Goal: Communication & Community: Answer question/provide support

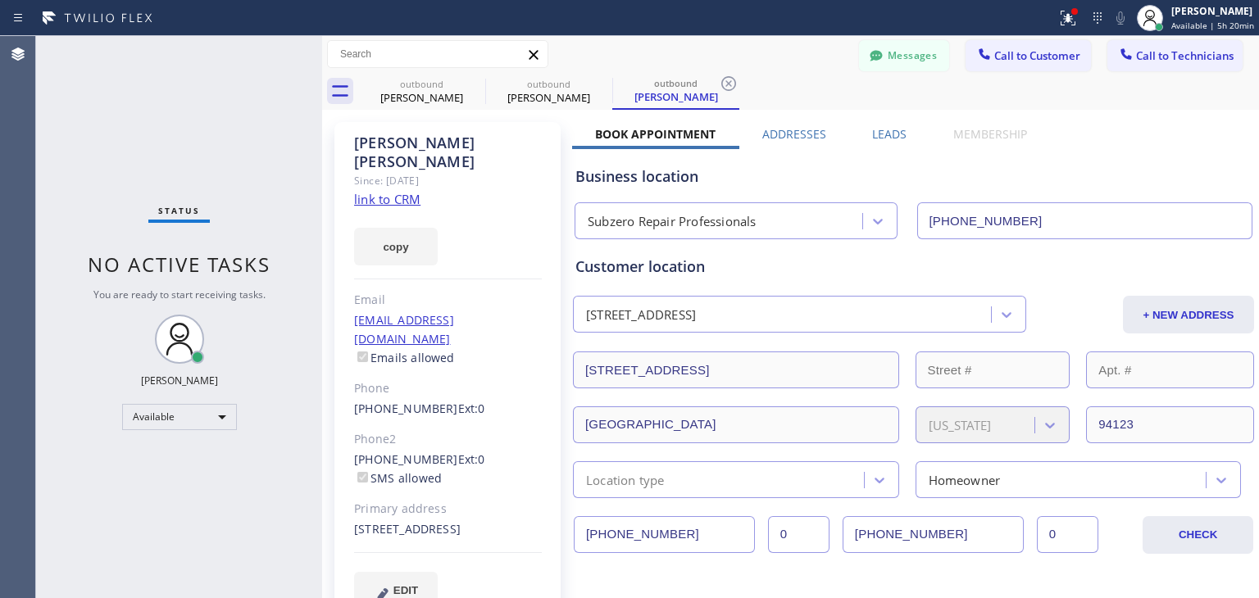
click at [1152, 63] on button "Call to Technicians" at bounding box center [1174, 55] width 135 height 31
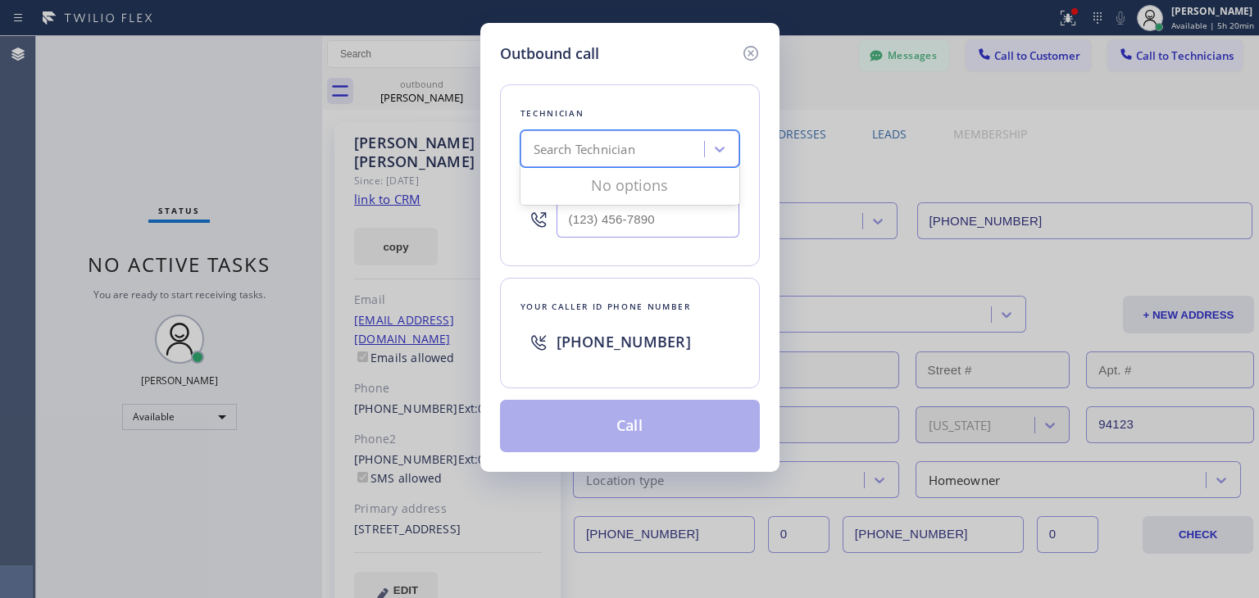
click at [592, 159] on div "Search Technician" at bounding box center [614, 149] width 179 height 29
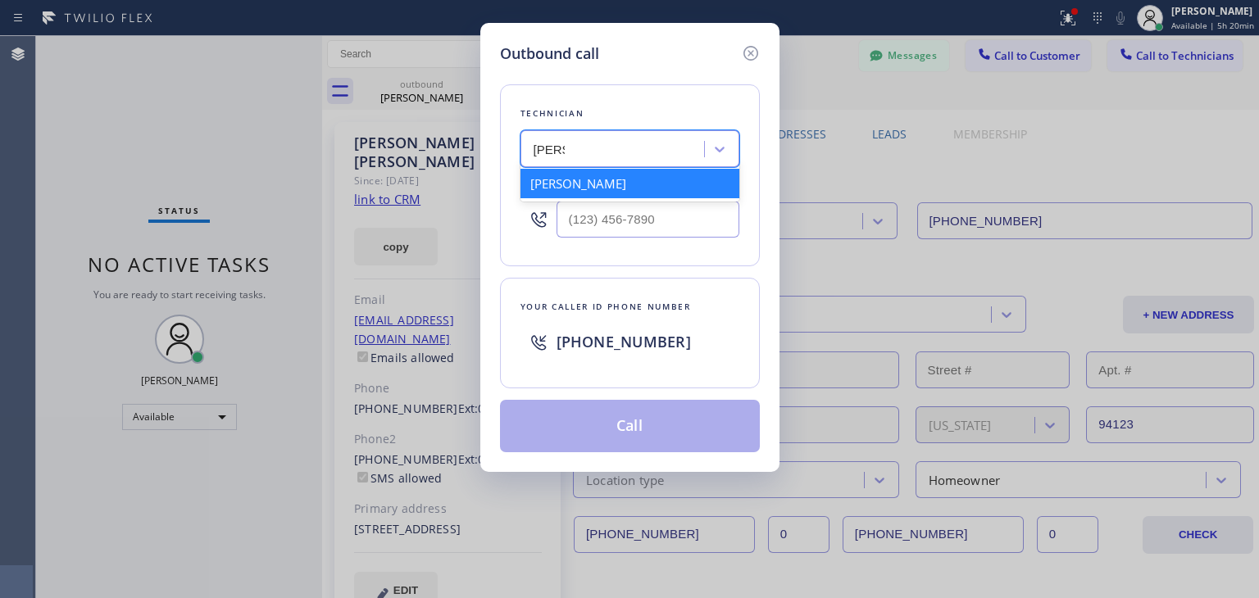
type input "[PERSON_NAME]"
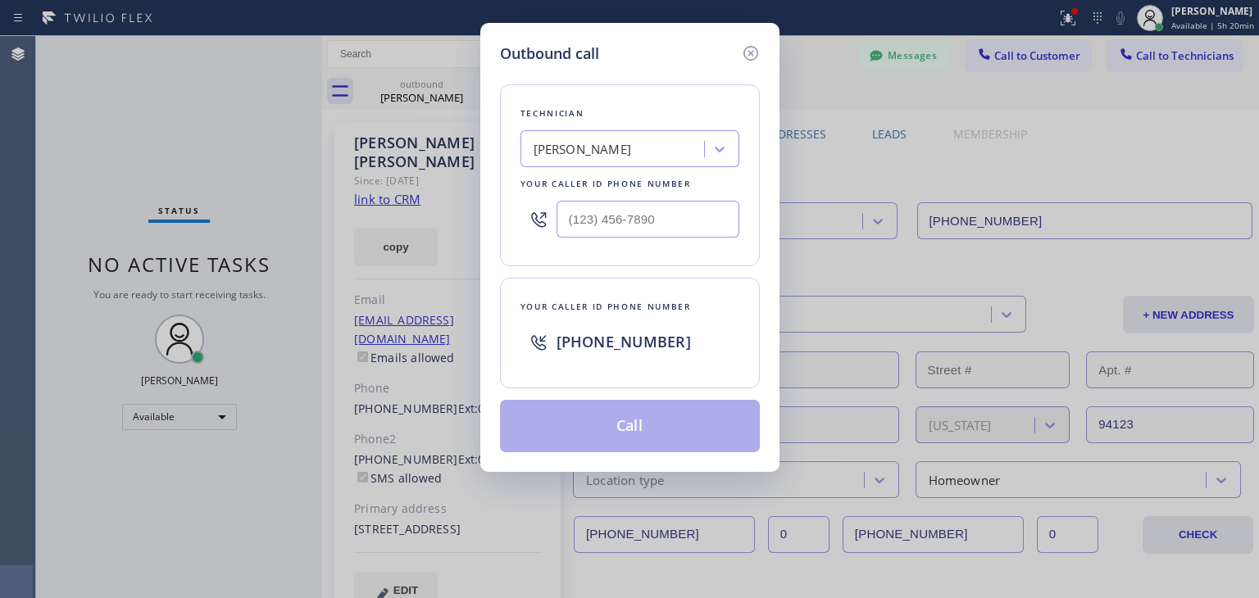
click at [644, 147] on div "[PERSON_NAME]" at bounding box center [614, 149] width 179 height 29
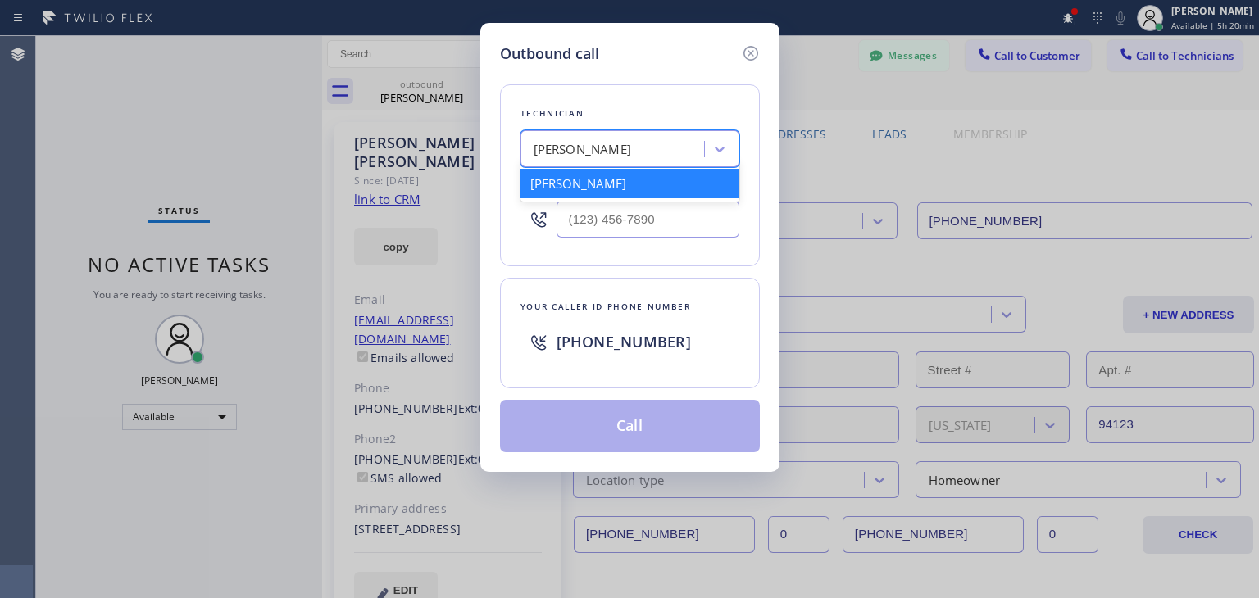
click at [639, 191] on div "[PERSON_NAME]" at bounding box center [629, 183] width 219 height 29
type input "[PHONE_NUMBER]"
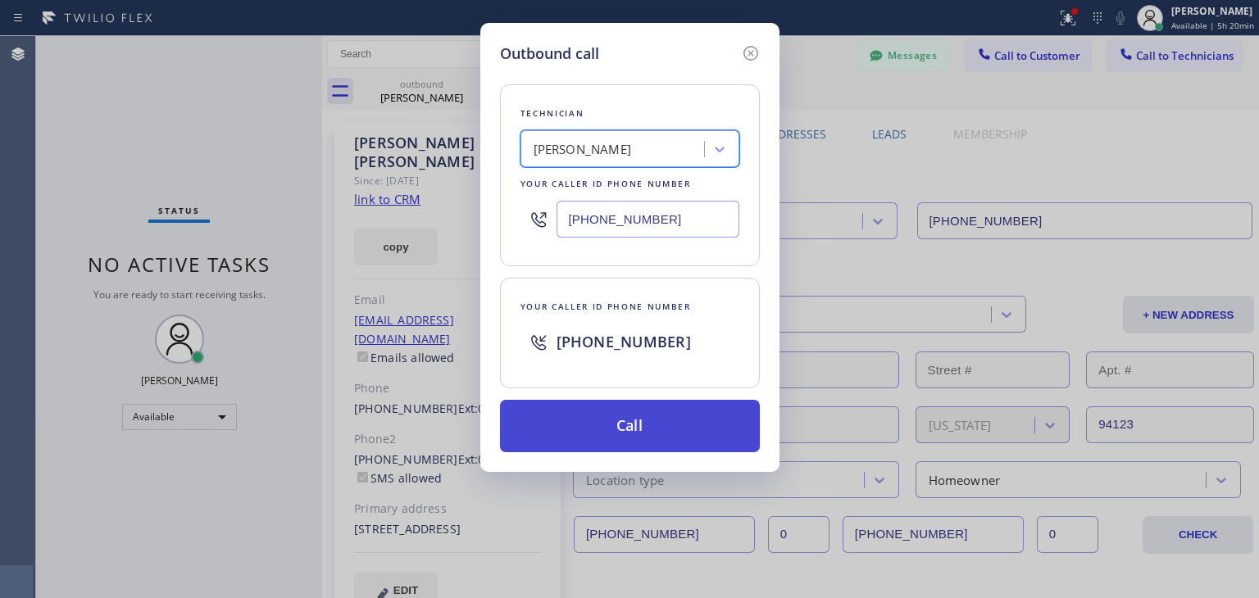
click at [627, 416] on button "Call" at bounding box center [630, 426] width 260 height 52
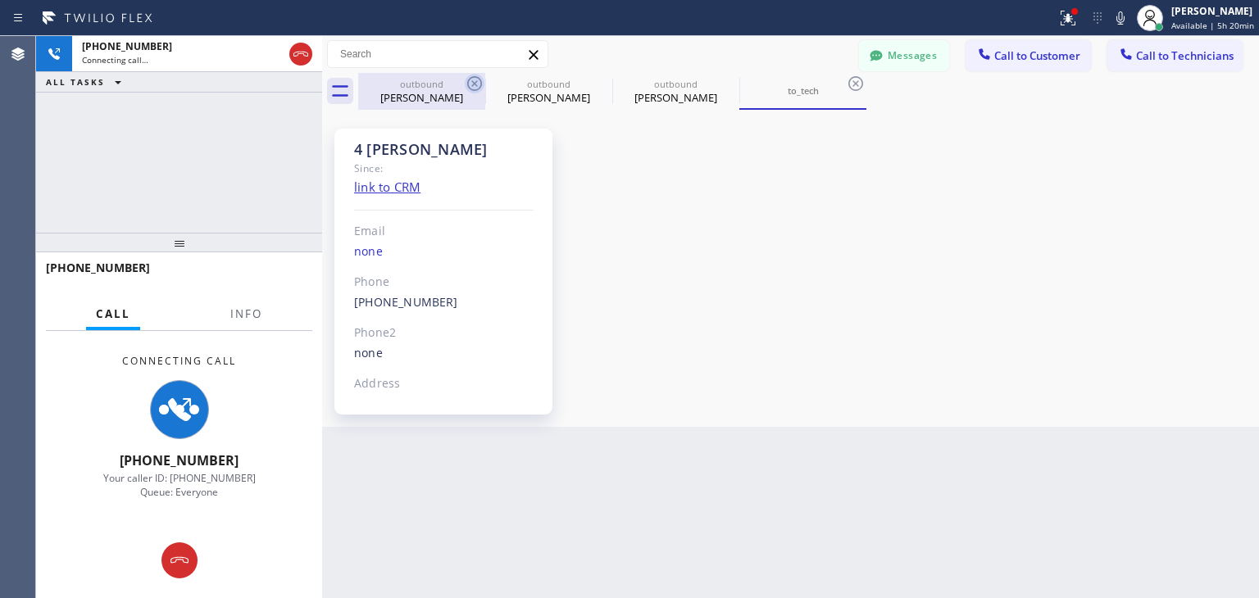
click at [474, 86] on icon at bounding box center [475, 84] width 20 height 20
click at [0, 0] on icon at bounding box center [0, 0] width 0 height 0
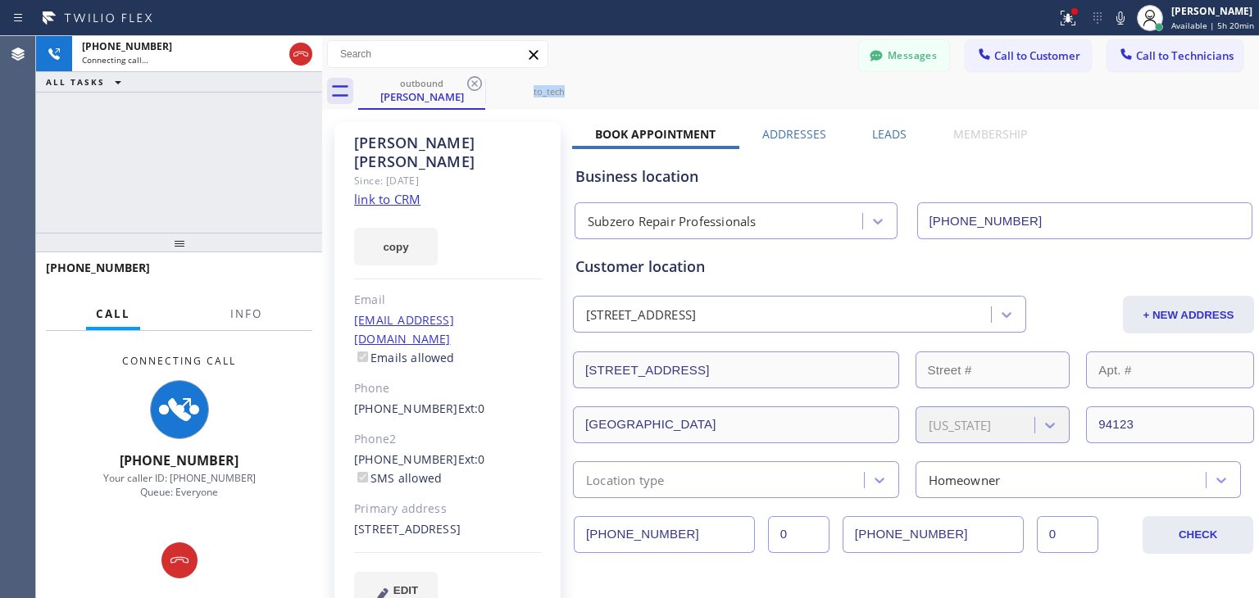
click at [474, 86] on icon at bounding box center [475, 84] width 20 height 20
click at [0, 0] on icon at bounding box center [0, 0] width 0 height 0
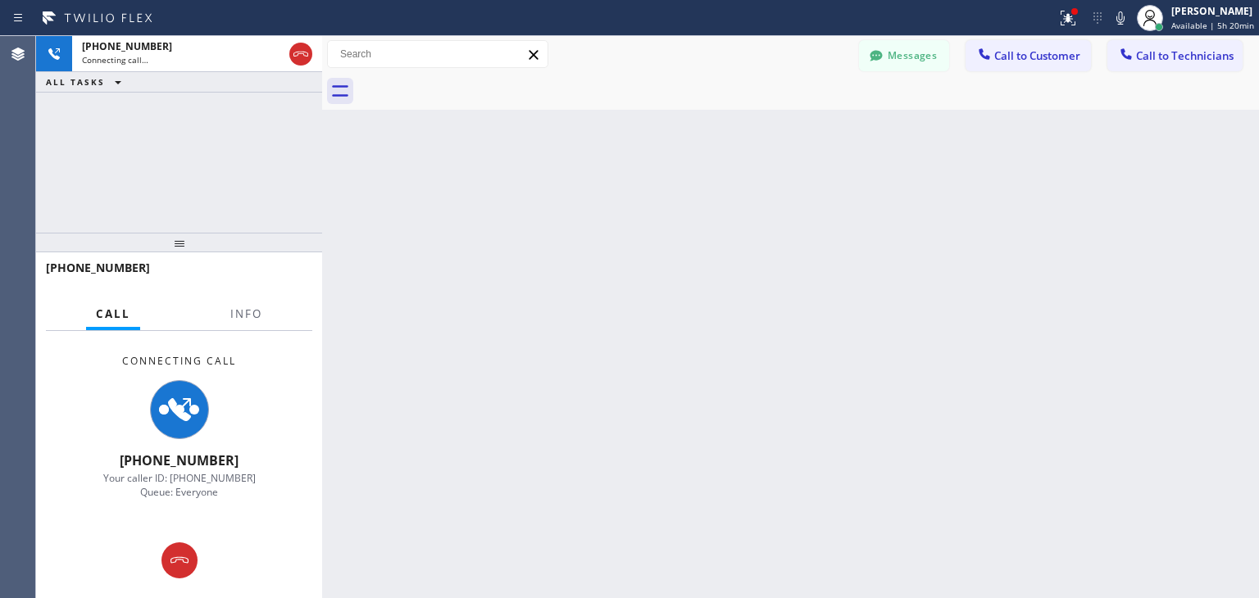
click at [474, 86] on div at bounding box center [808, 91] width 901 height 37
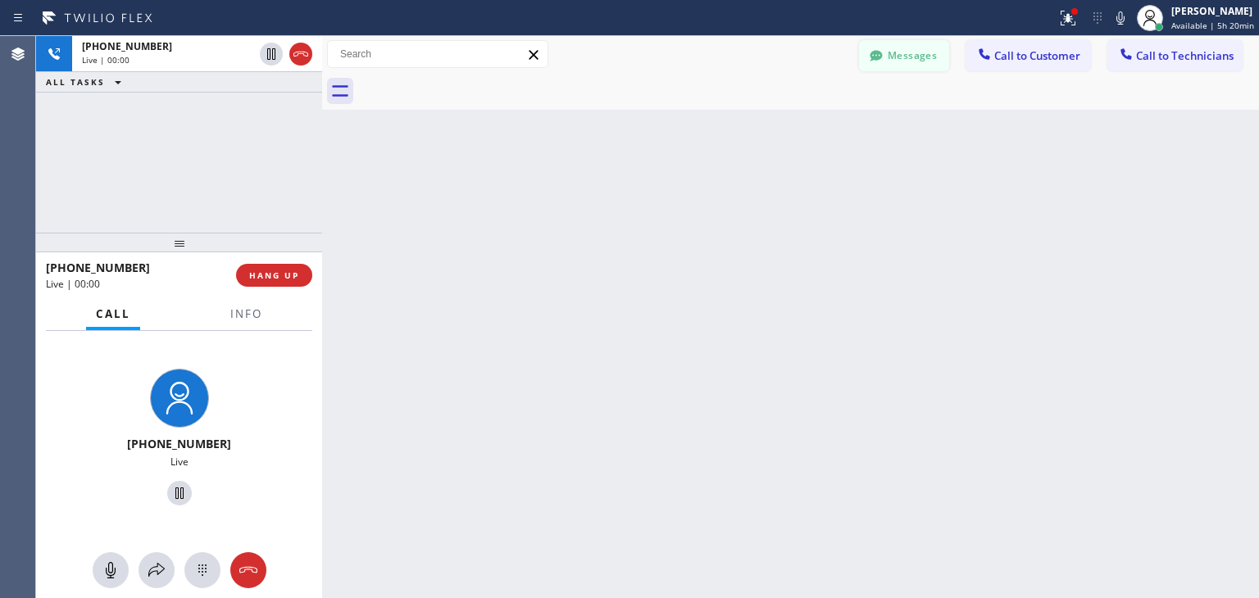
click at [904, 55] on button "Messages" at bounding box center [904, 55] width 90 height 31
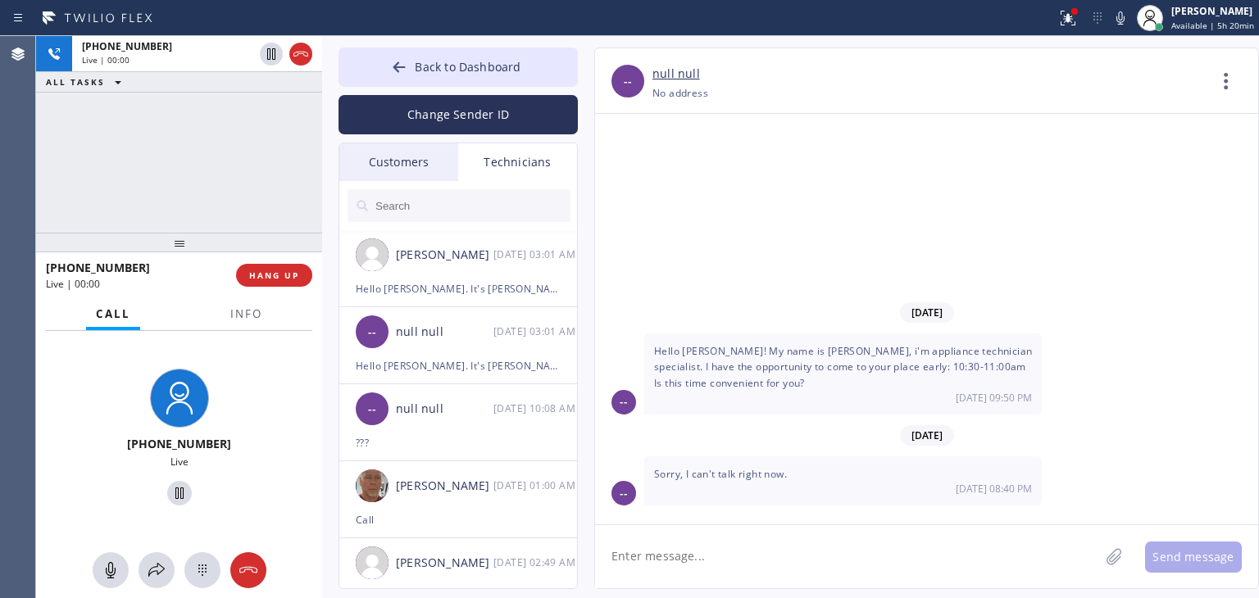
click at [419, 152] on div "Customers" at bounding box center [398, 162] width 119 height 38
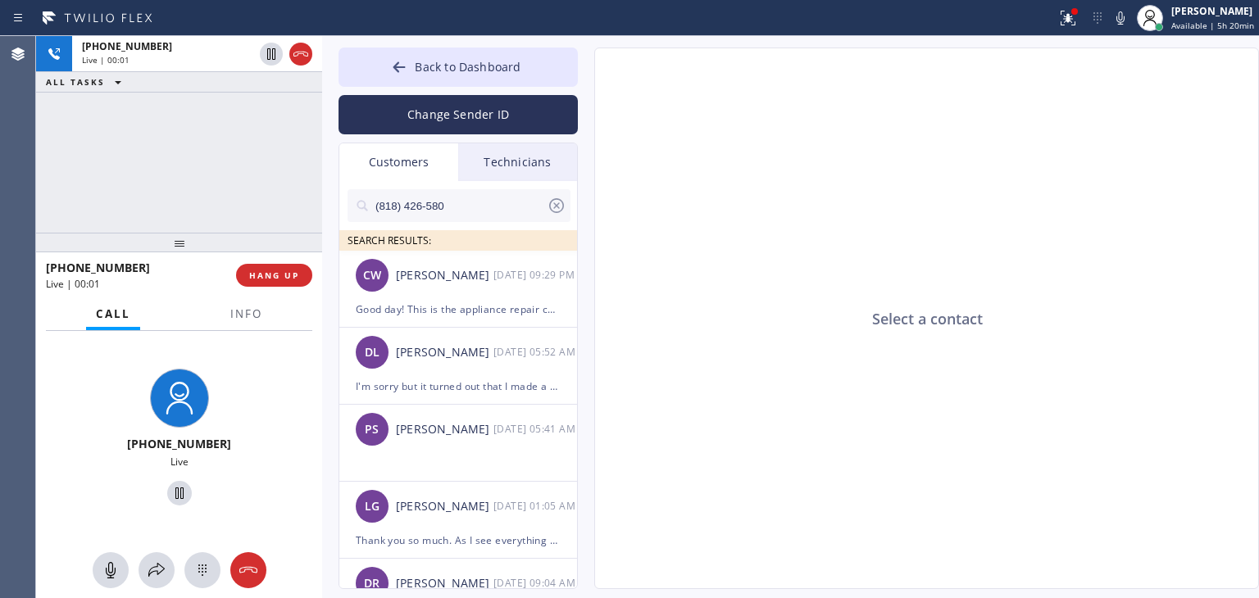
click at [430, 181] on div "(818) 426-580 SEARCH RESULTS:" at bounding box center [458, 216] width 239 height 70
click at [484, 197] on input "(818) 426-580" at bounding box center [460, 205] width 173 height 33
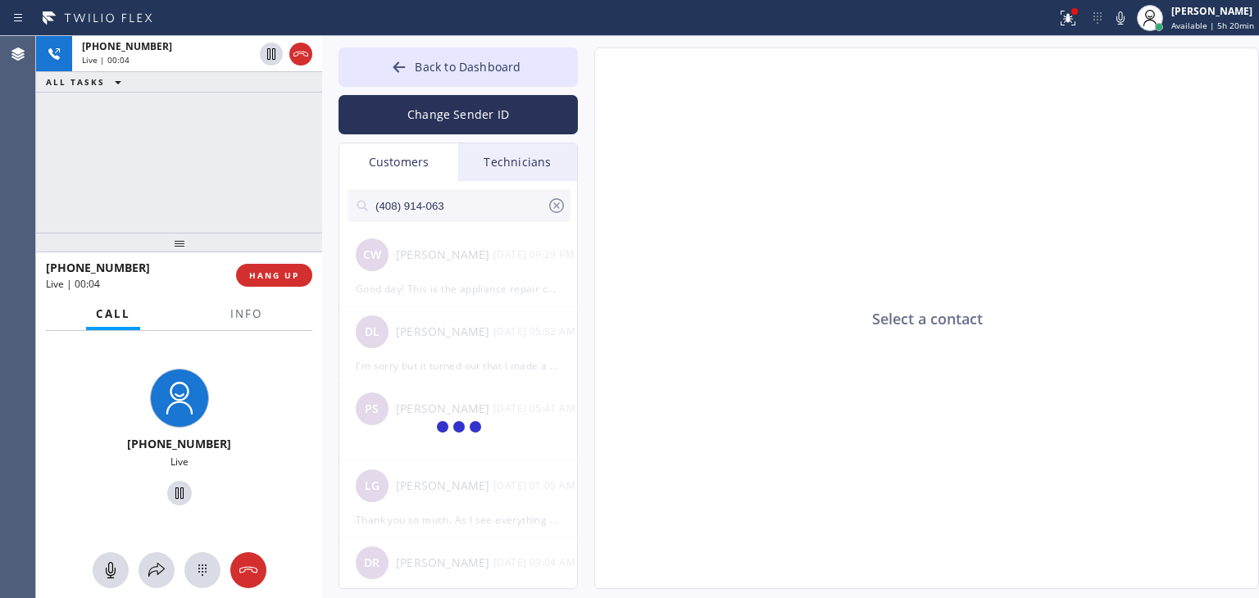
click at [484, 201] on input "(408) 914-063" at bounding box center [460, 205] width 173 height 33
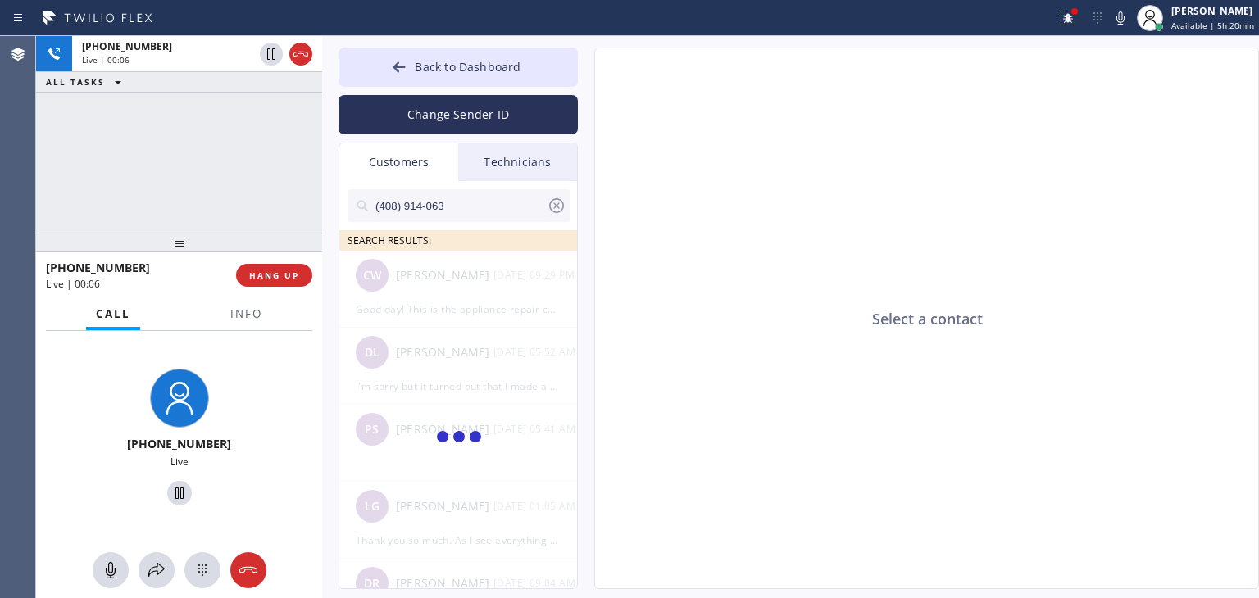
type input "(408) 914-063"
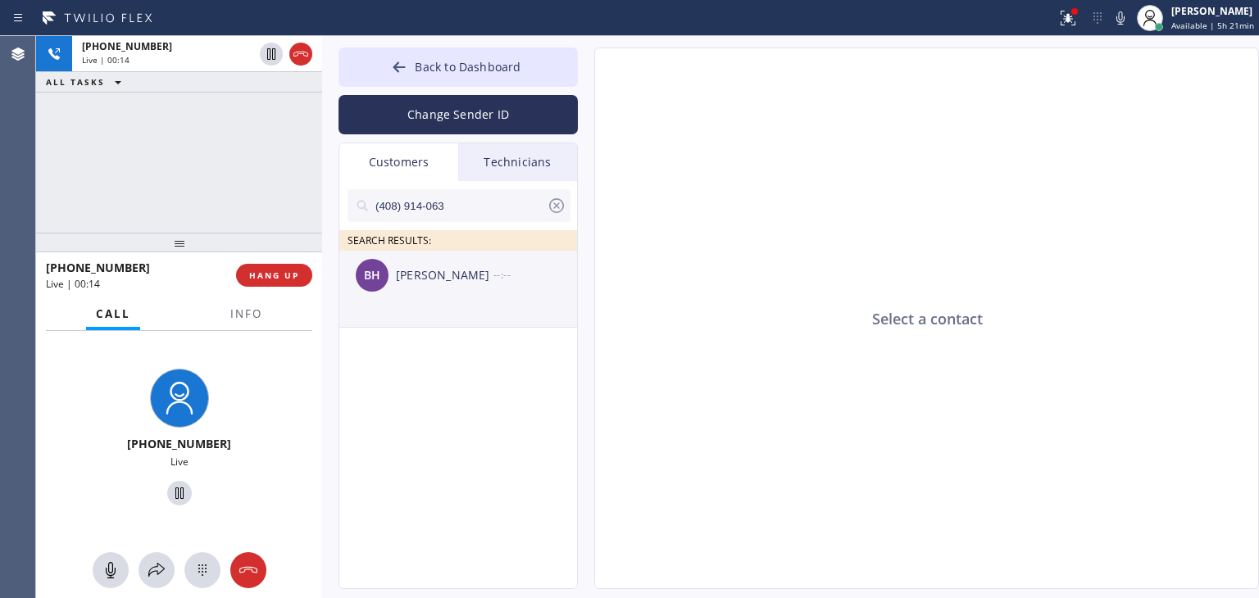
click at [507, 319] on li "BH [PERSON_NAME] --:--" at bounding box center [458, 289] width 239 height 77
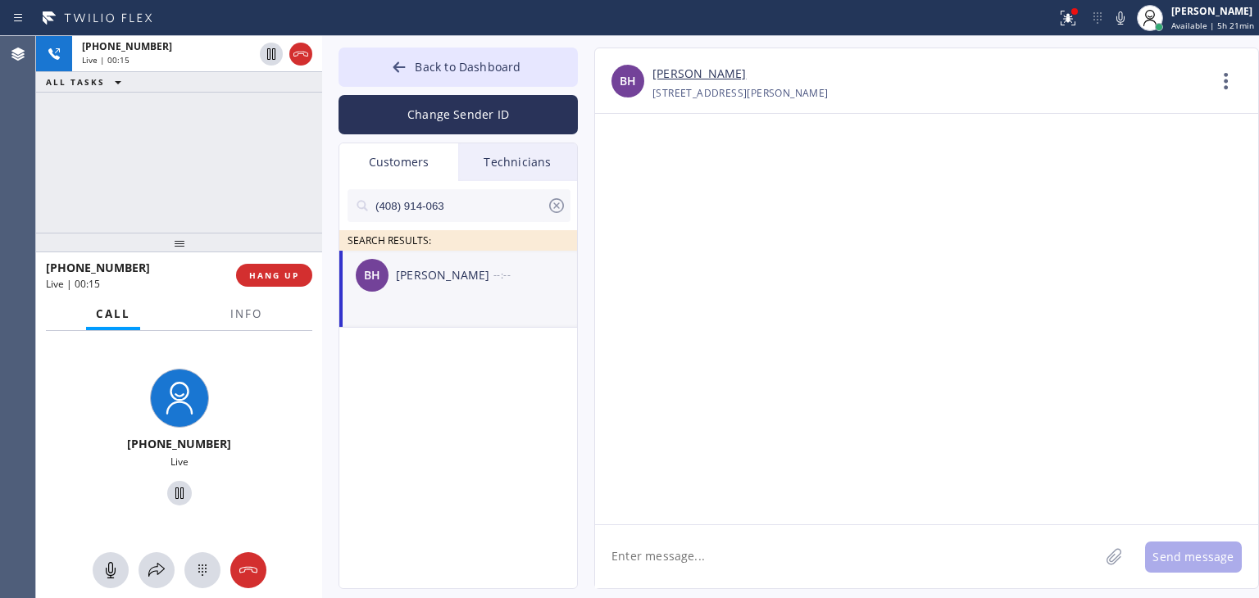
click at [805, 577] on textarea at bounding box center [847, 556] width 504 height 63
paste textarea "Appliance Express Viking Repair"
click at [973, 561] on textarea "Hello [PERSON_NAME], I'm texting you from Appliance Express Viking Repair" at bounding box center [861, 556] width 533 height 63
type textarea "Hello [PERSON_NAME], I'm texting you from Appliance Express Viking Repair"
click at [551, 207] on icon at bounding box center [556, 205] width 15 height 15
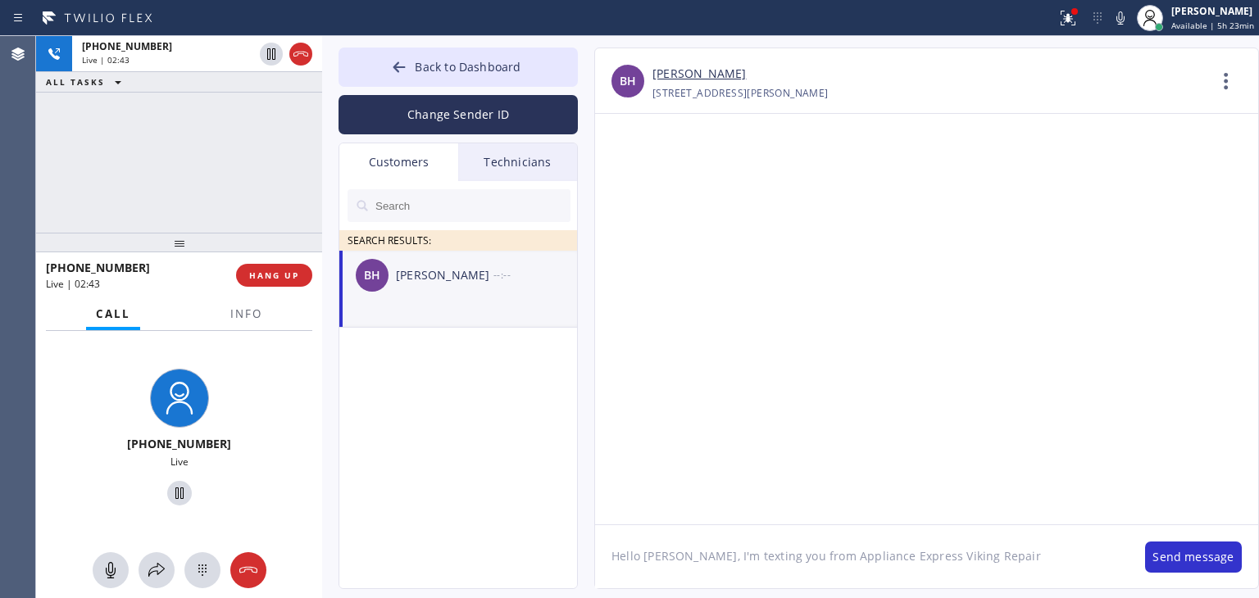
click at [451, 295] on div "BH [PERSON_NAME] --:--" at bounding box center [458, 275] width 239 height 49
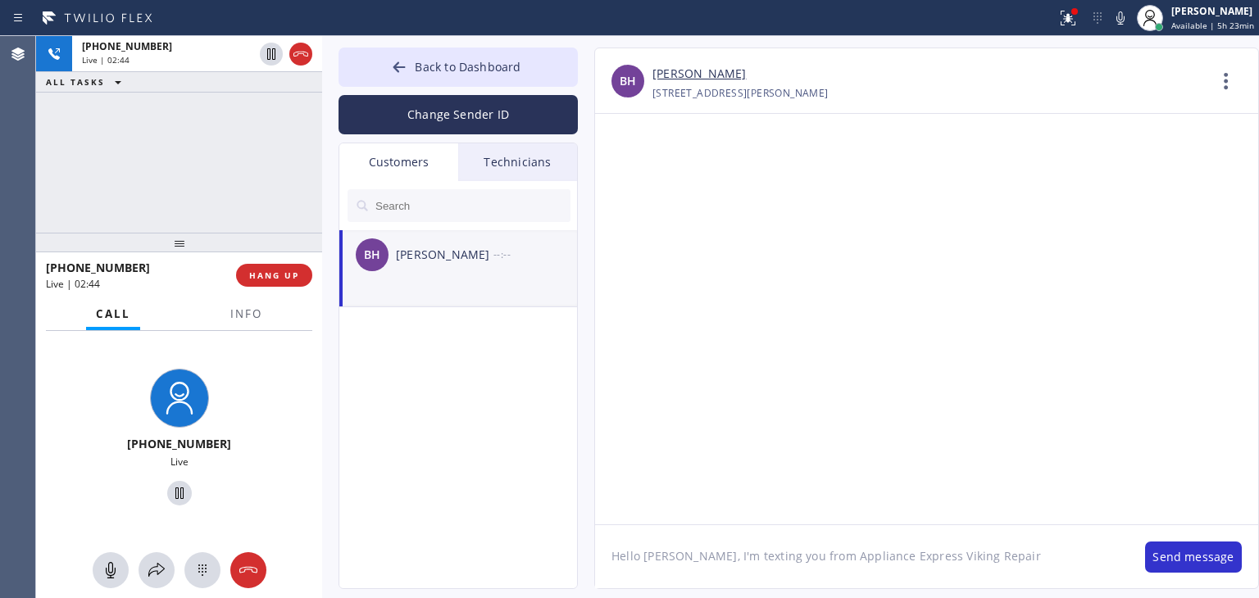
click at [983, 544] on textarea "Hello [PERSON_NAME], I'm texting you from Appliance Express Viking Repair" at bounding box center [861, 556] width 533 height 63
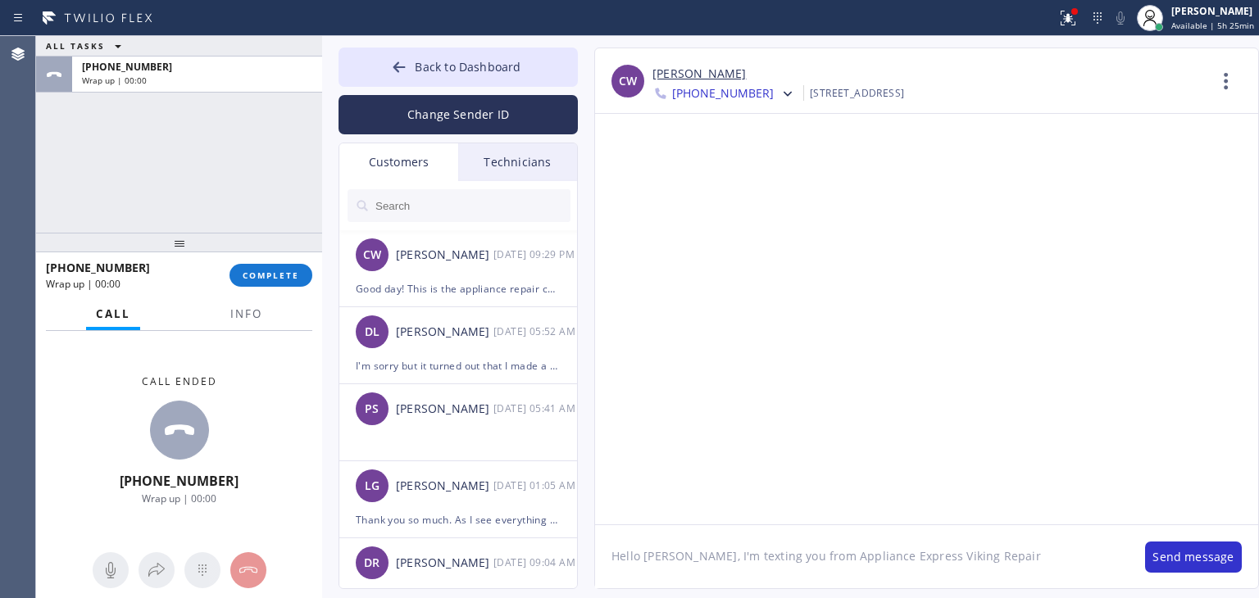
click at [289, 252] on div at bounding box center [179, 243] width 286 height 20
click at [285, 284] on button "COMPLETE" at bounding box center [270, 275] width 83 height 23
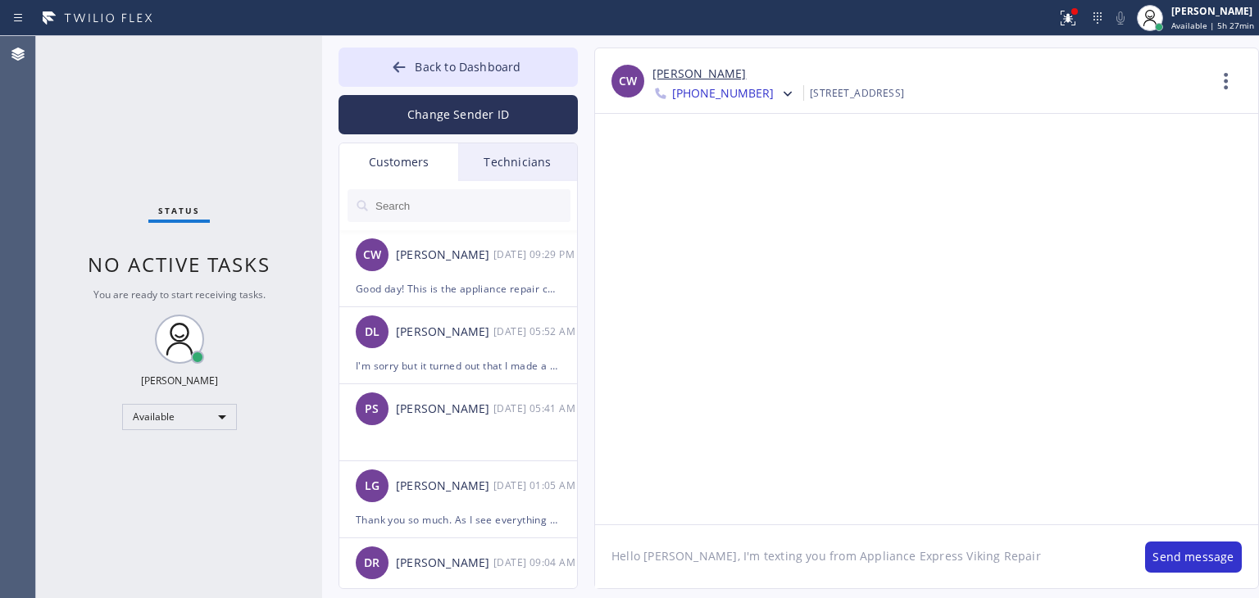
click at [1024, 565] on textarea "Hello [PERSON_NAME], I'm texting you from Appliance Express Viking Repair" at bounding box center [861, 556] width 533 height 63
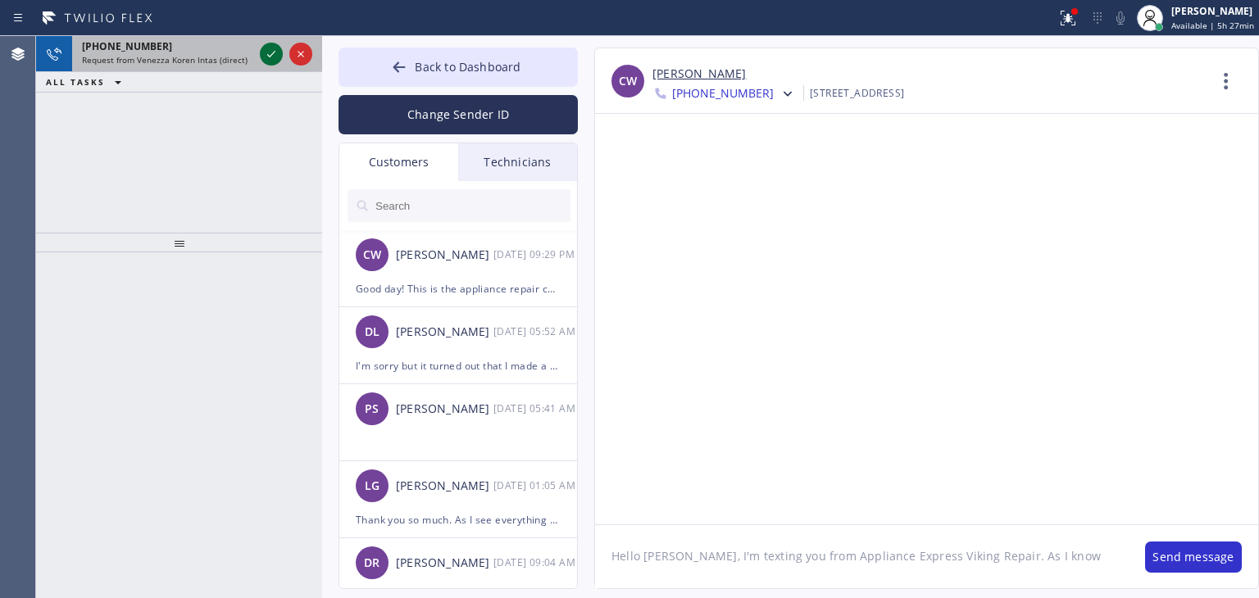
type textarea "Hello [PERSON_NAME], I'm texting you from Appliance Express Viking Repair. As I…"
click at [267, 52] on icon at bounding box center [271, 54] width 20 height 20
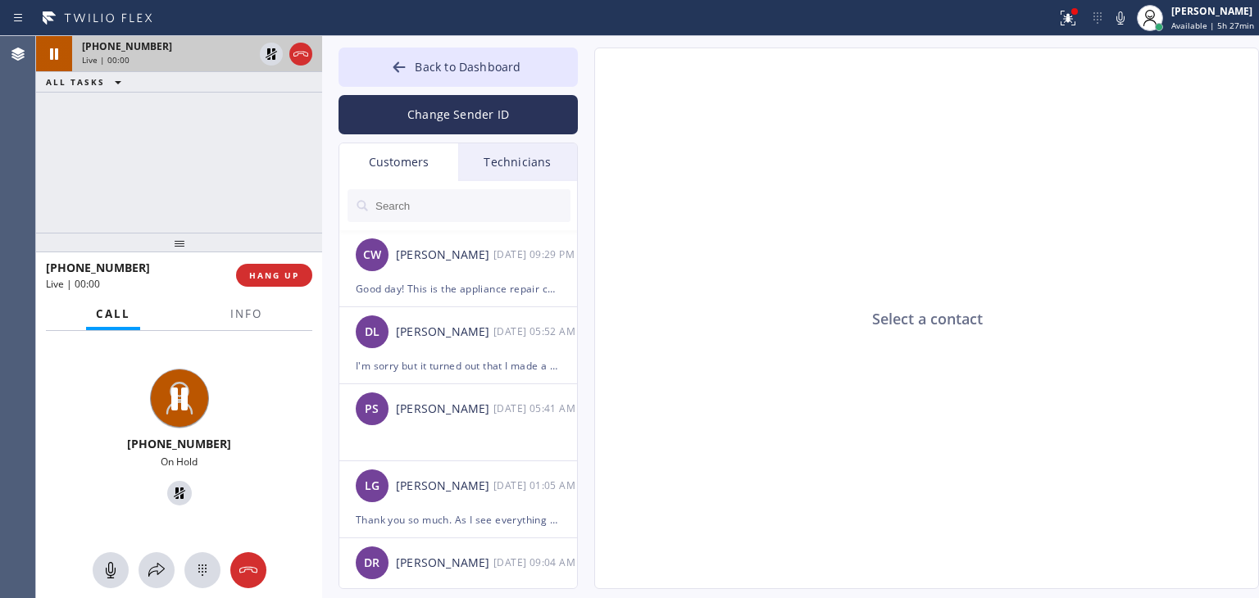
type input "[PHONE_NUMBER]"
click at [461, 208] on input "text" at bounding box center [472, 205] width 197 height 33
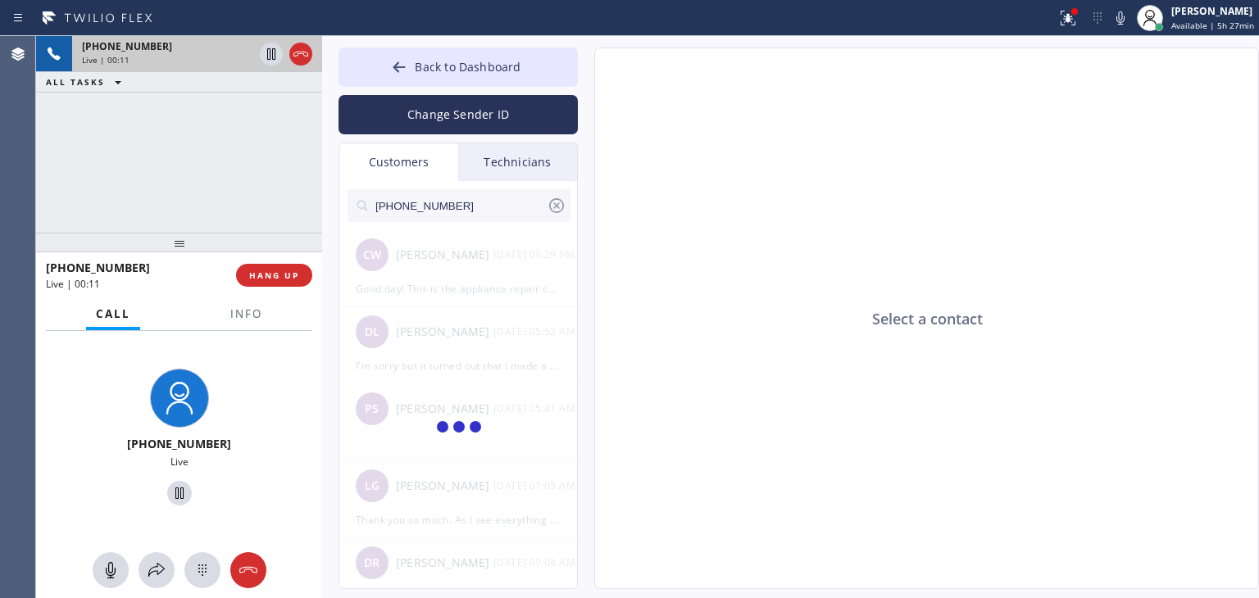
click at [461, 208] on input "[PHONE_NUMBER]" at bounding box center [460, 205] width 173 height 33
click at [461, 208] on input "(408) 914-063_" at bounding box center [460, 205] width 173 height 33
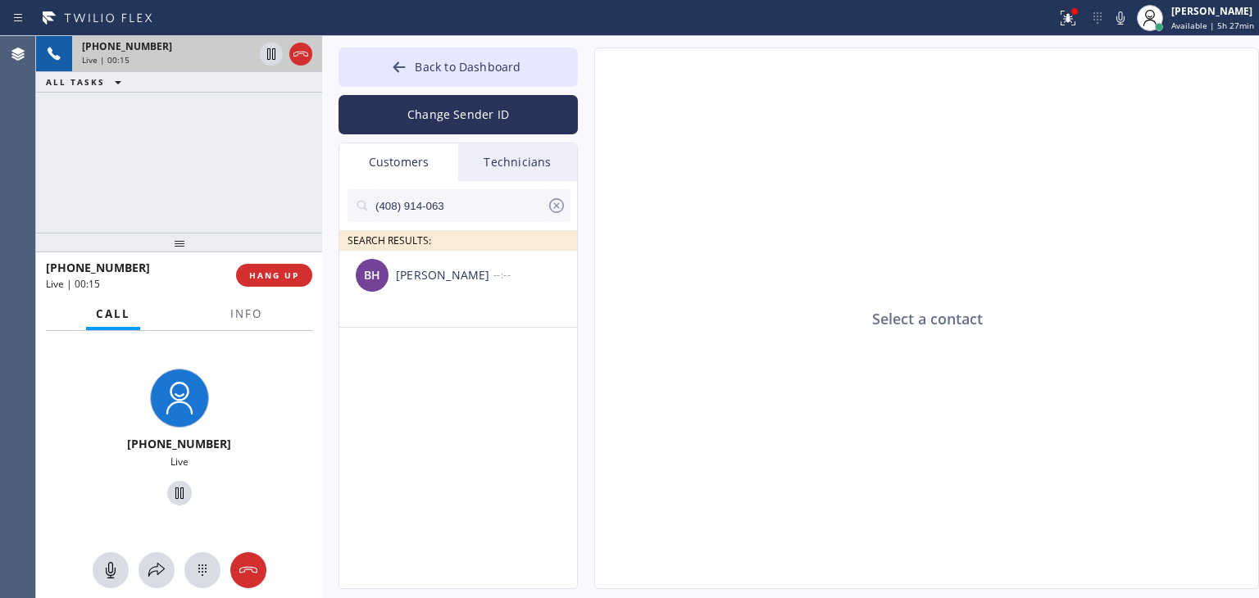
type input "(408) 914-063"
click at [509, 288] on div "BH [PERSON_NAME] --:--" at bounding box center [458, 275] width 239 height 49
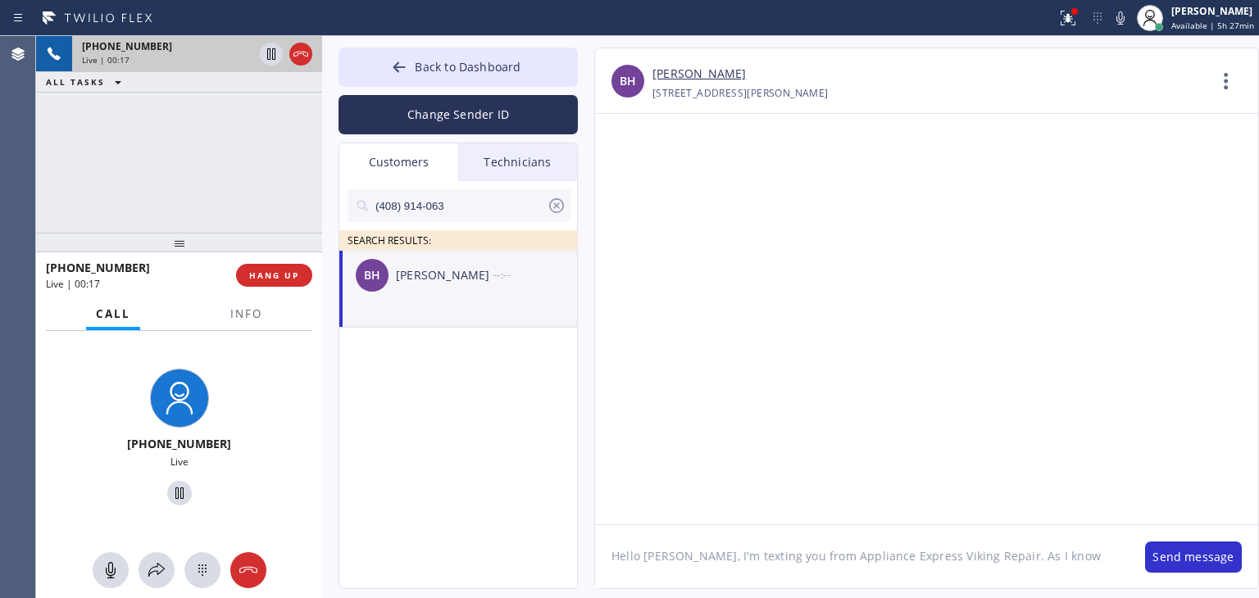
click at [1037, 556] on textarea "Hello [PERSON_NAME], I'm texting you from Appliance Express Viking Repair. As I…" at bounding box center [861, 556] width 533 height 63
type textarea "Hello [PERSON_NAME], I'm texting you from Appliance Express Viking Repair. As I…"
click at [106, 569] on icon at bounding box center [111, 570] width 10 height 16
click at [106, 569] on icon at bounding box center [110, 570] width 10 height 16
click at [556, 214] on icon at bounding box center [557, 206] width 20 height 20
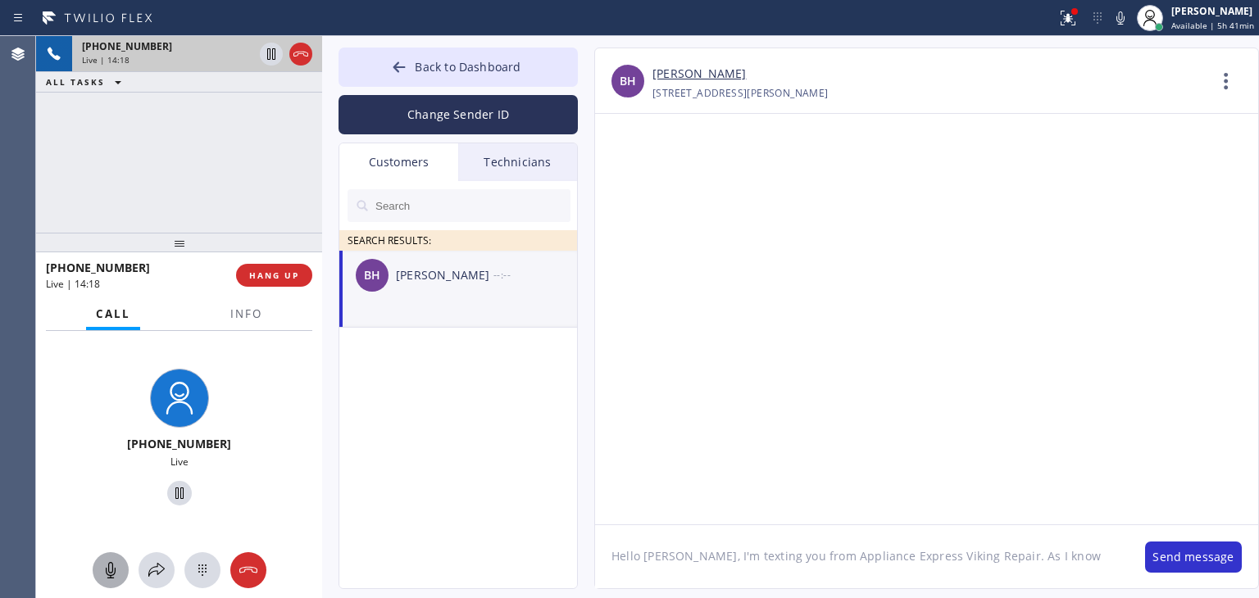
click at [498, 203] on input "text" at bounding box center [472, 205] width 197 height 33
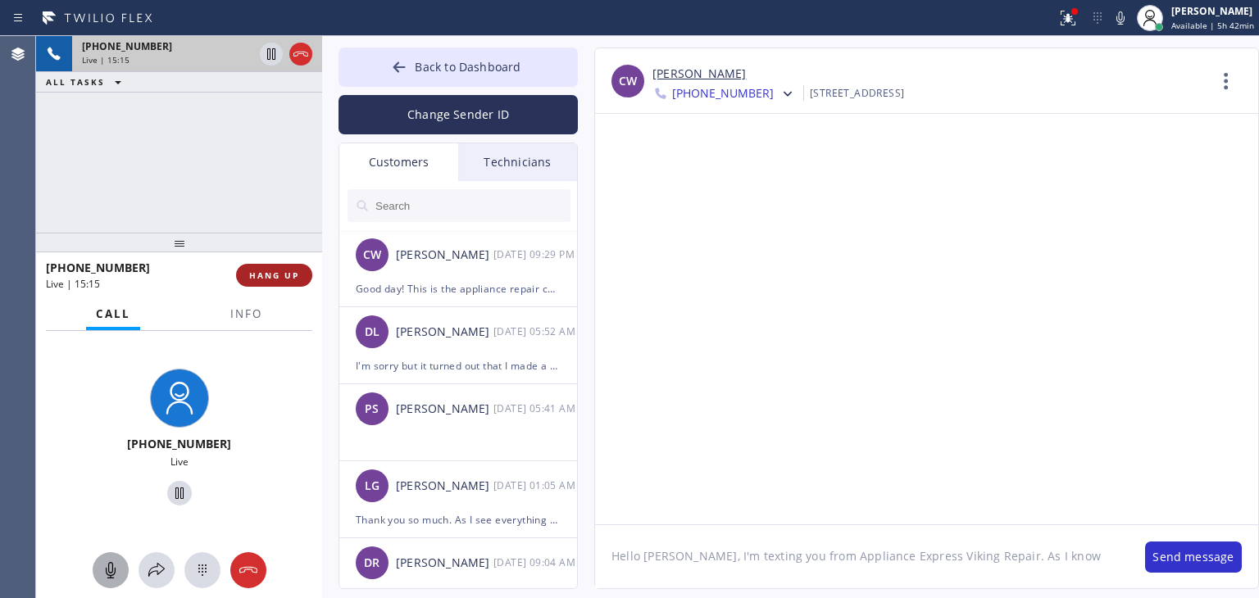
click at [276, 274] on span "HANG UP" at bounding box center [274, 275] width 50 height 11
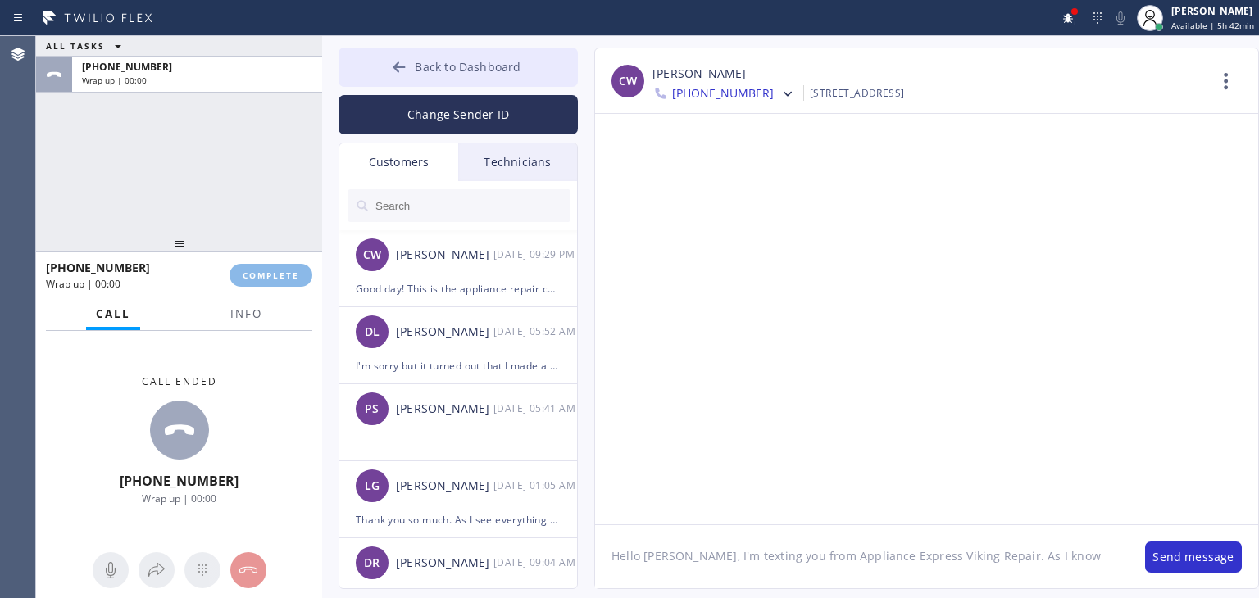
click at [488, 52] on div "ALL TASKS ALL TASKS ACTIVE TASKS TASKS IN WRAP UP [PHONE_NUMBER] Wrap up | 00:0…" at bounding box center [647, 317] width 1223 height 562
click at [488, 52] on button "Back to Dashboard" at bounding box center [457, 67] width 239 height 39
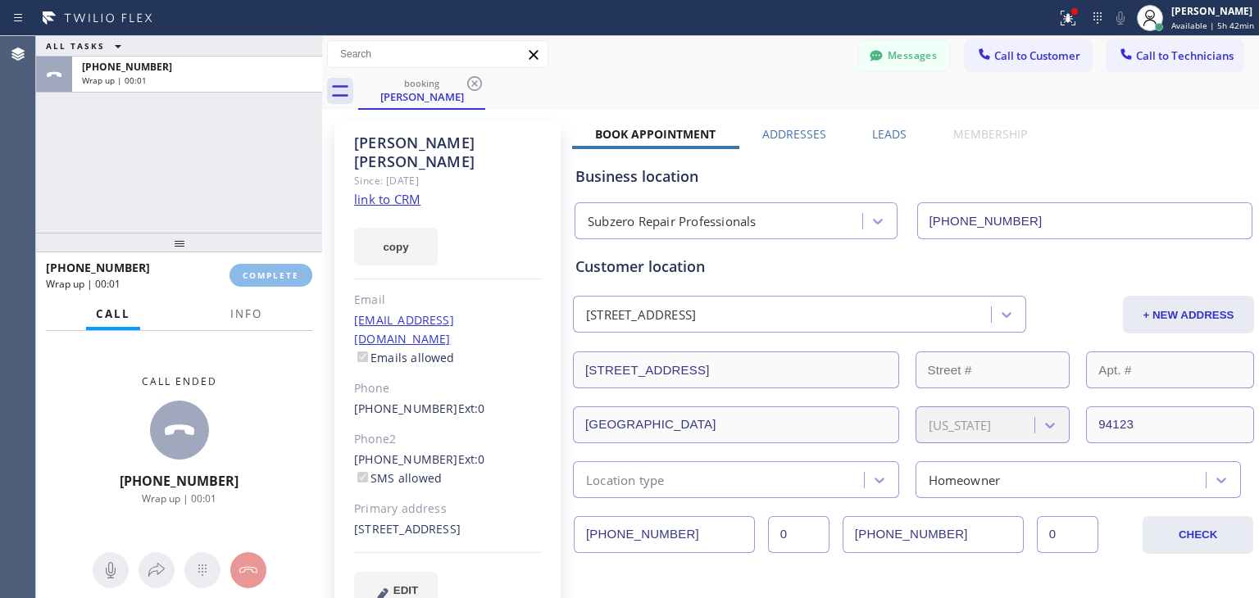
drag, startPoint x: 488, startPoint y: 52, endPoint x: 1258, endPoint y: 78, distance: 770.7
click at [1258, 78] on div "Back to Dashboard Change Sender ID Customers Technicians [PERSON_NAME] [DATE] 0…" at bounding box center [790, 317] width 937 height 562
click at [1190, 64] on button "Call to Technicians" at bounding box center [1174, 55] width 135 height 31
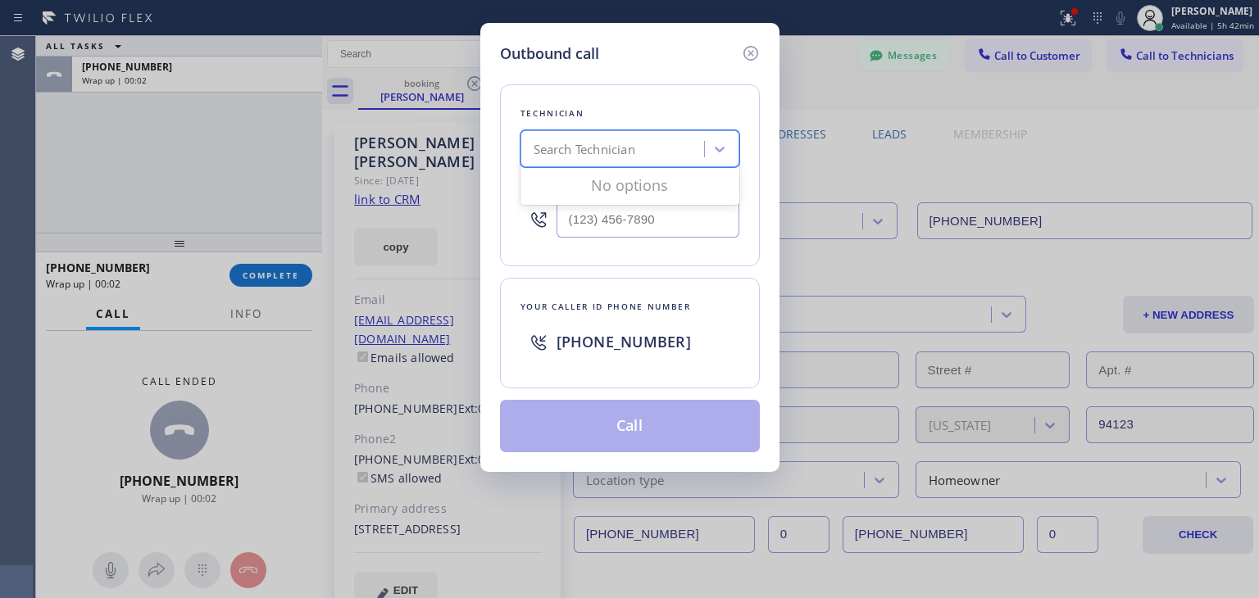
click at [650, 154] on div "Search Technician" at bounding box center [614, 149] width 179 height 29
type input "[PERSON_NAME]"
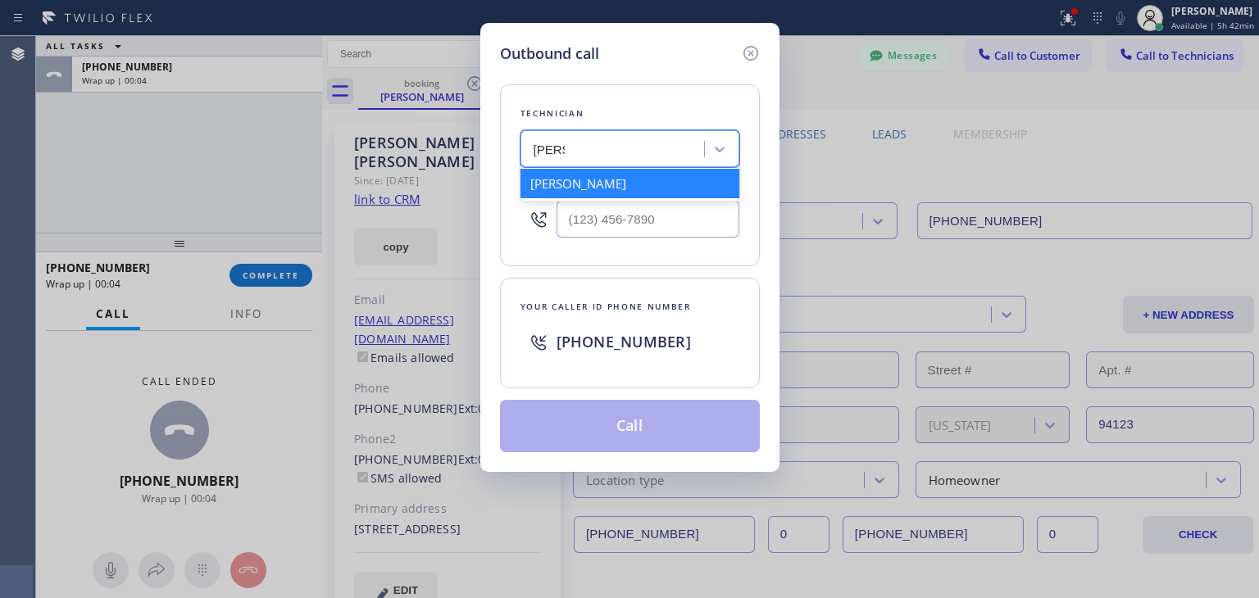
click at [610, 197] on div "[PERSON_NAME]" at bounding box center [629, 183] width 219 height 29
type input "[PHONE_NUMBER]"
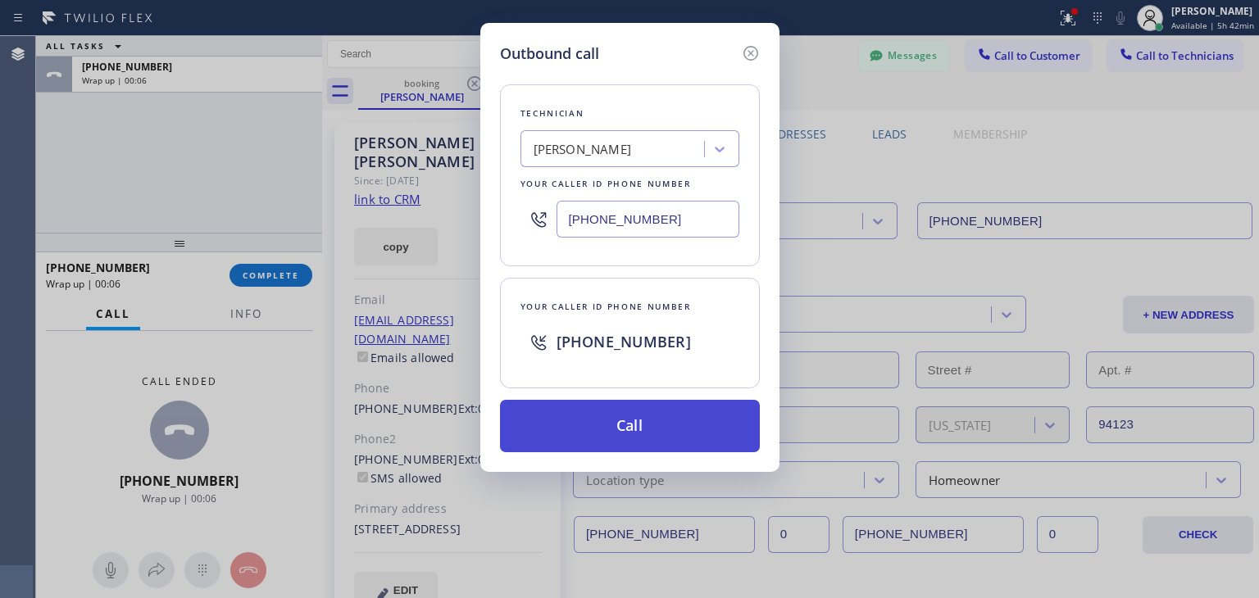
click at [596, 400] on button "Call" at bounding box center [630, 426] width 260 height 52
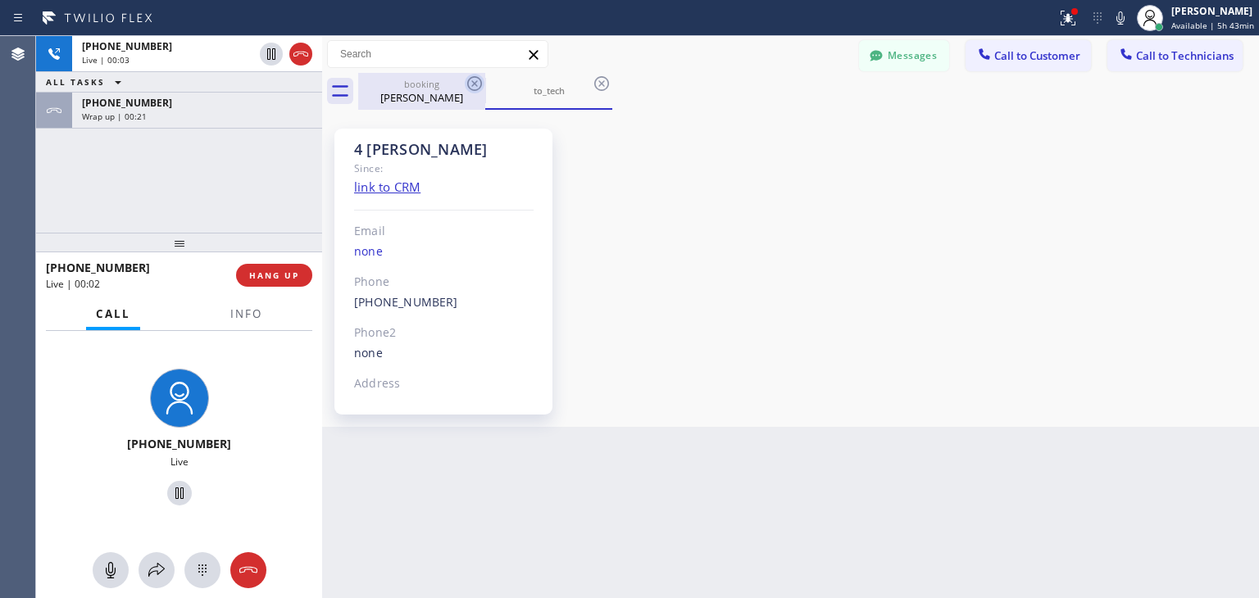
click at [476, 81] on icon at bounding box center [474, 83] width 15 height 15
click at [594, 81] on icon at bounding box center [601, 83] width 15 height 15
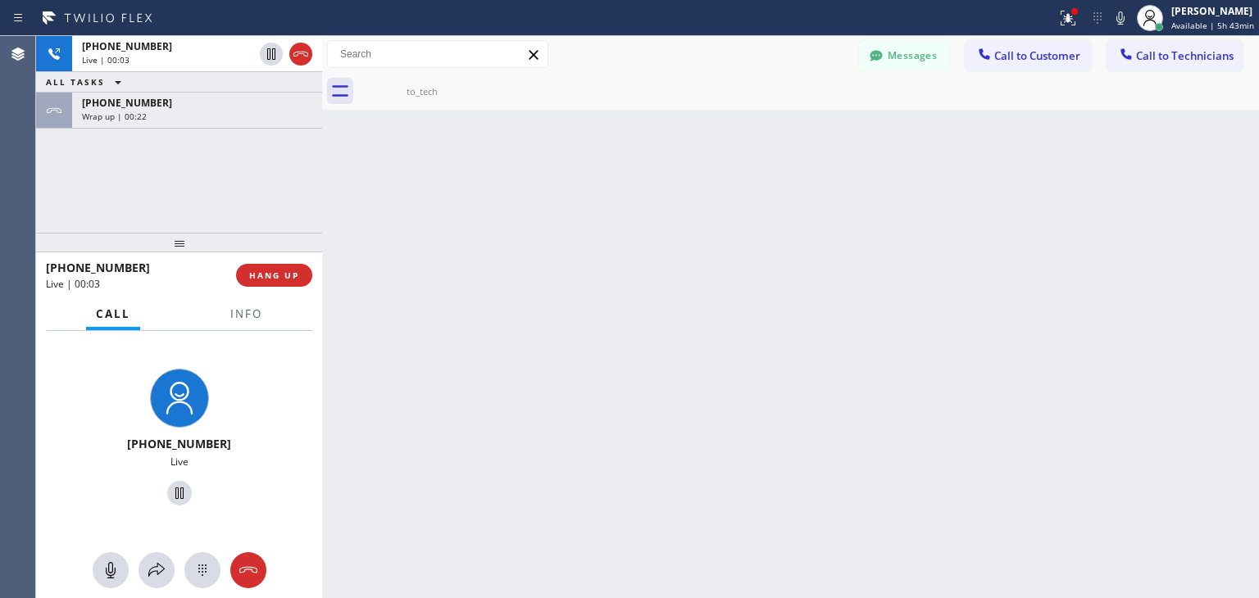
click at [0, 0] on icon at bounding box center [0, 0] width 0 height 0
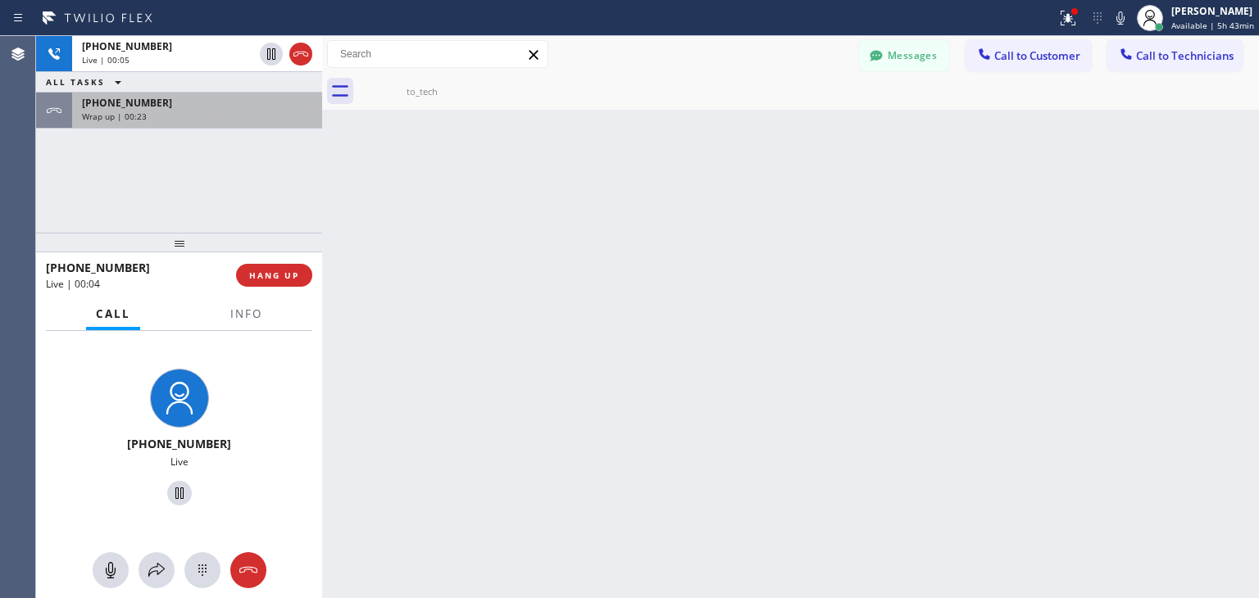
click at [186, 101] on div "[PHONE_NUMBER]" at bounding box center [197, 103] width 230 height 14
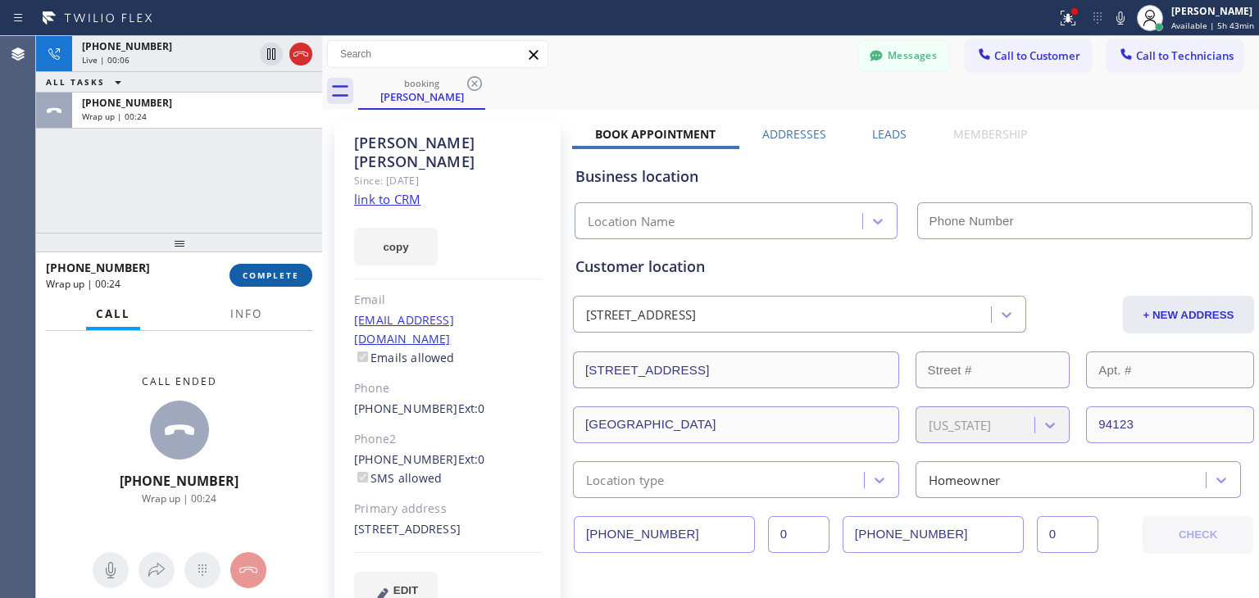
click at [292, 270] on button "COMPLETE" at bounding box center [270, 275] width 83 height 23
type input "[PHONE_NUMBER]"
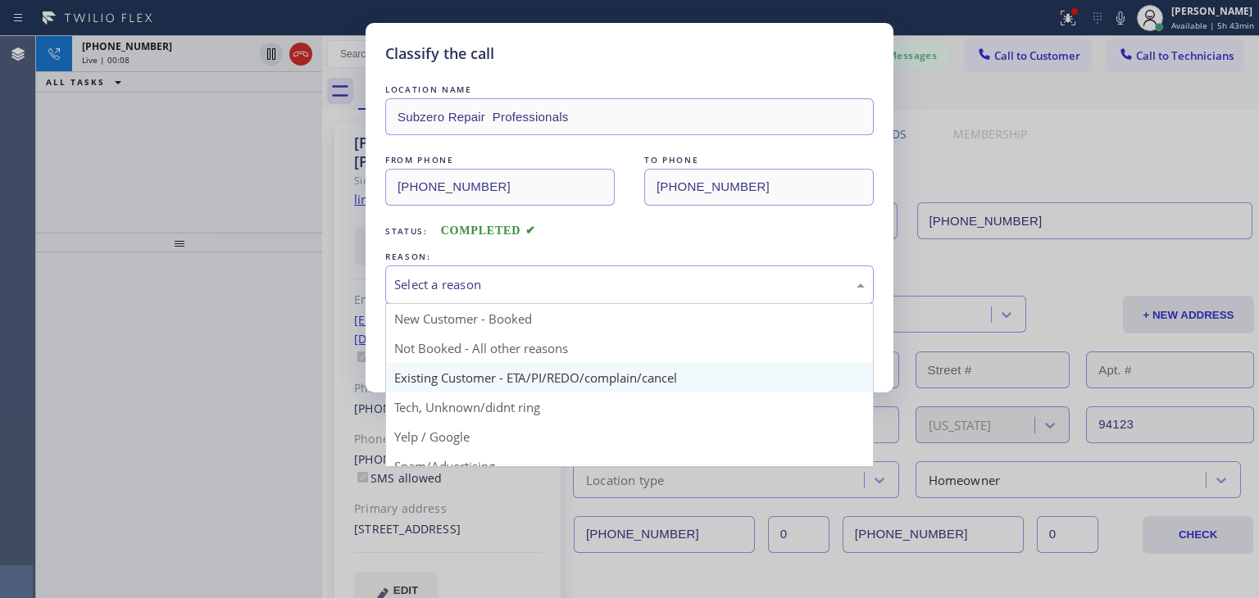
drag, startPoint x: 638, startPoint y: 273, endPoint x: 606, endPoint y: 365, distance: 97.2
click at [606, 304] on div "Select a reason New Customer - Booked Not Booked - All other reasons Existing C…" at bounding box center [629, 284] width 488 height 39
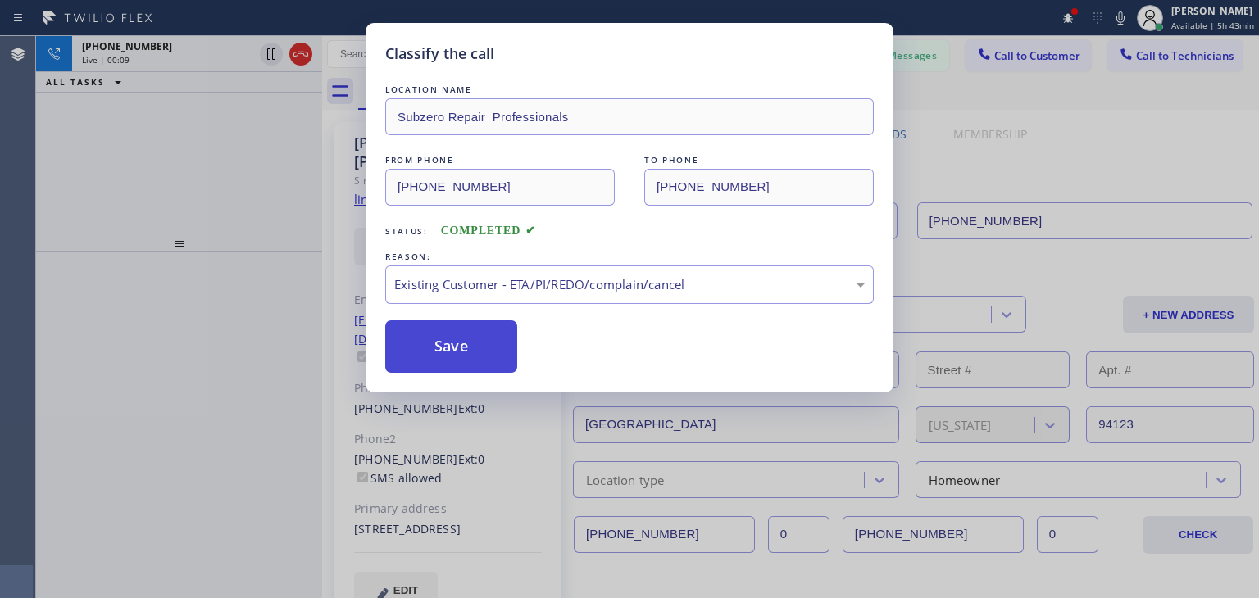
click at [463, 339] on button "Save" at bounding box center [451, 346] width 132 height 52
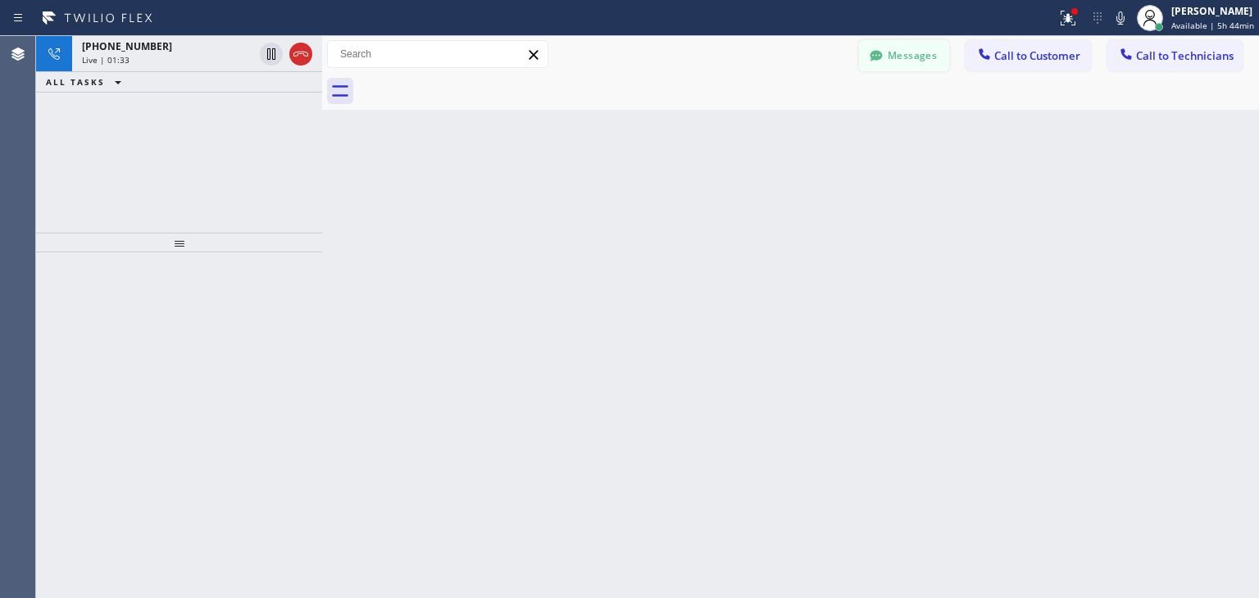
click at [924, 66] on button "Messages" at bounding box center [904, 55] width 90 height 31
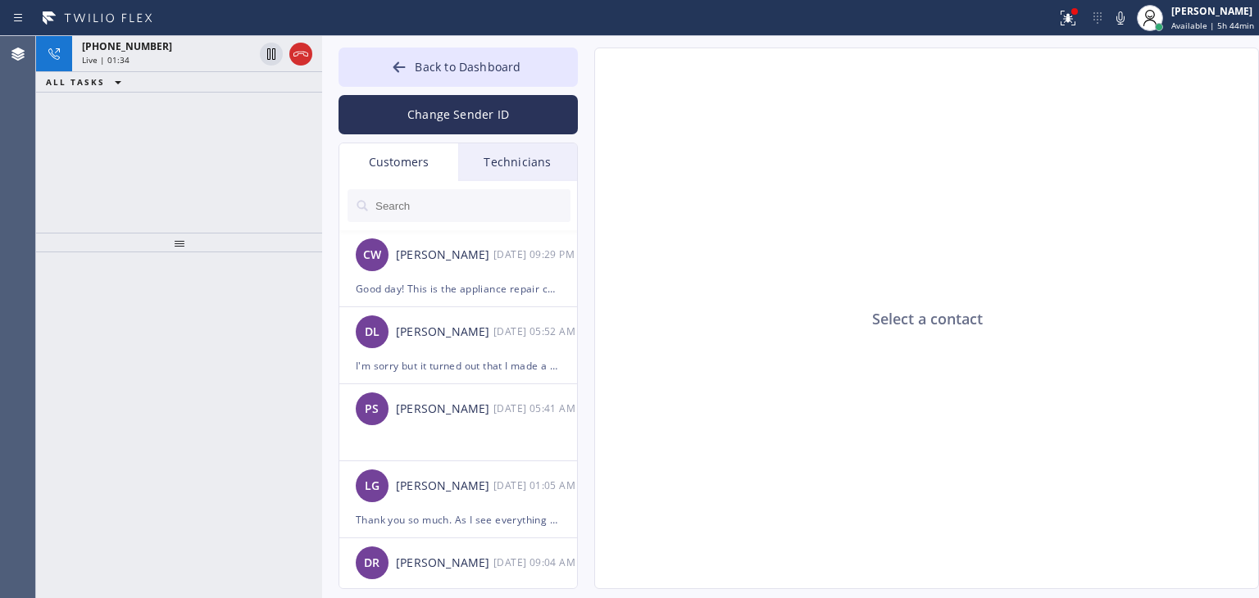
click at [470, 201] on input "text" at bounding box center [472, 205] width 197 height 33
click at [452, 284] on div "Good day! This is the appliance repair company. Unfortunately our phone rep mad…" at bounding box center [458, 288] width 205 height 19
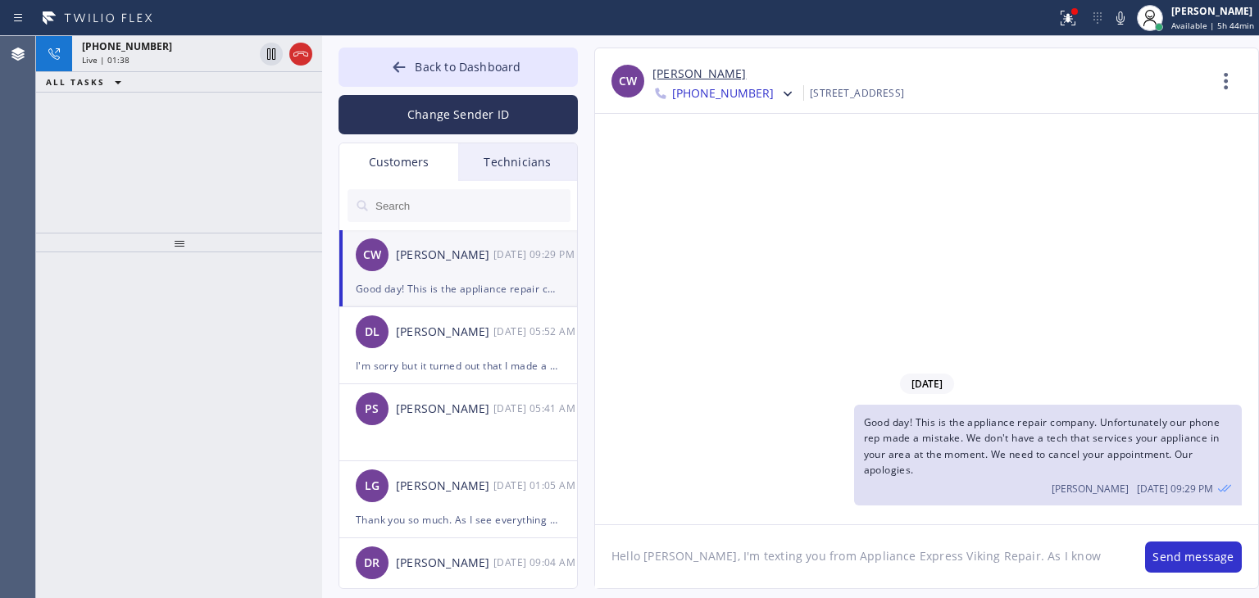
click at [1032, 553] on textarea "Hello [PERSON_NAME], I'm texting you from Appliance Express Viking Repair. As I…" at bounding box center [861, 556] width 533 height 63
click at [494, 204] on input "text" at bounding box center [472, 205] width 197 height 33
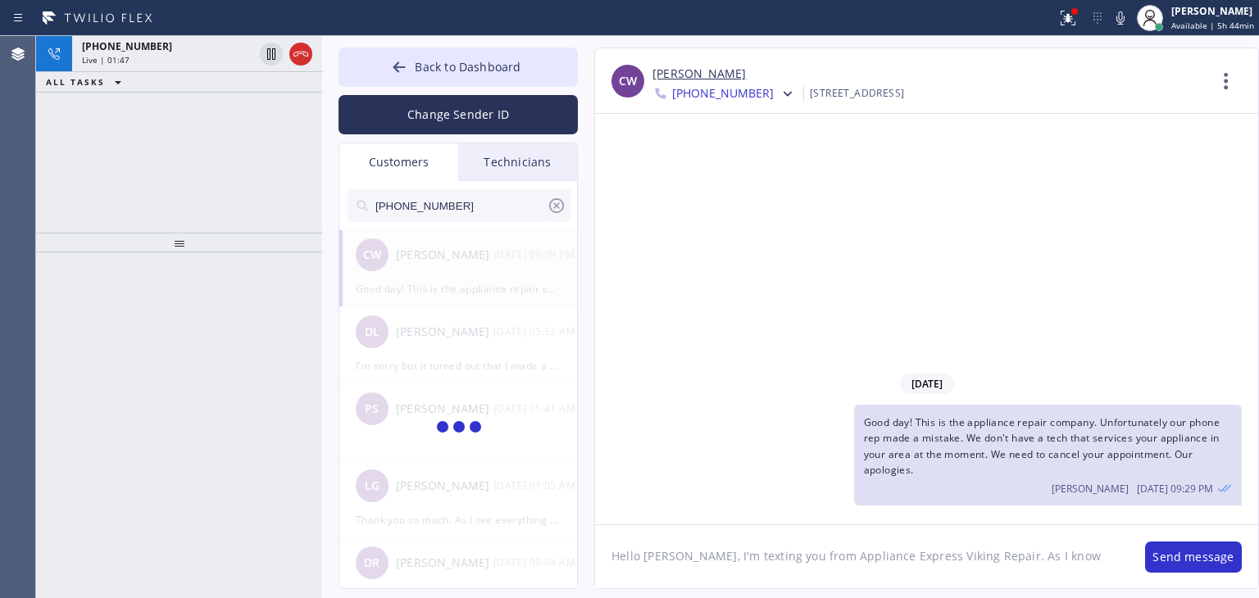
click at [494, 204] on input "[PHONE_NUMBER]" at bounding box center [460, 205] width 173 height 33
click at [494, 204] on input "(408) 914-063_" at bounding box center [460, 205] width 173 height 33
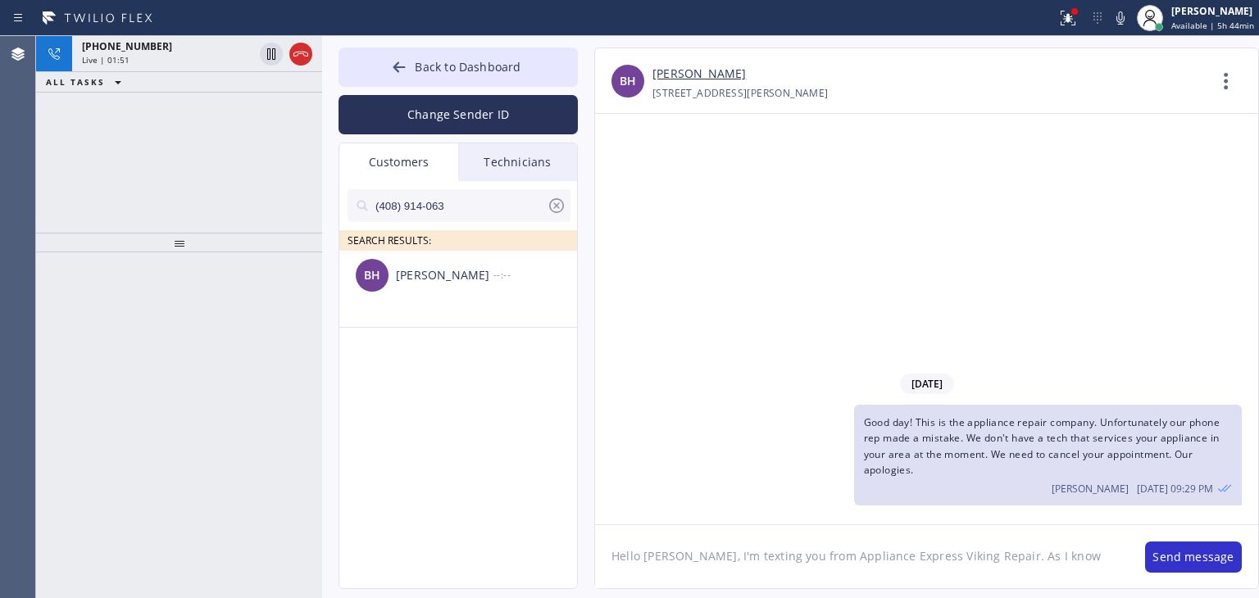
type input "(408) 914-063"
click at [461, 313] on li "BH [PERSON_NAME] --:--" at bounding box center [458, 289] width 239 height 77
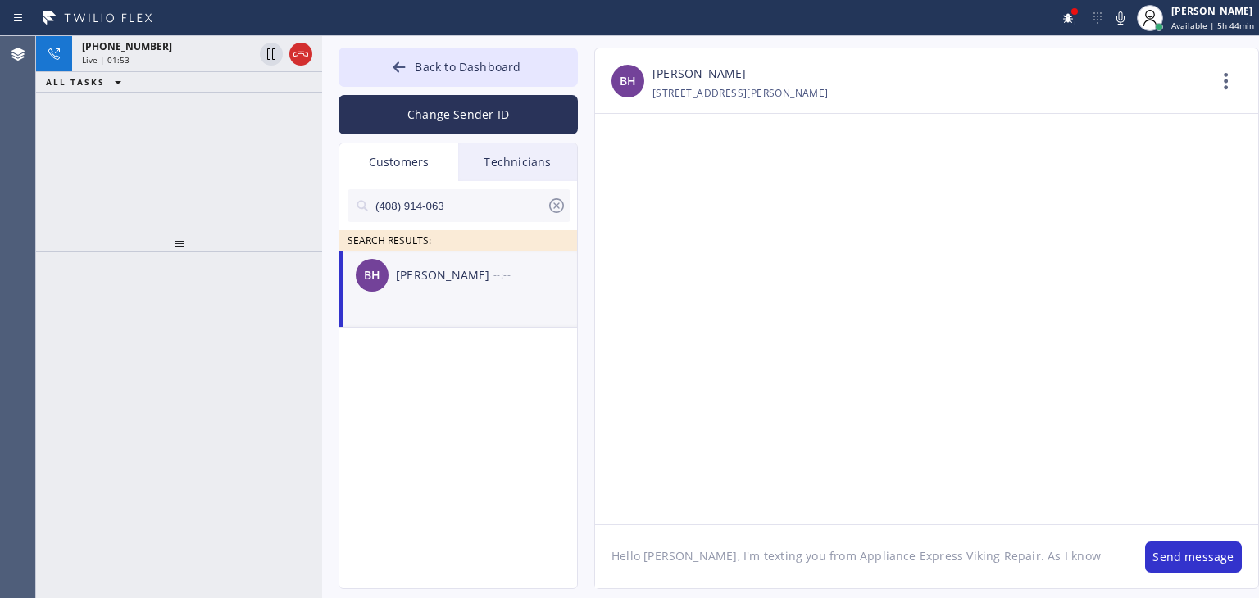
click at [1082, 574] on textarea "Hello [PERSON_NAME], I'm texting you from Appliance Express Viking Repair. As I…" at bounding box center [861, 556] width 533 height 63
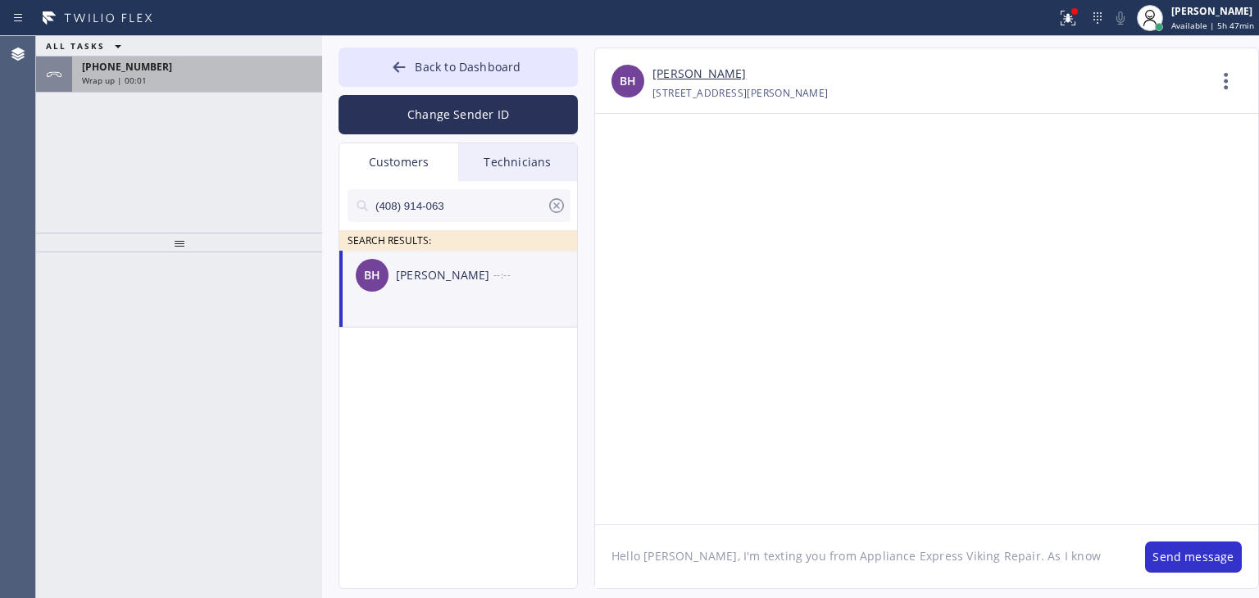
click at [154, 66] on div "[PHONE_NUMBER]" at bounding box center [197, 67] width 230 height 14
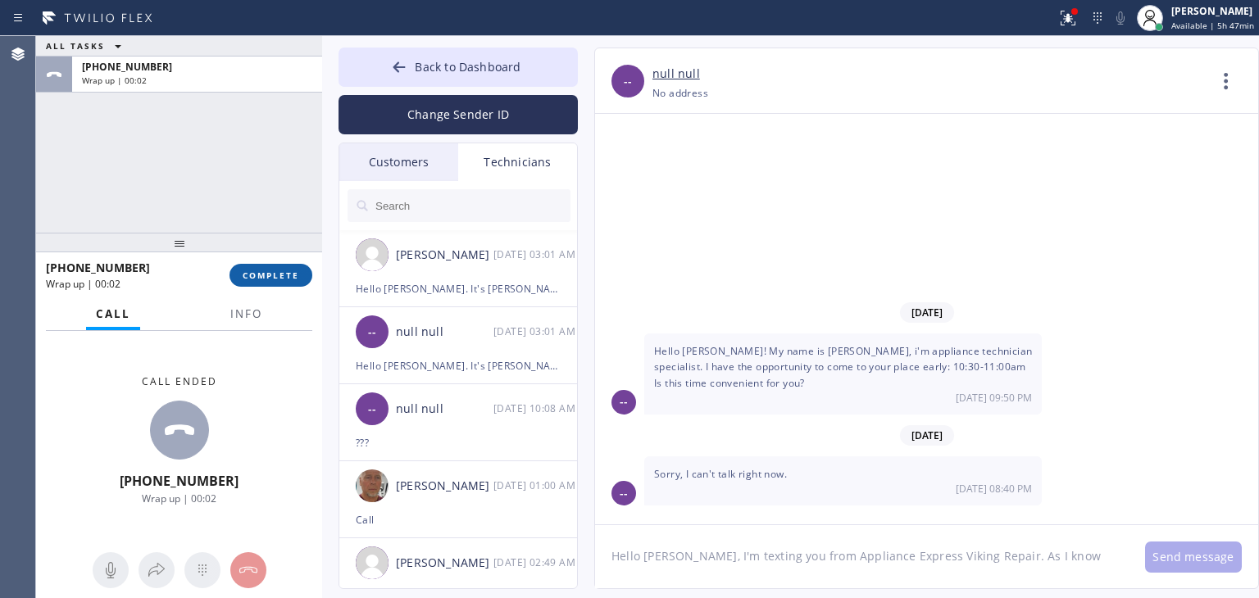
click at [270, 270] on span "COMPLETE" at bounding box center [271, 275] width 57 height 11
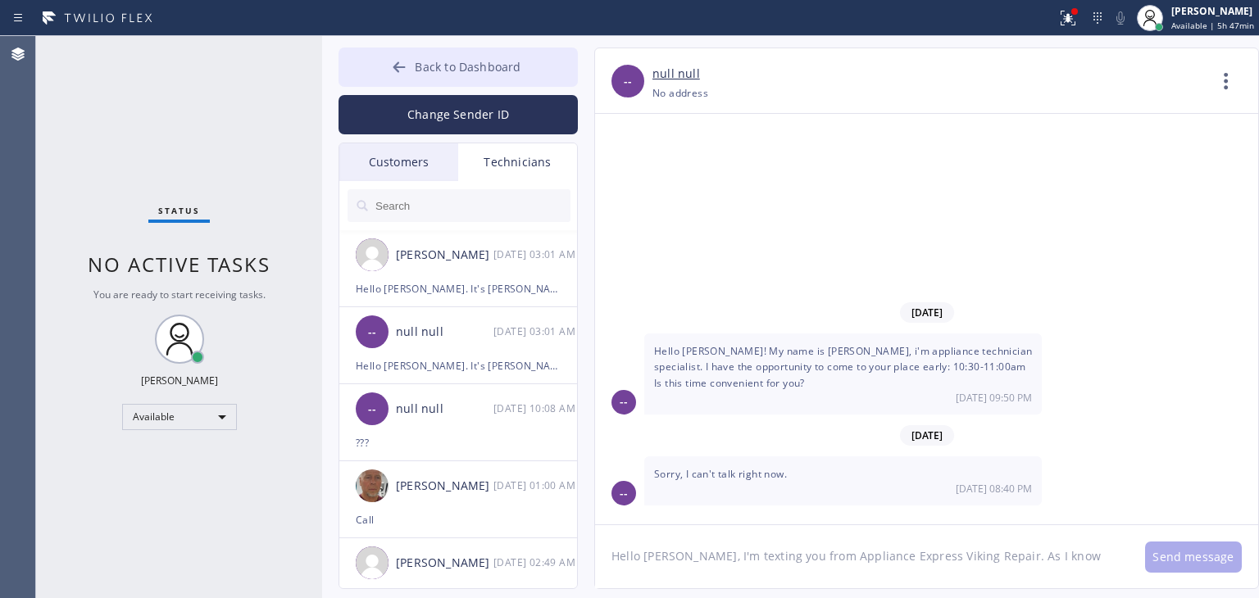
click at [456, 55] on button "Back to Dashboard" at bounding box center [457, 67] width 239 height 39
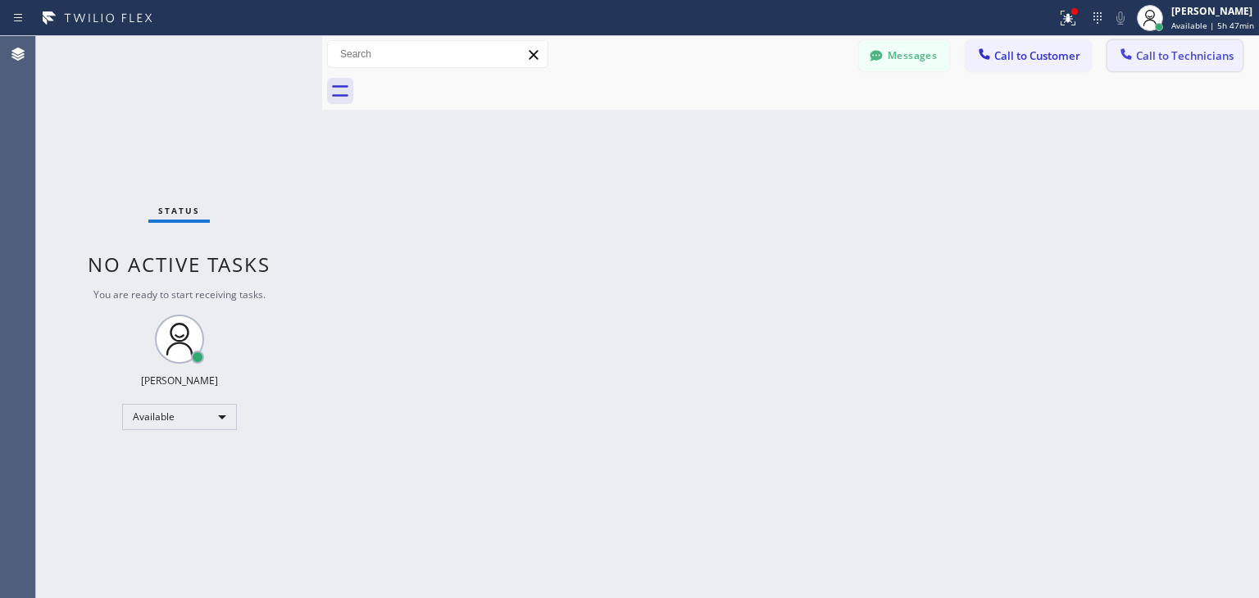
click at [1161, 52] on span "Call to Technicians" at bounding box center [1185, 55] width 98 height 15
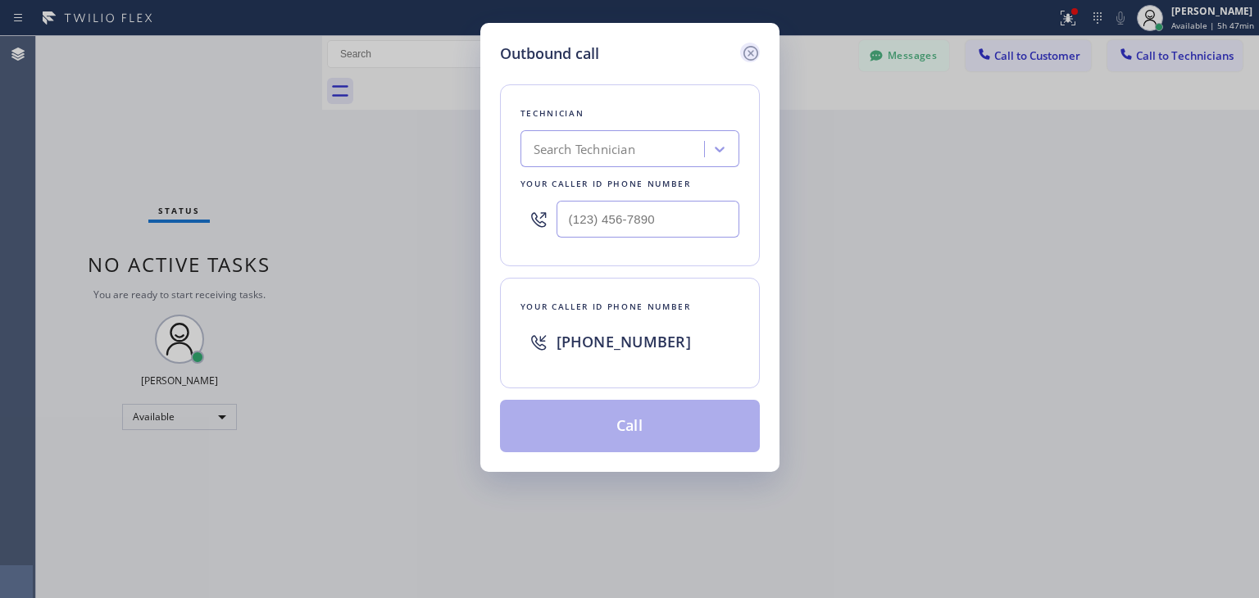
click at [748, 48] on icon at bounding box center [751, 53] width 20 height 20
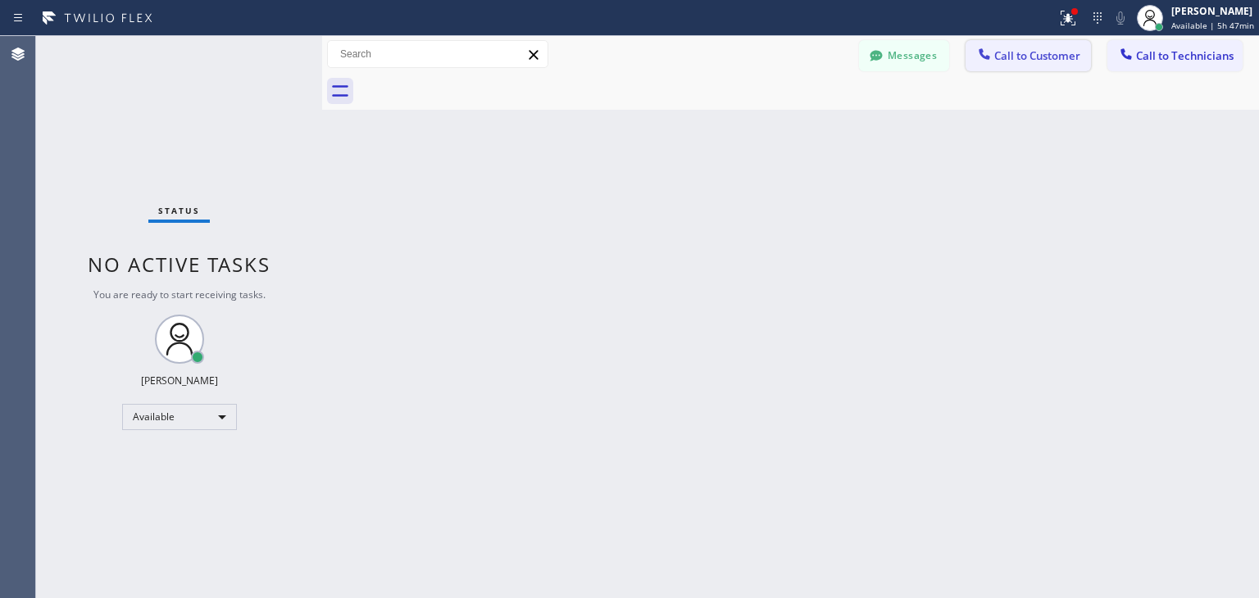
click at [1014, 61] on span "Call to Customer" at bounding box center [1037, 55] width 86 height 15
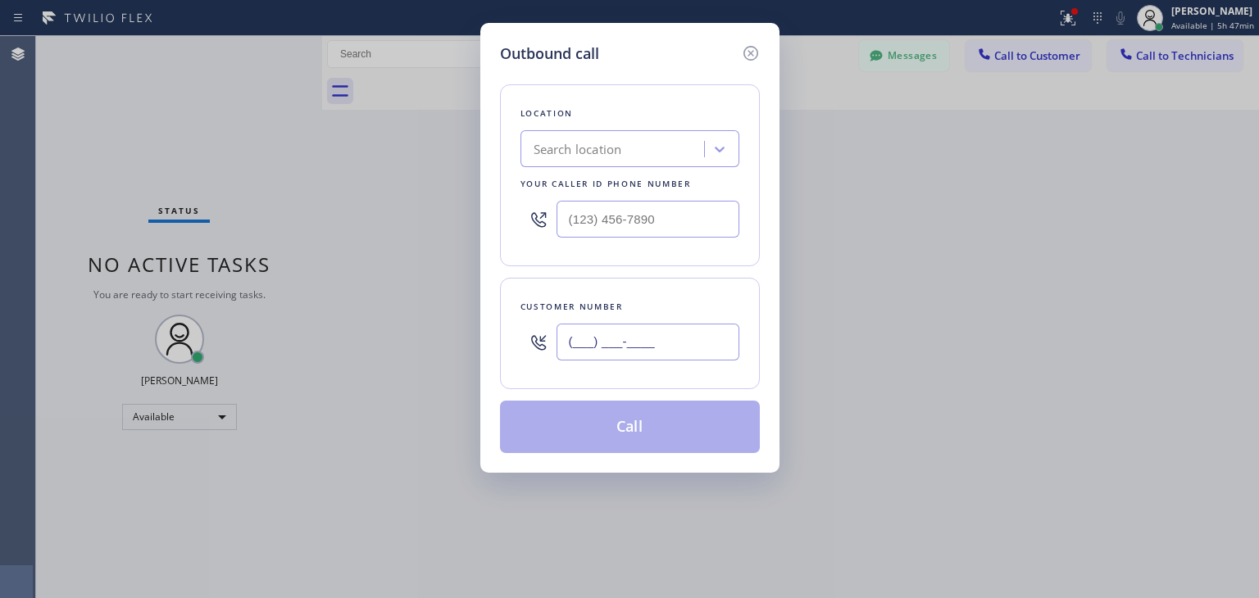
paste input "415) 749-0922"
click at [652, 333] on input "[PHONE_NUMBER]" at bounding box center [647, 342] width 183 height 37
type input "[PHONE_NUMBER]"
paste input "Subzero Repair Professionals"
type input "Subzero Repair Professionals"
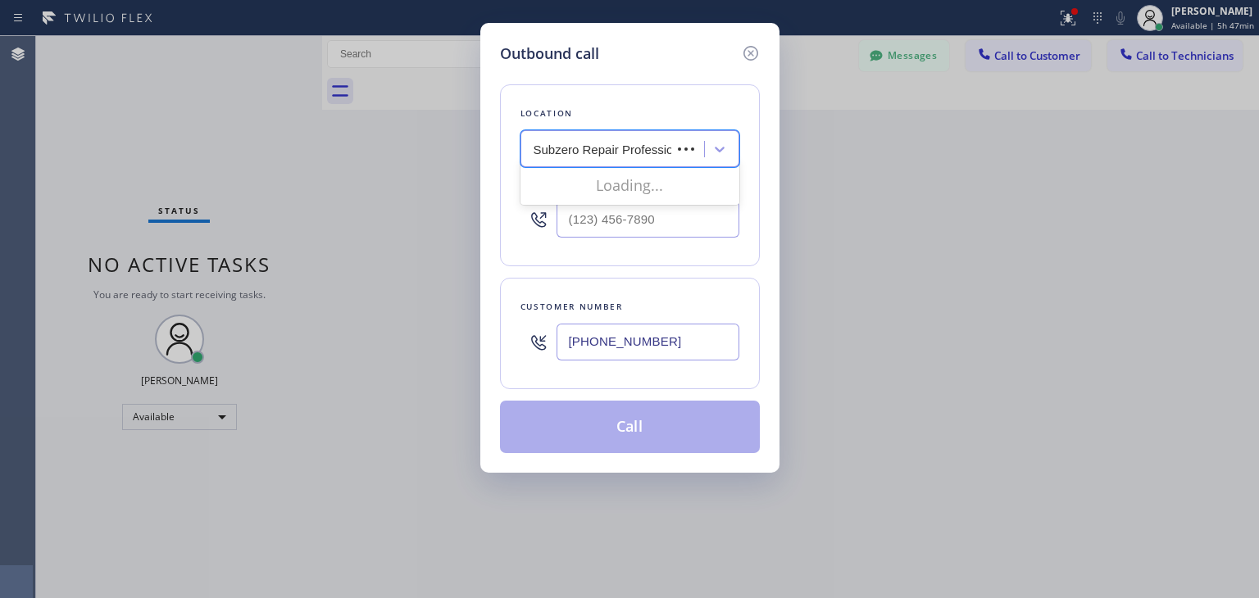
click at [655, 131] on div "Subzero Repair Professionals Subzero Repair Professionals" at bounding box center [629, 148] width 219 height 37
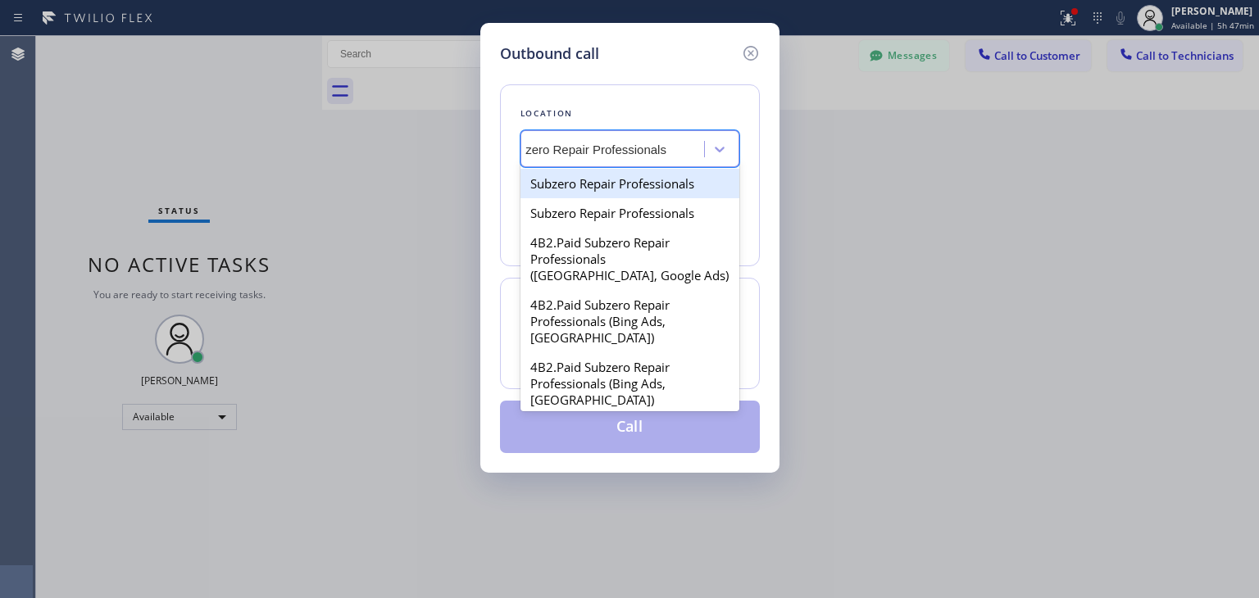
scroll to position [0, 29]
click at [649, 191] on div "Subzero Repair Professionals" at bounding box center [629, 183] width 219 height 29
type input "[PHONE_NUMBER]"
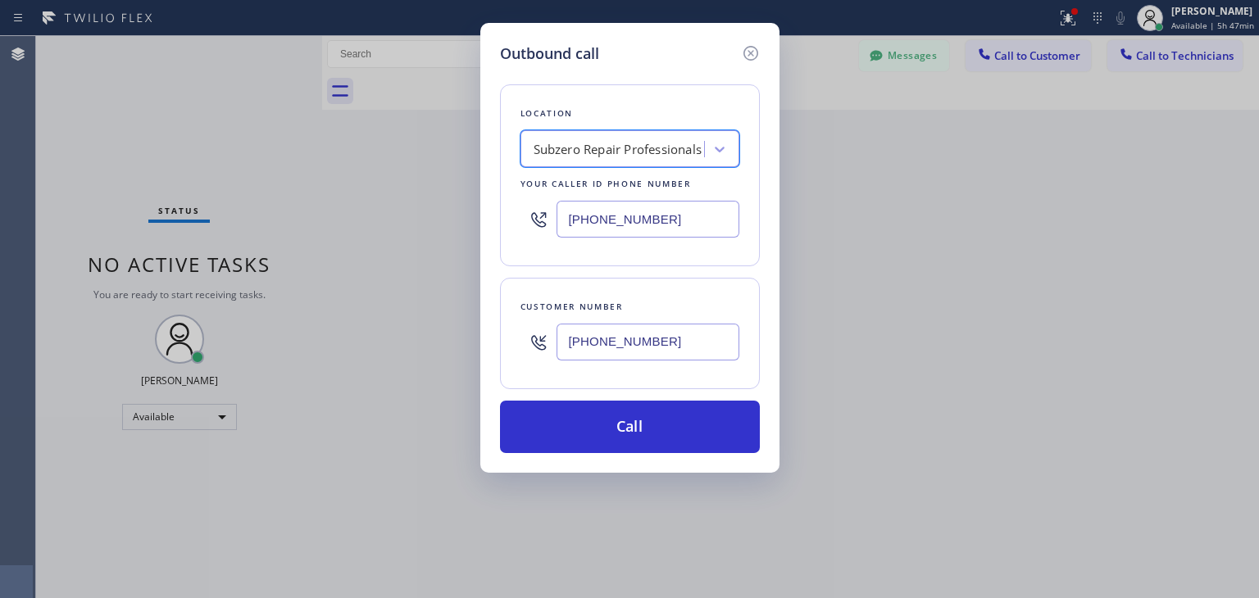
scroll to position [0, 0]
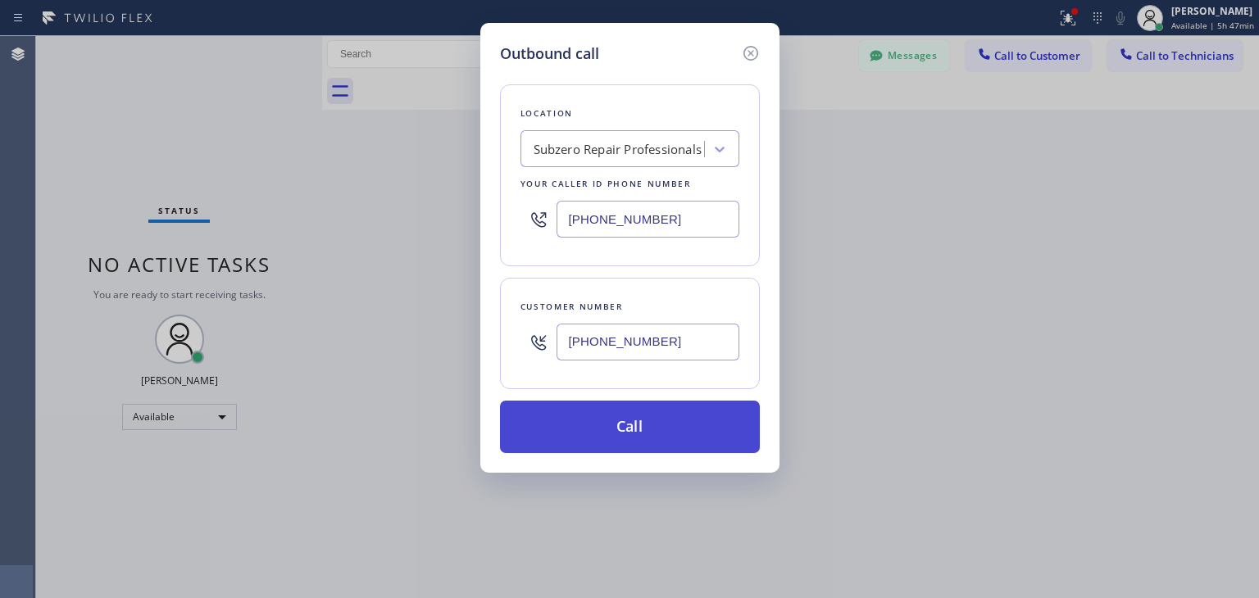
click at [658, 424] on button "Call" at bounding box center [630, 427] width 260 height 52
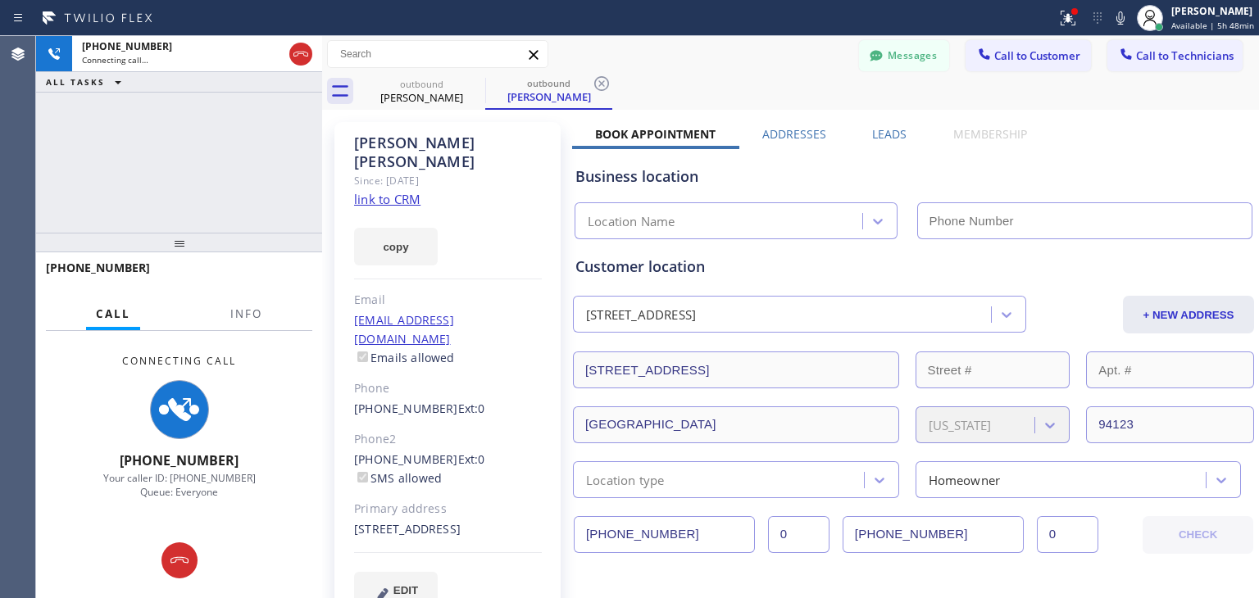
type input "[PHONE_NUMBER]"
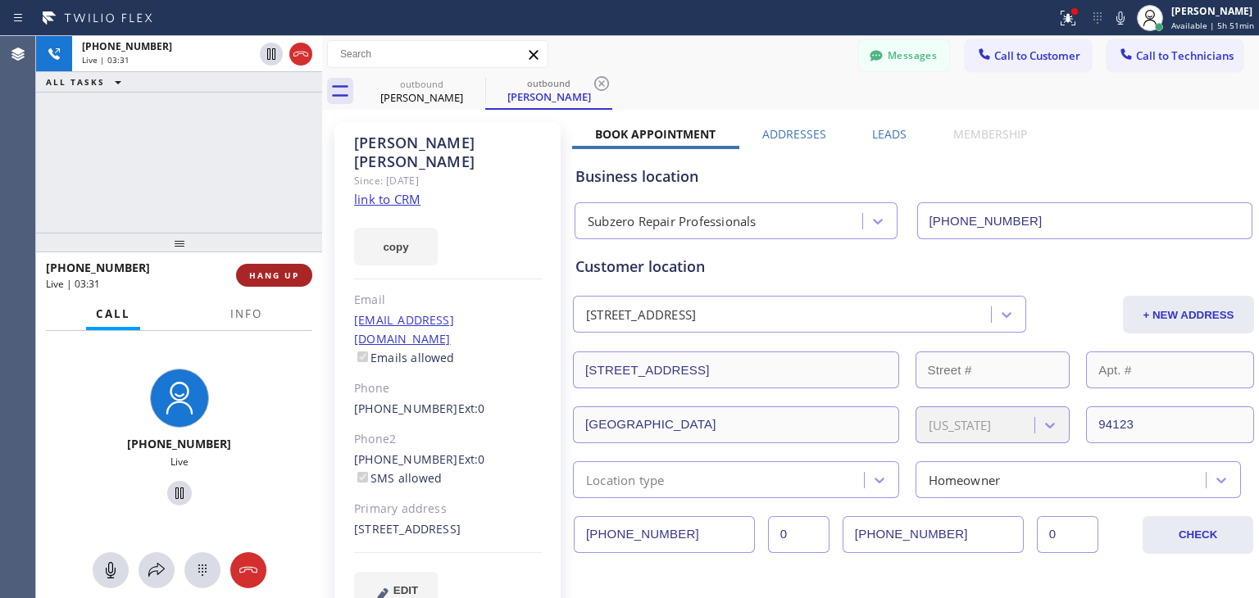
click at [267, 281] on button "HANG UP" at bounding box center [274, 275] width 76 height 23
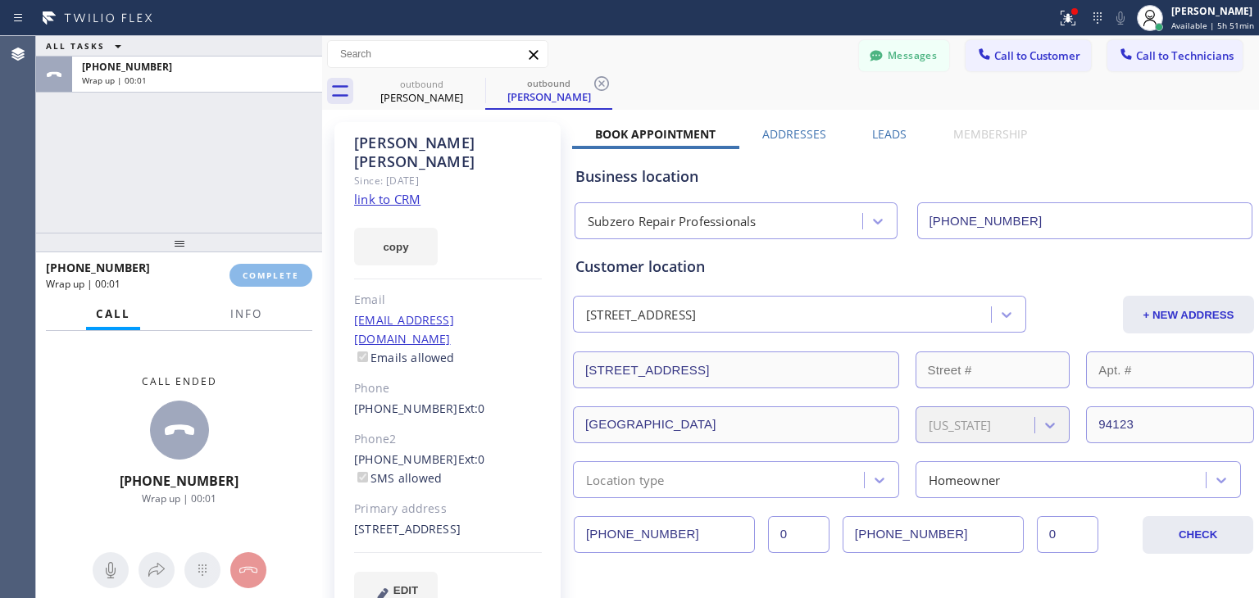
click at [354, 263] on div "ALL TASKS ALL TASKS ACTIVE TASKS TASKS IN WRAP UP [PHONE_NUMBER] Wrap up | 00:0…" at bounding box center [647, 317] width 1223 height 562
click at [282, 267] on button "COMPLETE" at bounding box center [270, 275] width 83 height 23
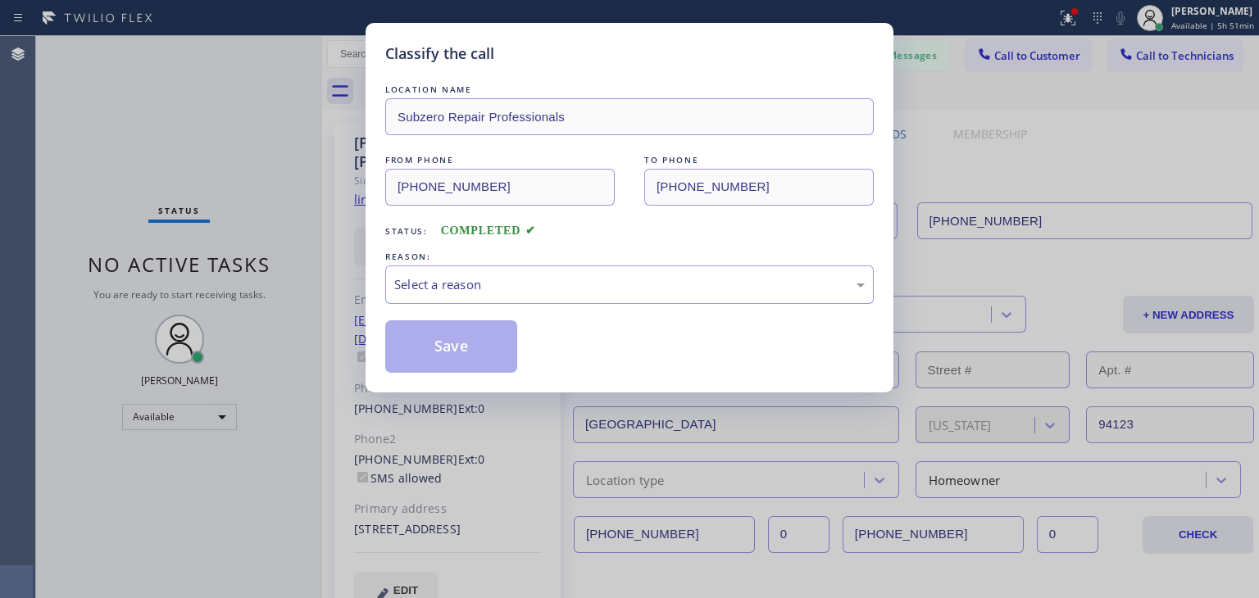
drag, startPoint x: 490, startPoint y: 306, endPoint x: 499, endPoint y: 306, distance: 9.0
click at [499, 306] on div "LOCATION NAME Subzero Repair Professionals FROM PHONE [PHONE_NUMBER] TO PHONE […" at bounding box center [629, 227] width 488 height 292
drag, startPoint x: 499, startPoint y: 306, endPoint x: 541, endPoint y: 283, distance: 47.7
click at [541, 283] on div "LOCATION NAME Subzero Repair Professionals FROM PHONE [PHONE_NUMBER] TO PHONE […" at bounding box center [629, 227] width 488 height 292
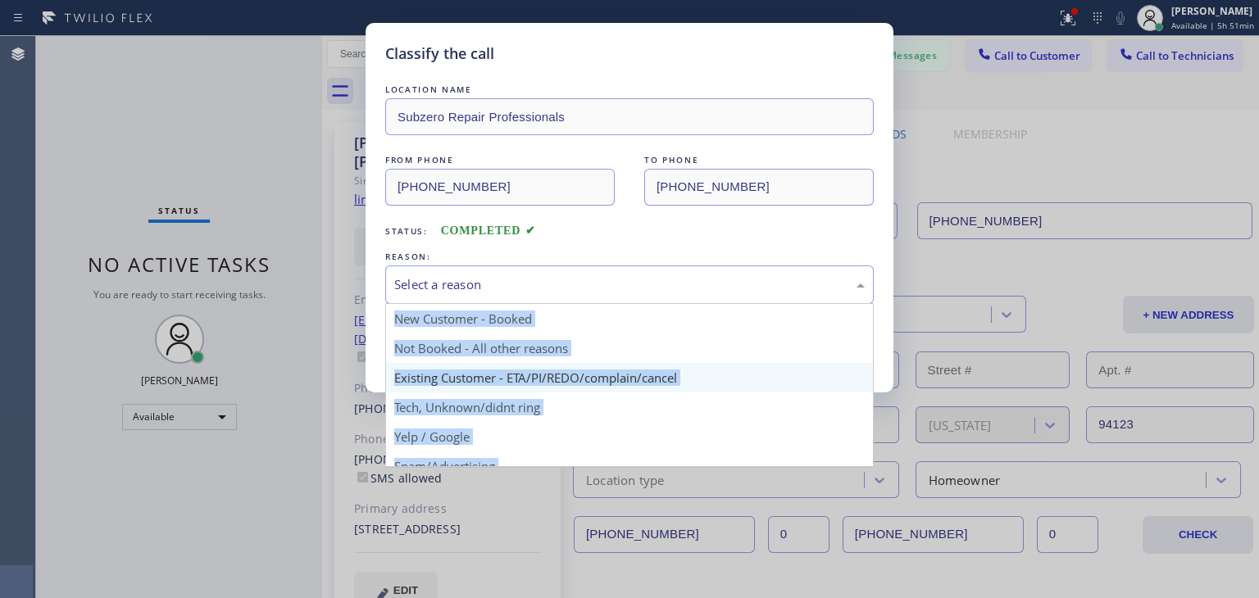
drag, startPoint x: 541, startPoint y: 283, endPoint x: 567, endPoint y: 385, distance: 105.7
click at [567, 304] on div "Select a reason New Customer - Booked Not Booked - All other reasons Existing C…" at bounding box center [629, 284] width 488 height 39
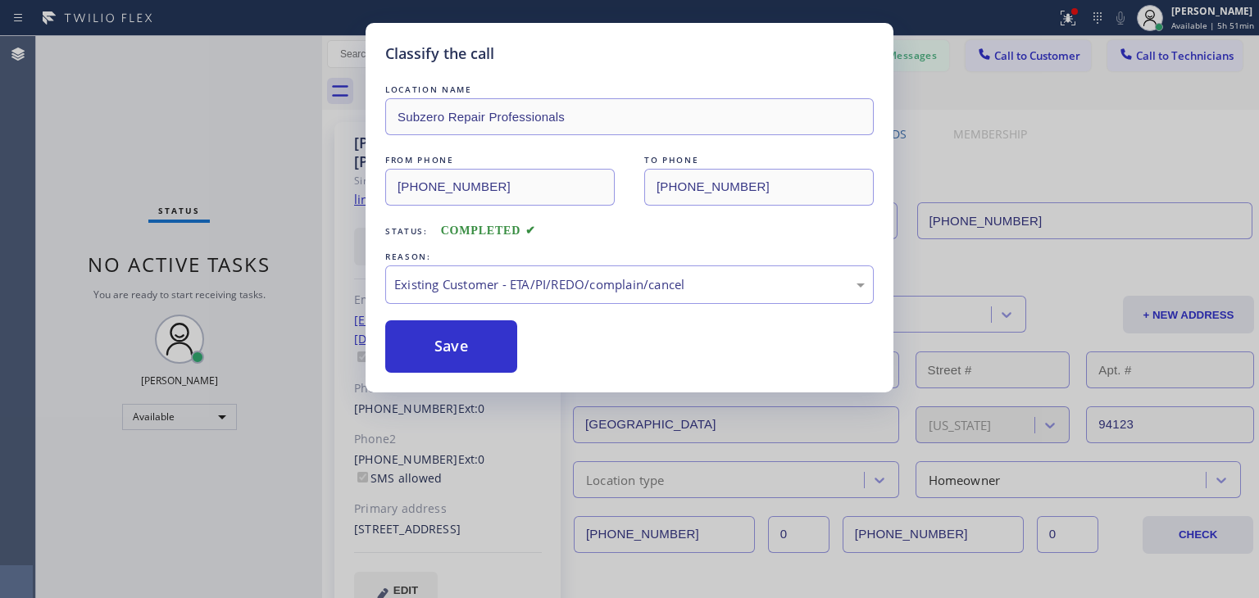
drag, startPoint x: 567, startPoint y: 385, endPoint x: 422, endPoint y: 306, distance: 165.4
drag, startPoint x: 422, startPoint y: 306, endPoint x: 429, endPoint y: 330, distance: 25.7
click at [429, 330] on div "LOCATION NAME Subzero Repair Professionals FROM PHONE [PHONE_NUMBER] TO PHONE […" at bounding box center [629, 227] width 488 height 292
click at [429, 330] on button "Save" at bounding box center [451, 346] width 132 height 52
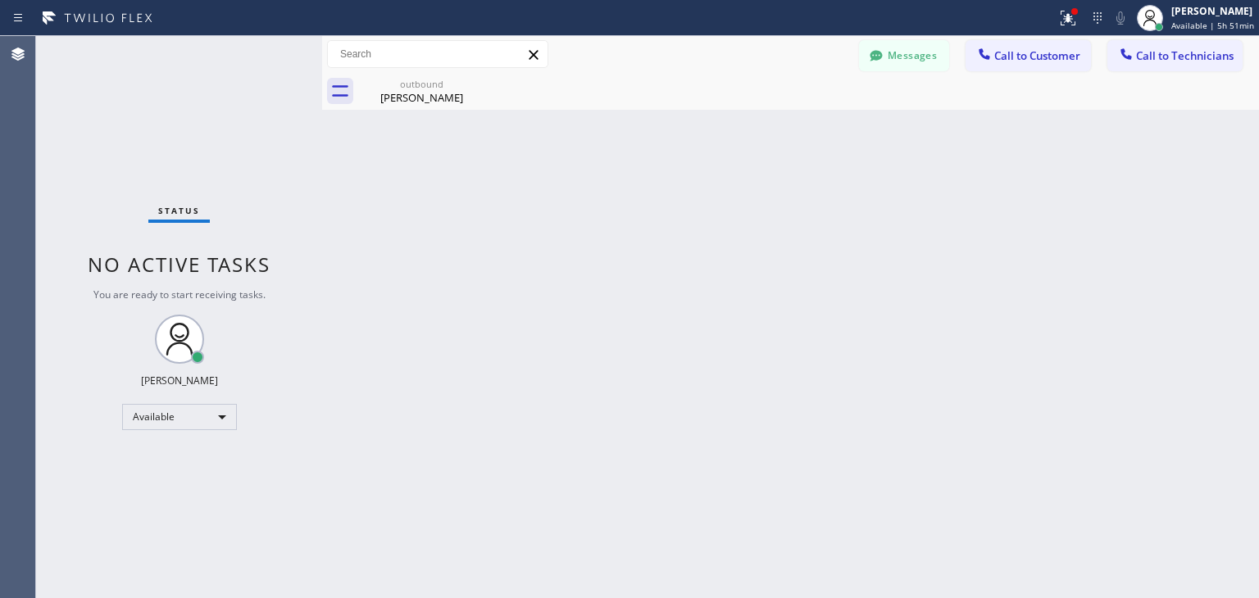
click at [1177, 53] on span "Call to Technicians" at bounding box center [1185, 55] width 98 height 15
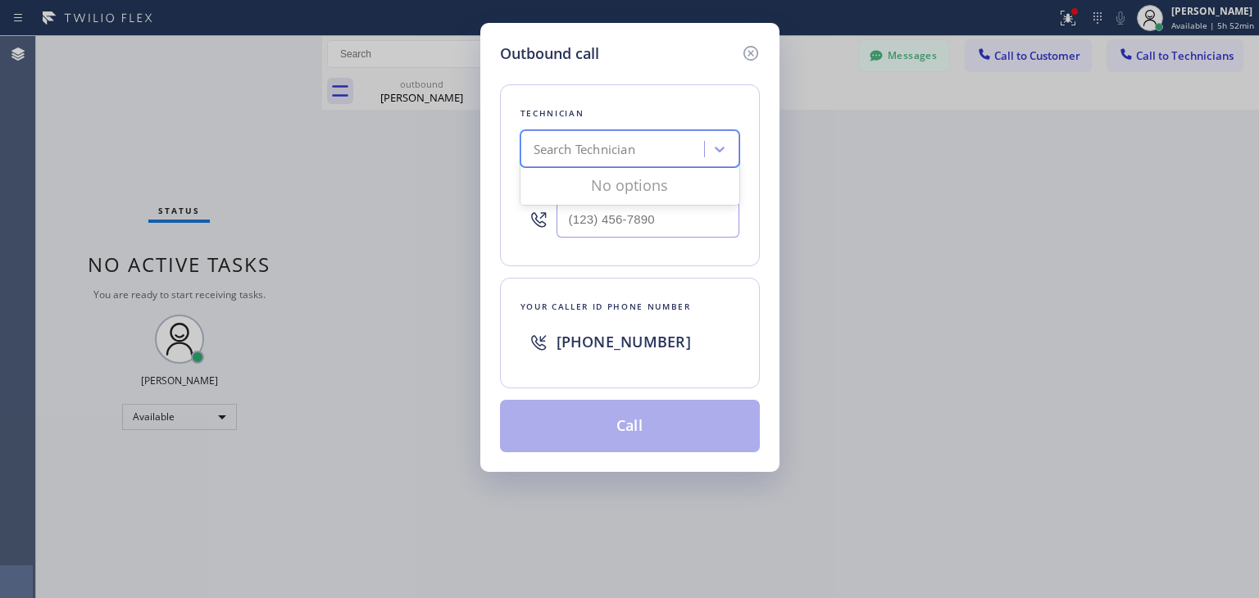
click at [589, 158] on div "Search Technician" at bounding box center [584, 149] width 102 height 19
type input "[PERSON_NAME]"
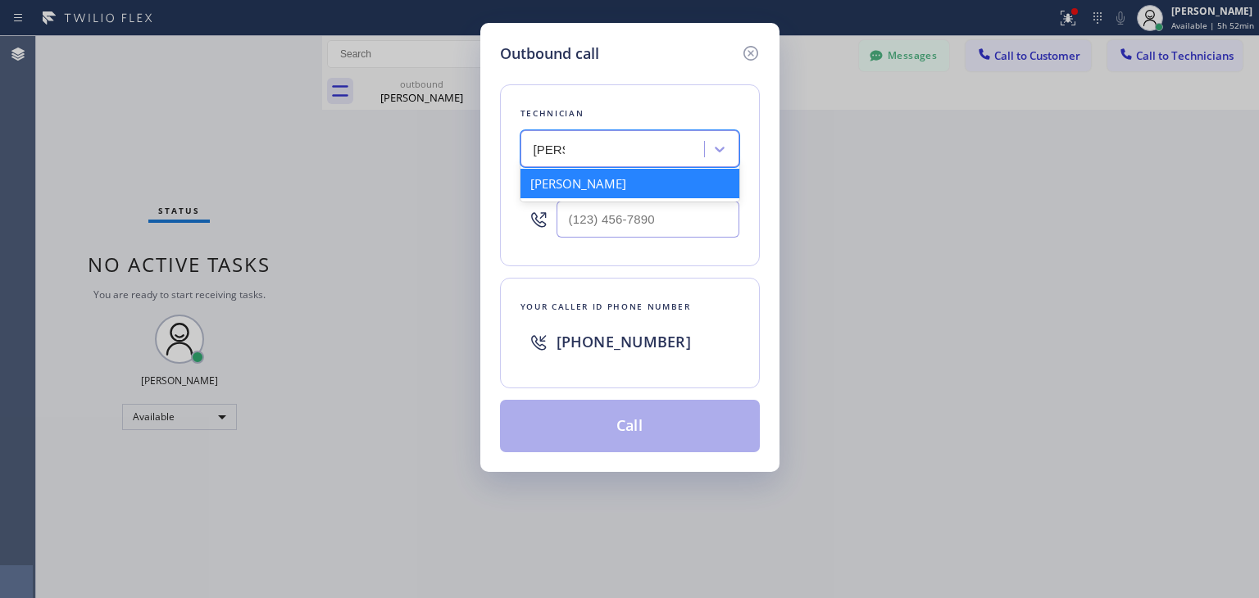
click at [593, 190] on div "[PERSON_NAME]" at bounding box center [629, 183] width 219 height 29
type input "[PHONE_NUMBER]"
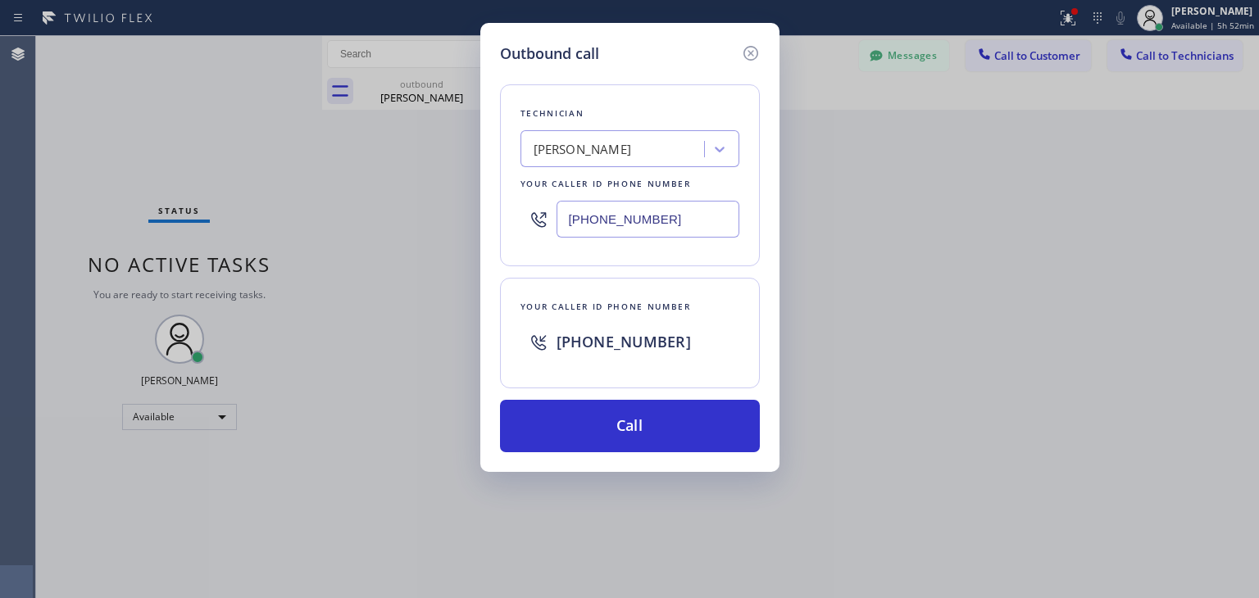
click at [613, 395] on div "Technician [PERSON_NAME] Your caller id phone number [PHONE_NUMBER] Your caller…" at bounding box center [630, 259] width 260 height 388
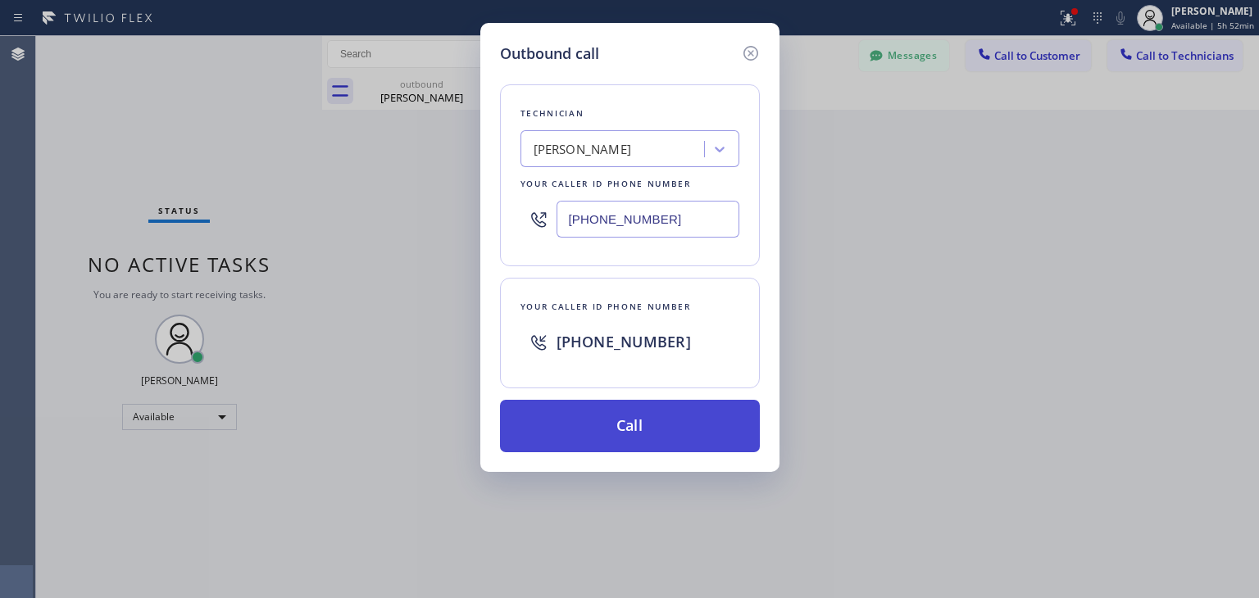
click at [612, 434] on button "Call" at bounding box center [630, 426] width 260 height 52
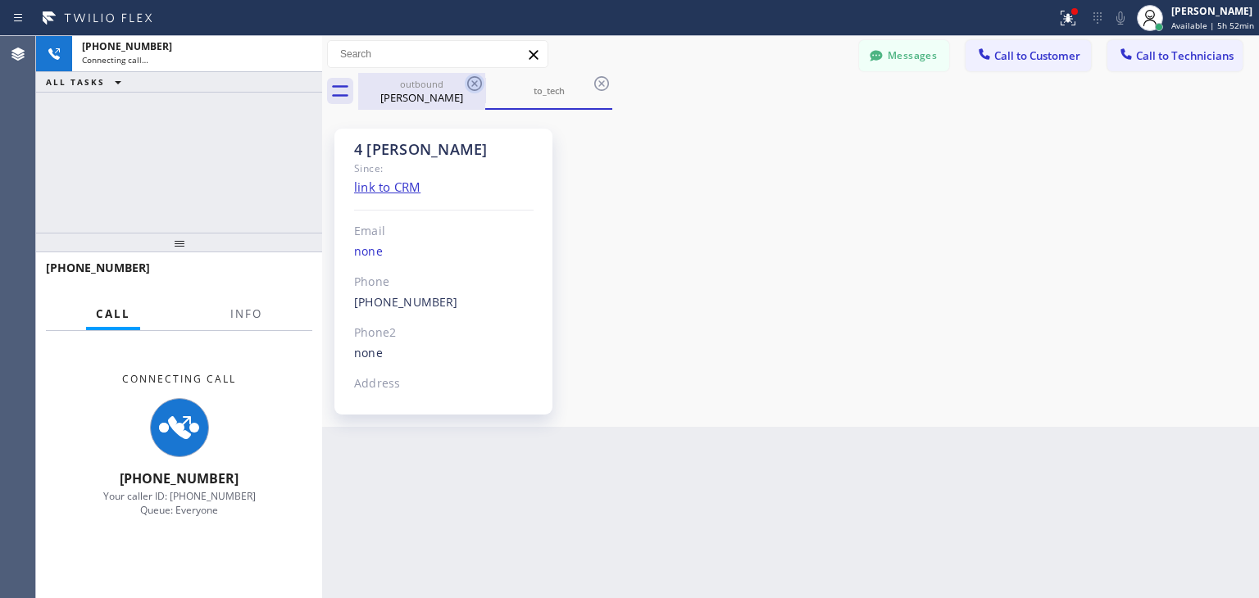
click at [474, 88] on icon at bounding box center [475, 84] width 20 height 20
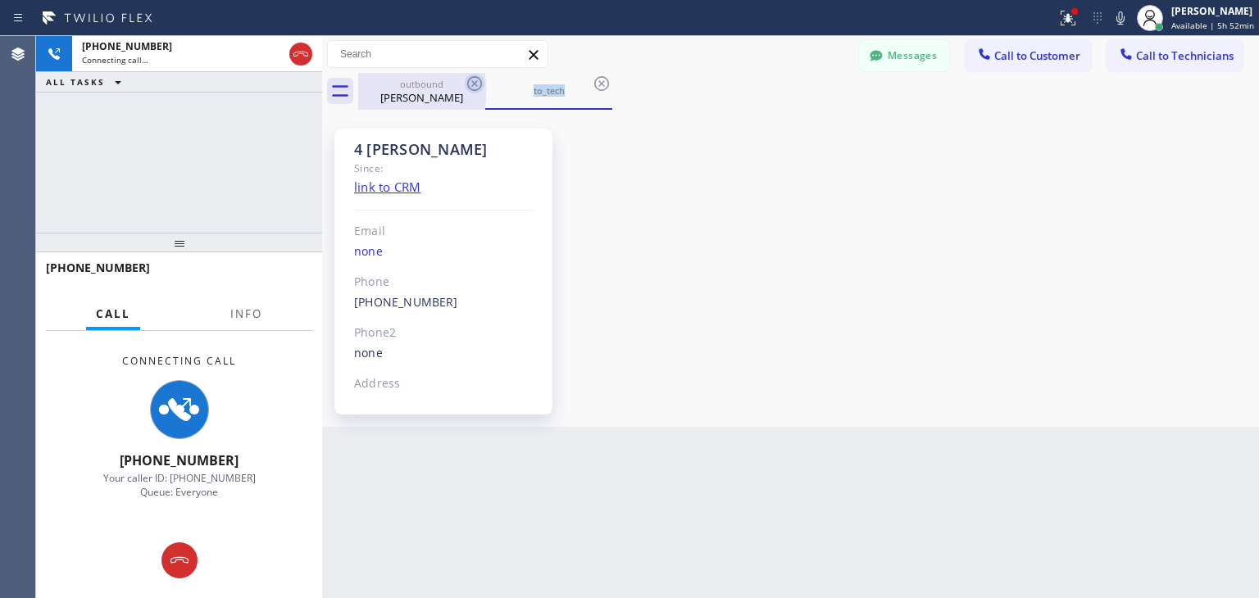
click at [474, 88] on icon at bounding box center [475, 84] width 20 height 20
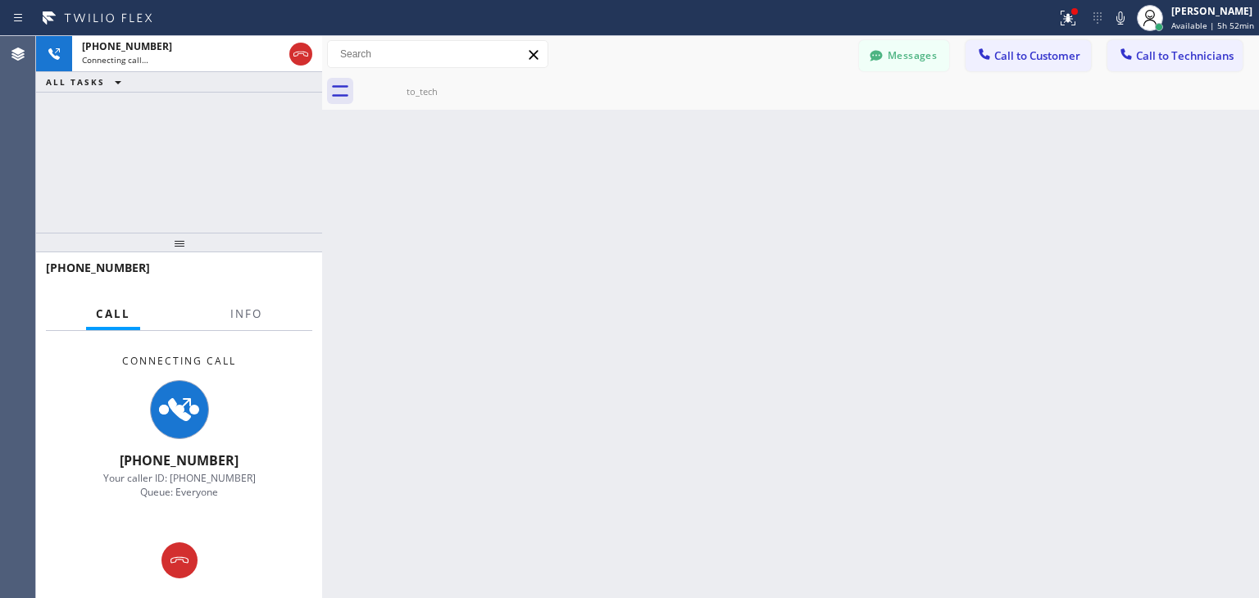
click at [0, 0] on icon at bounding box center [0, 0] width 0 height 0
click at [474, 88] on div at bounding box center [808, 91] width 901 height 37
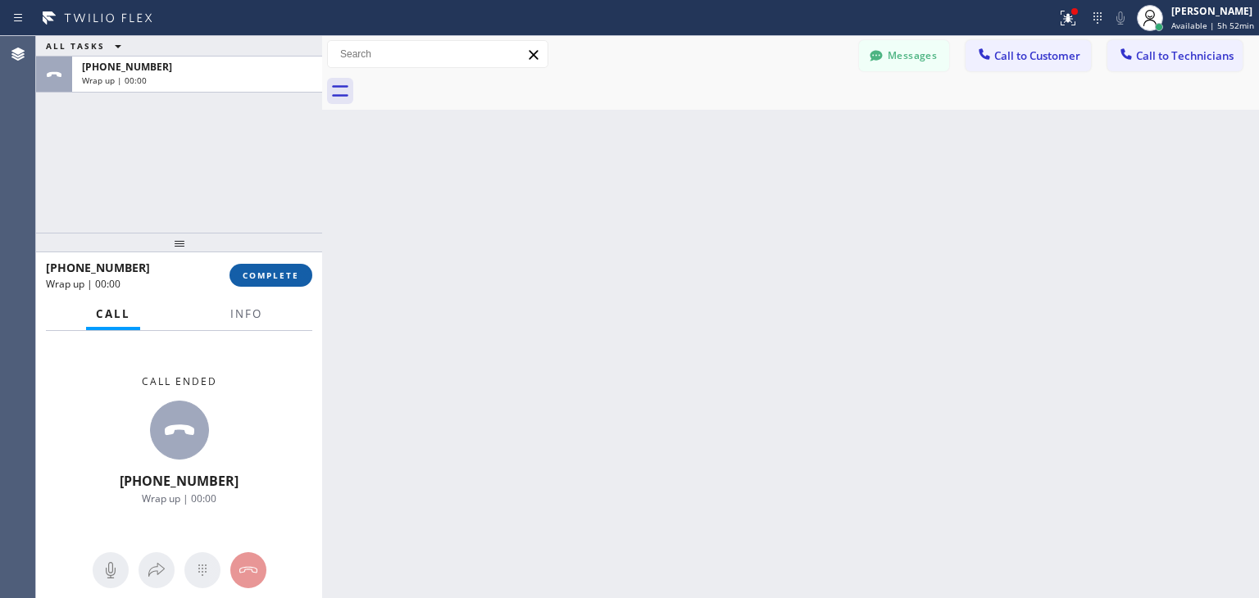
click at [283, 273] on span "COMPLETE" at bounding box center [271, 275] width 57 height 11
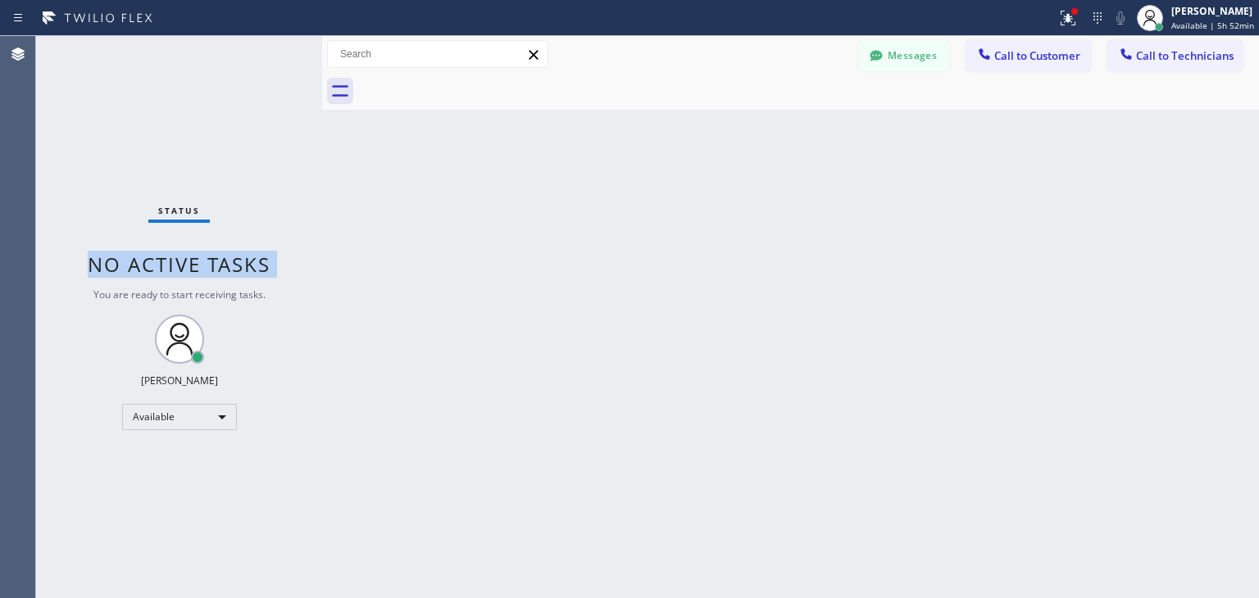
click at [283, 273] on div "Status No active tasks You are ready to start receiving tasks. [PERSON_NAME] Av…" at bounding box center [179, 317] width 286 height 562
click at [894, 63] on button "Messages" at bounding box center [904, 55] width 90 height 31
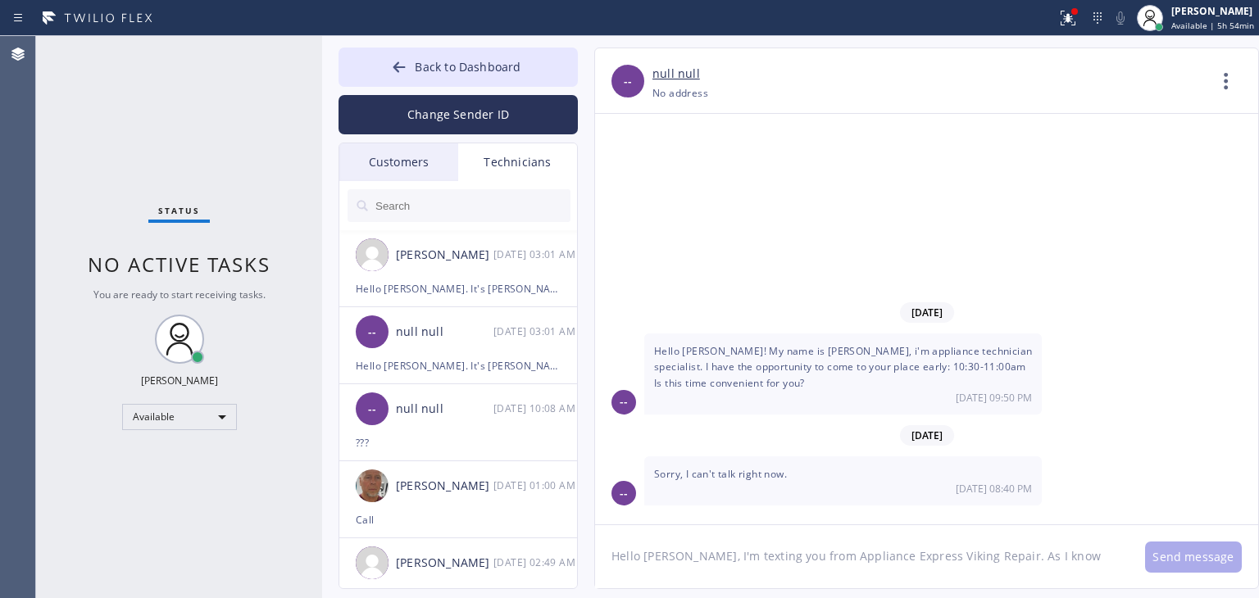
click at [445, 201] on input "text" at bounding box center [472, 205] width 197 height 33
click at [439, 173] on div "Customers" at bounding box center [398, 162] width 119 height 38
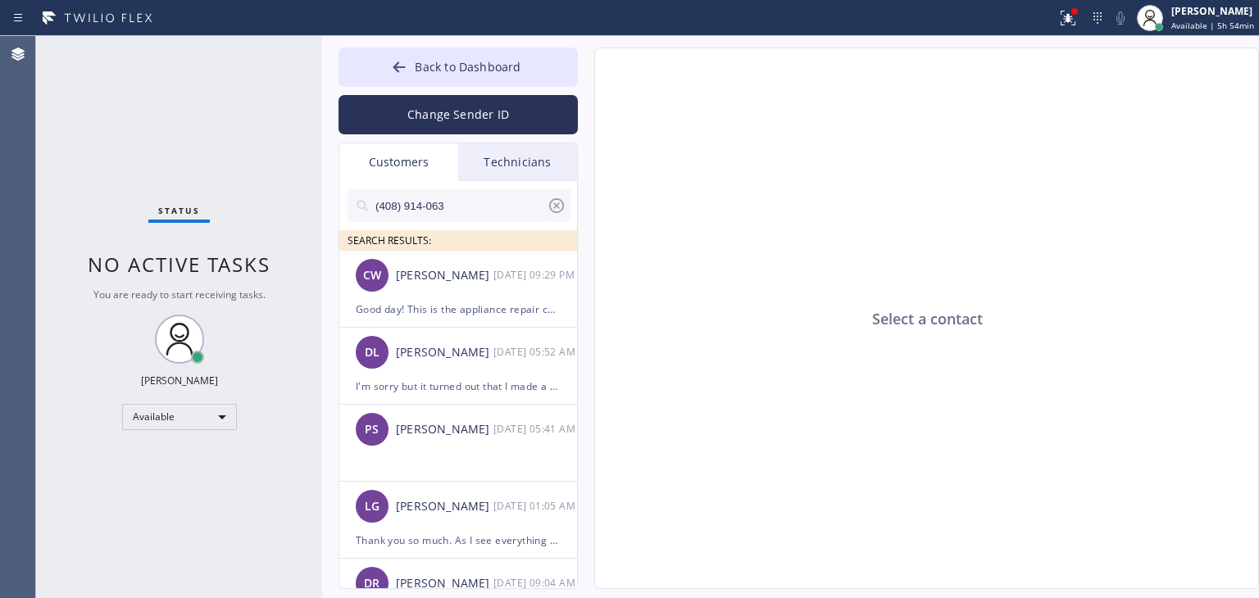
click at [485, 220] on input "(408) 914-063" at bounding box center [460, 205] width 173 height 33
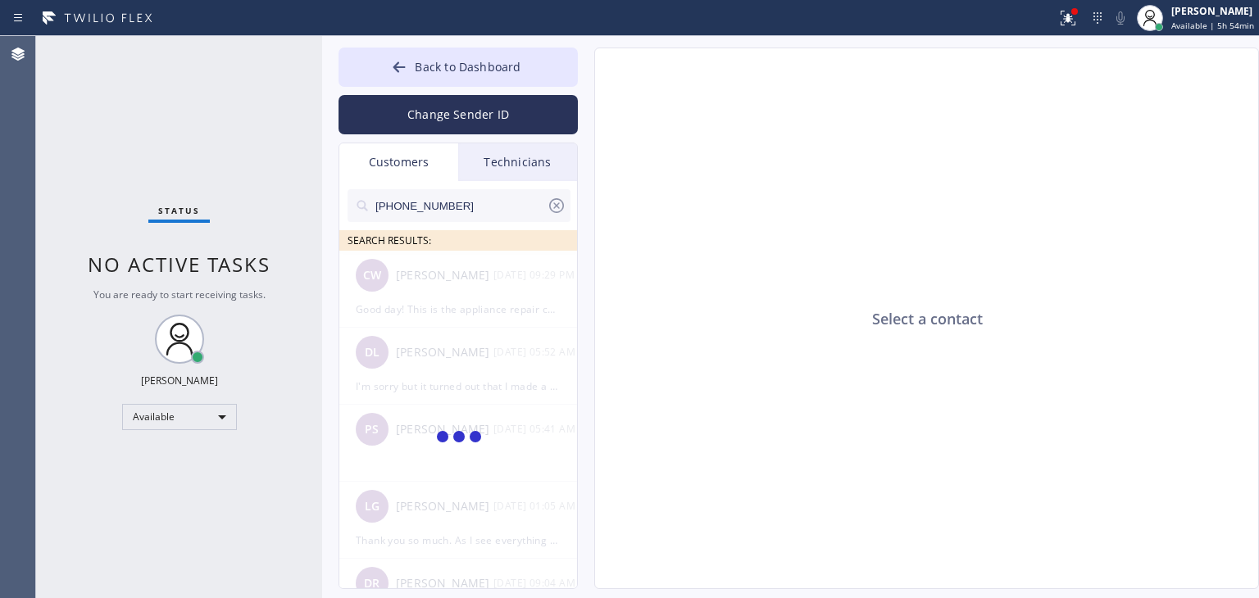
click at [512, 202] on input "[PHONE_NUMBER]" at bounding box center [460, 205] width 173 height 33
click at [512, 202] on input "(___) ___-____" at bounding box center [460, 205] width 173 height 33
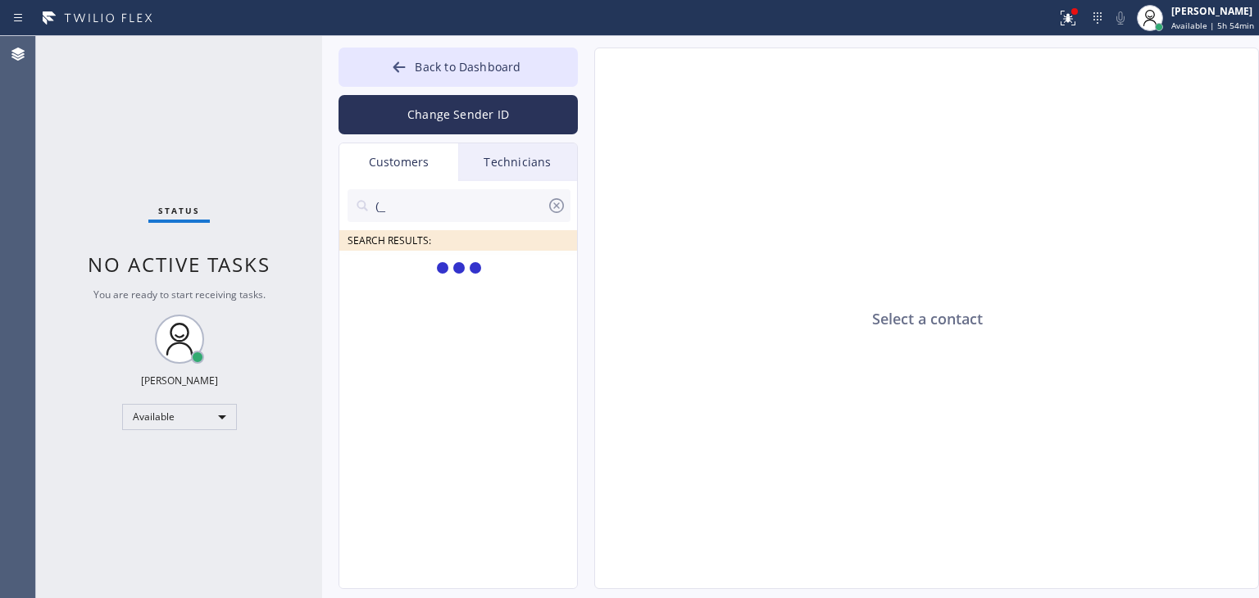
type input "("
click at [512, 202] on input "(408) 914-063_" at bounding box center [460, 205] width 173 height 33
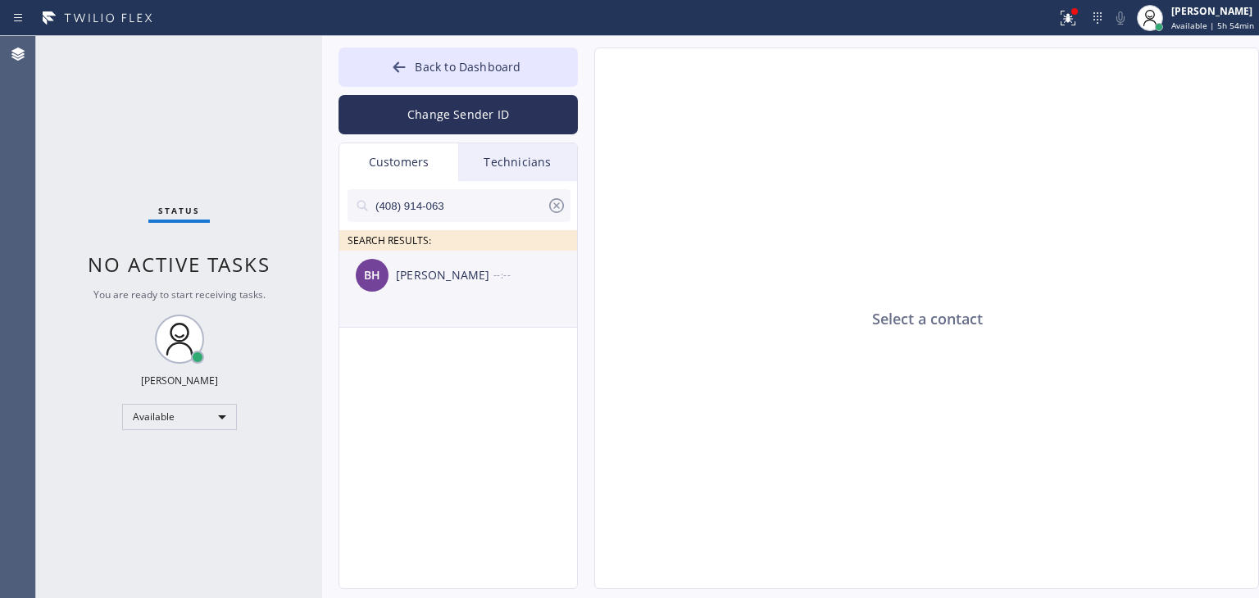
type input "(408) 914-063"
click at [467, 309] on ul "BH [PERSON_NAME] --:--" at bounding box center [458, 308] width 239 height 114
click at [487, 299] on li "BH [PERSON_NAME] --:--" at bounding box center [458, 289] width 239 height 77
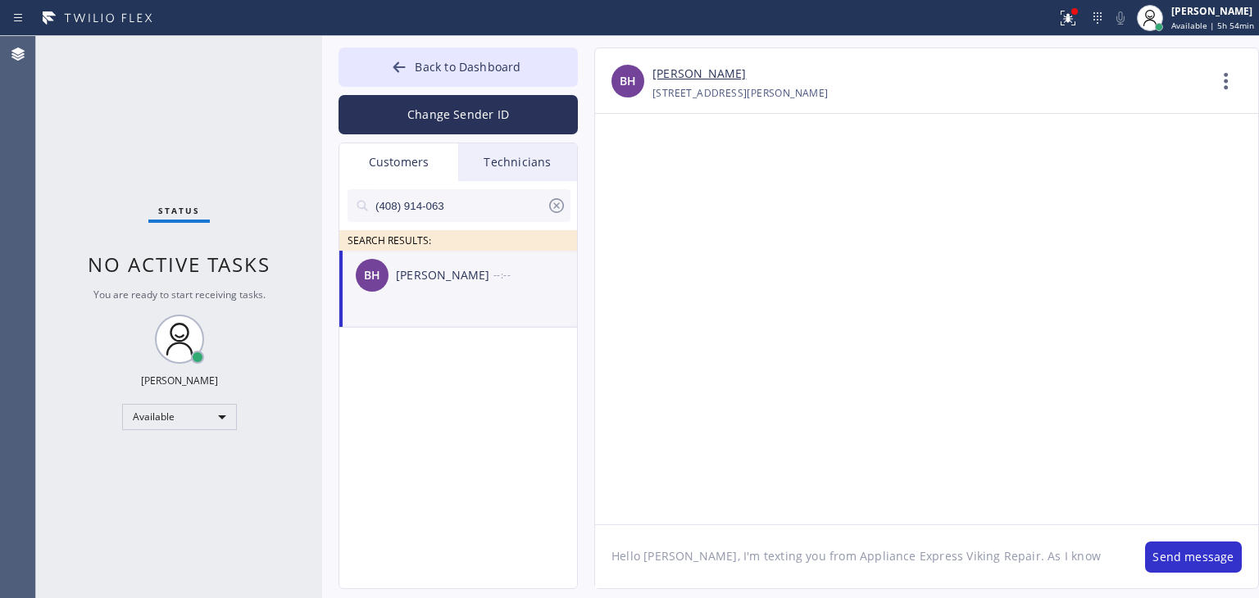
click at [1050, 561] on textarea "Hello [PERSON_NAME], I'm texting you from Appliance Express Viking Repair. As I…" at bounding box center [861, 556] width 533 height 63
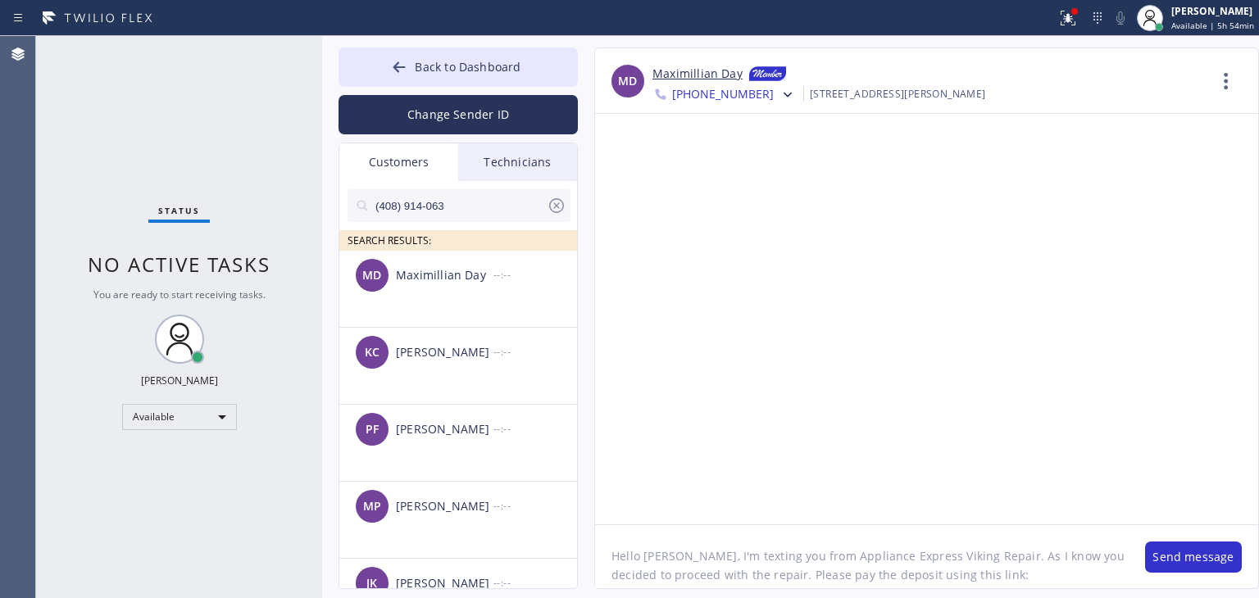
paste textarea "[URL][DOMAIN_NAME]"
paste textarea "Appliance Express Viking Repair"
click at [1012, 569] on textarea "Hello [PERSON_NAME], I'm texting you from Appliance Express Viking Repair. As I…" at bounding box center [861, 556] width 533 height 63
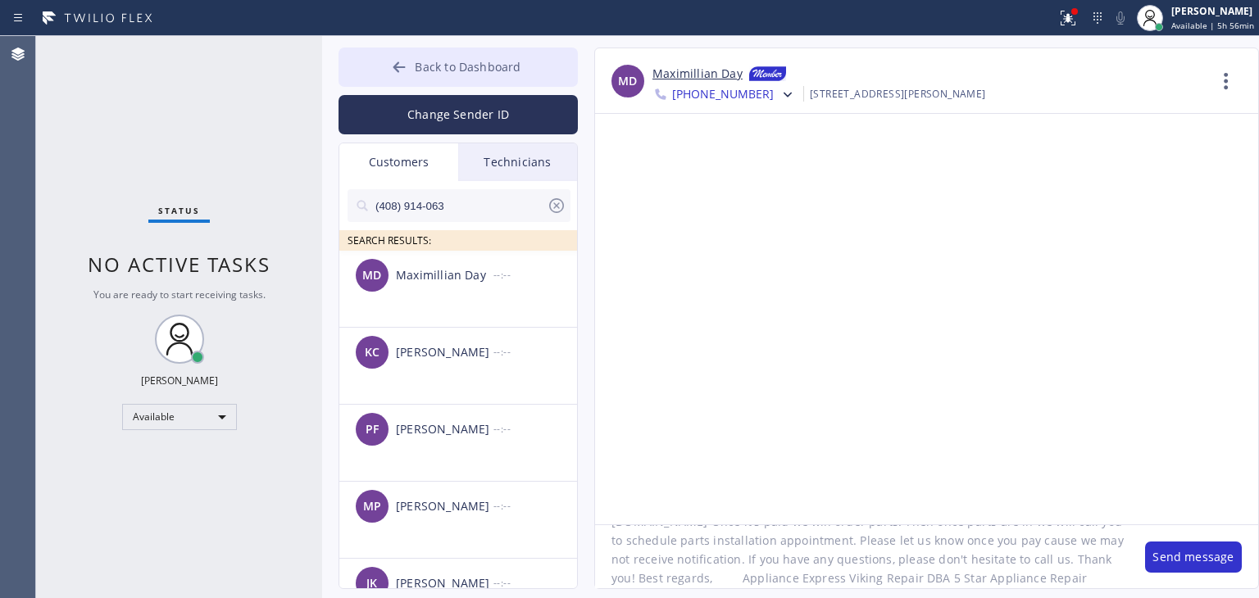
type textarea "Hello [PERSON_NAME], I'm texting you from Appliance Express Viking Repair. As I…"
click at [499, 48] on button "Back to Dashboard" at bounding box center [457, 67] width 239 height 39
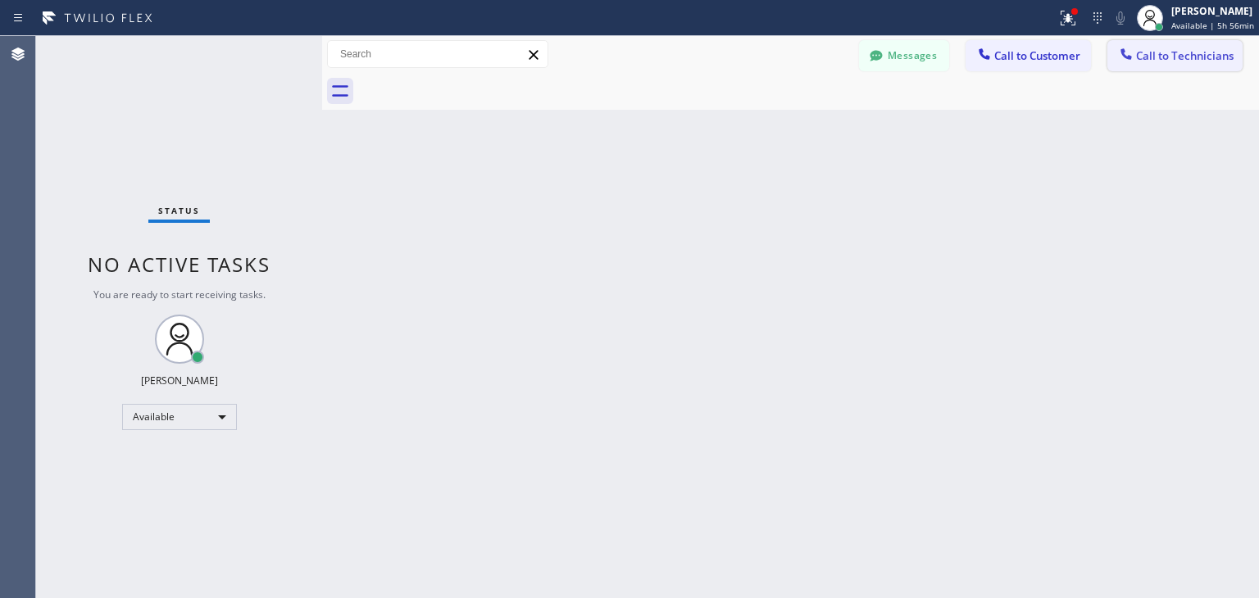
click at [1134, 57] on div at bounding box center [1126, 56] width 20 height 20
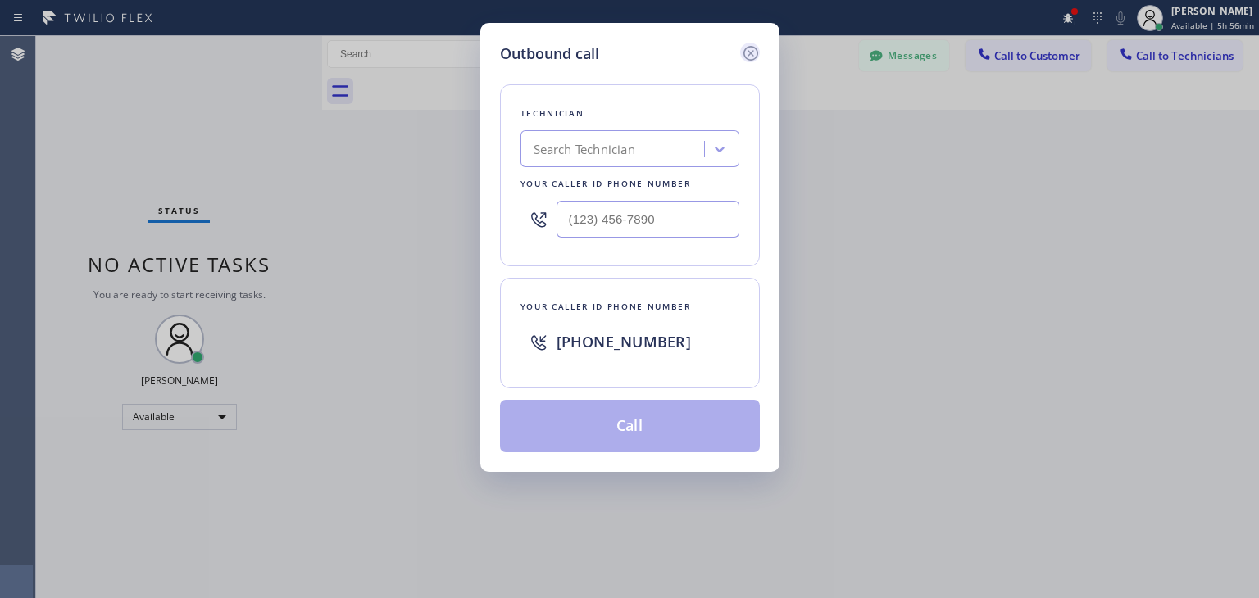
click at [756, 45] on icon at bounding box center [751, 53] width 20 height 20
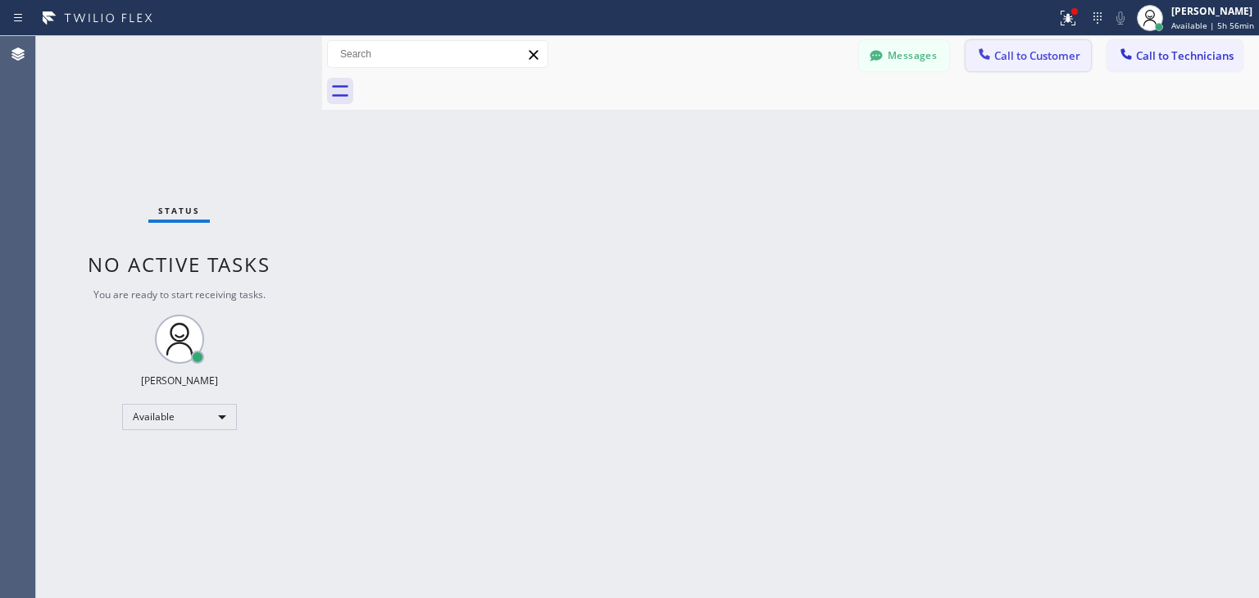
drag, startPoint x: 1003, startPoint y: 36, endPoint x: 1006, endPoint y: 63, distance: 27.2
click at [1006, 63] on div "Messages Call to Customer Call to Technicians Outbound call Location Subzero Re…" at bounding box center [790, 54] width 937 height 37
click at [1006, 63] on span "Call to Customer" at bounding box center [1037, 55] width 86 height 15
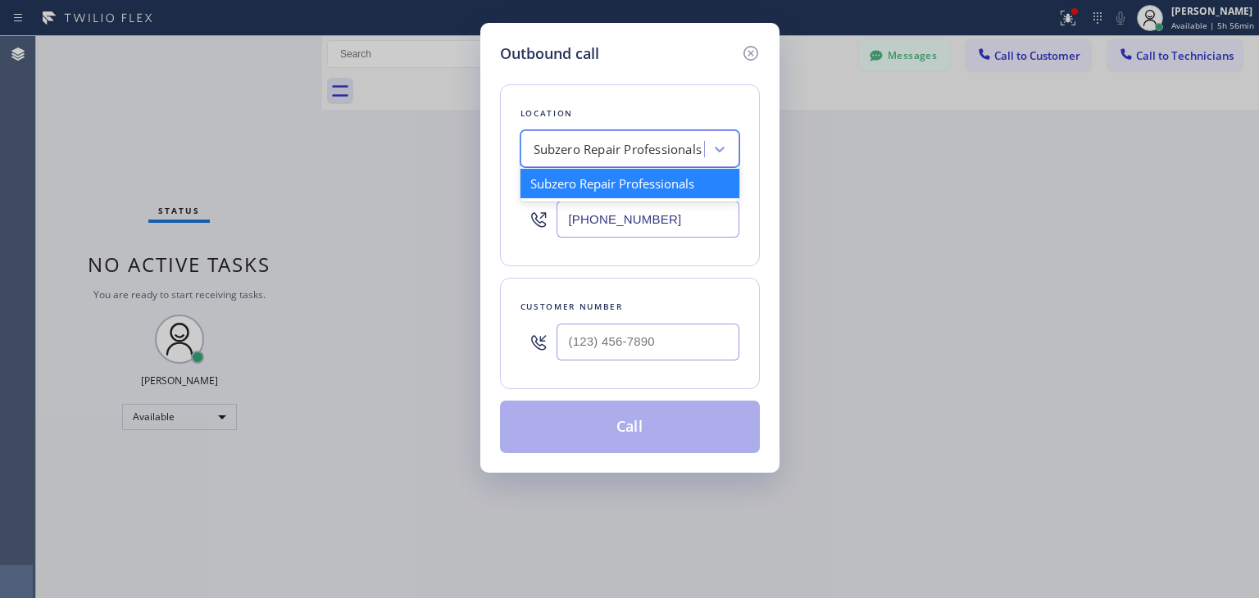
click at [629, 158] on div "Subzero Repair Professionals" at bounding box center [617, 149] width 169 height 19
paste input "Appliance Express Viking Repair"
type input "Appliance Express Viking Repair"
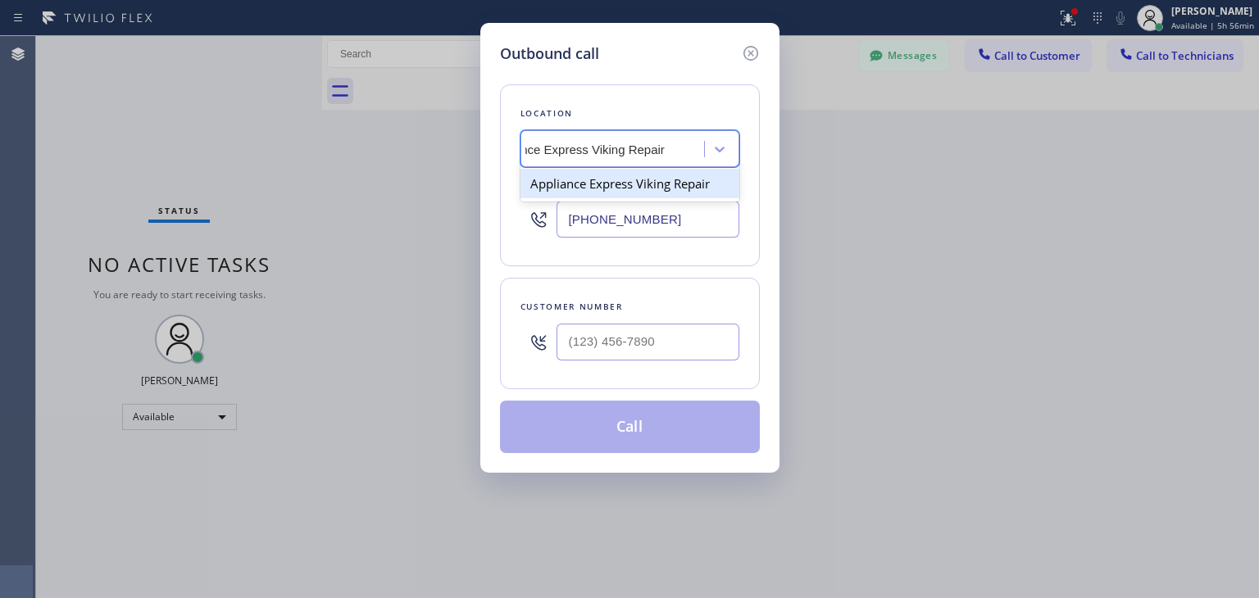
click at [628, 175] on div "Appliance Express Viking Repair" at bounding box center [629, 183] width 219 height 29
type input "[PHONE_NUMBER]"
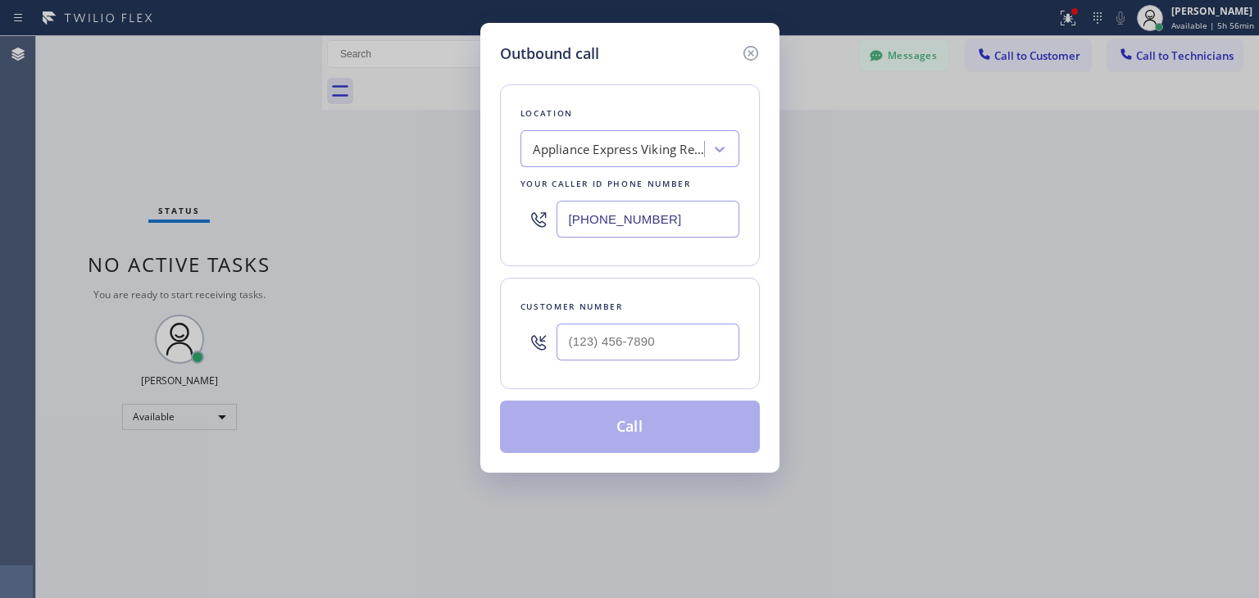
click at [634, 203] on input "[PHONE_NUMBER]" at bounding box center [647, 219] width 183 height 37
click at [757, 53] on icon at bounding box center [751, 53] width 20 height 20
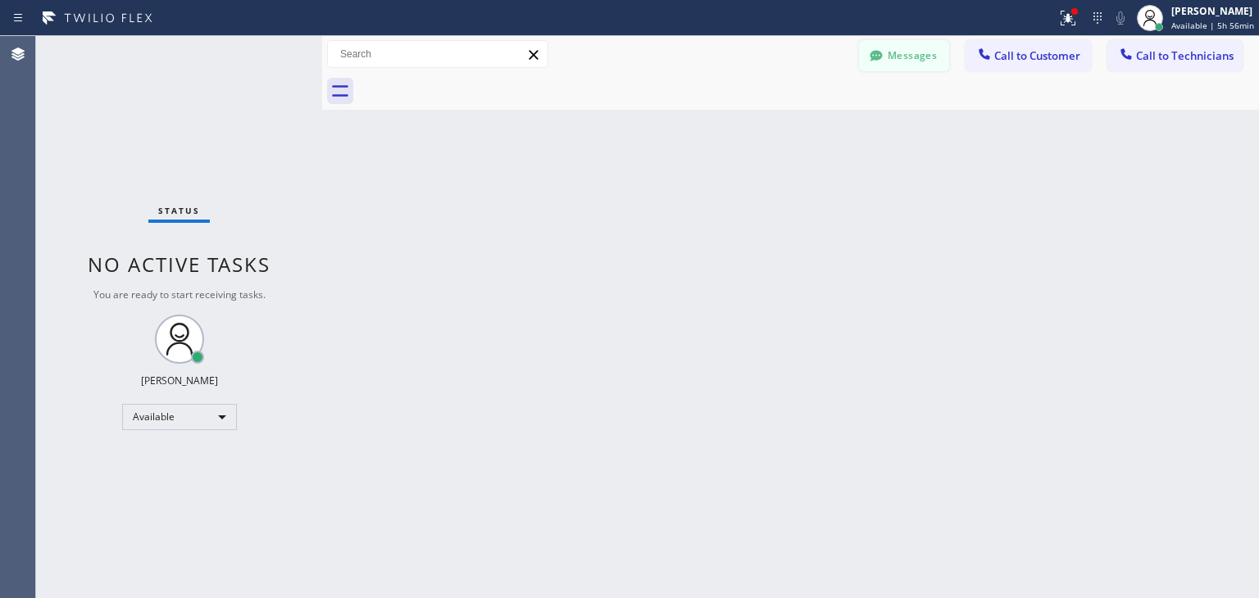
click at [928, 48] on button "Messages" at bounding box center [904, 55] width 90 height 31
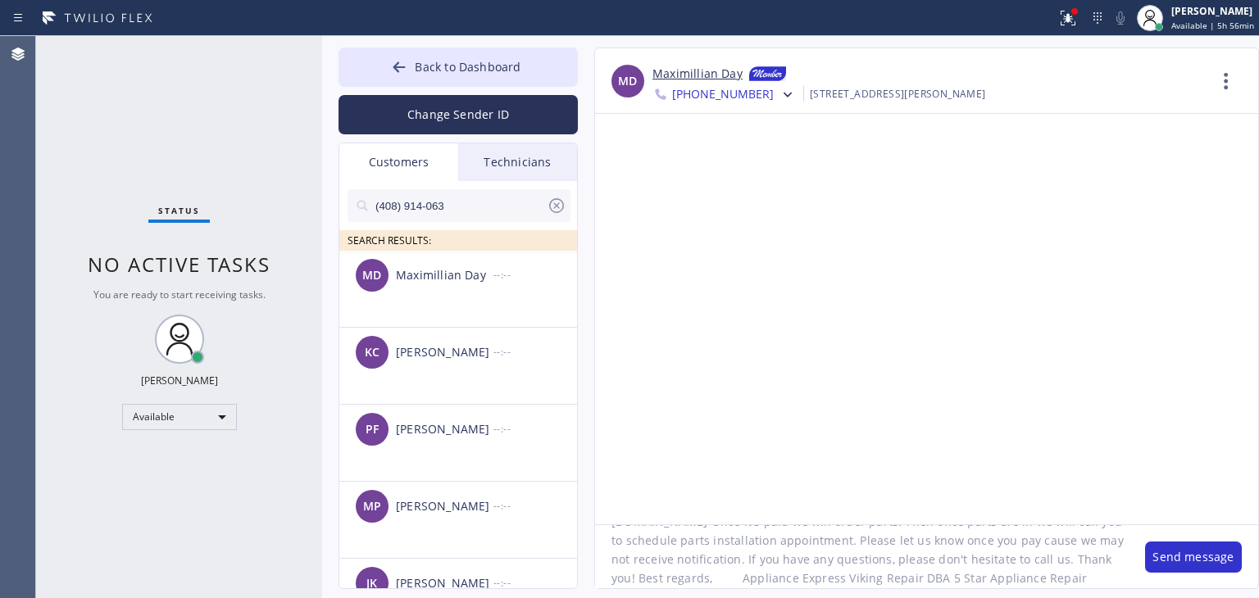
paste textarea "[PHONE_NUMBER]"
type textarea "Hello [PERSON_NAME], I'm texting you from Appliance Express Viking Repair. As I…"
click at [1193, 552] on button "Send message" at bounding box center [1193, 557] width 97 height 31
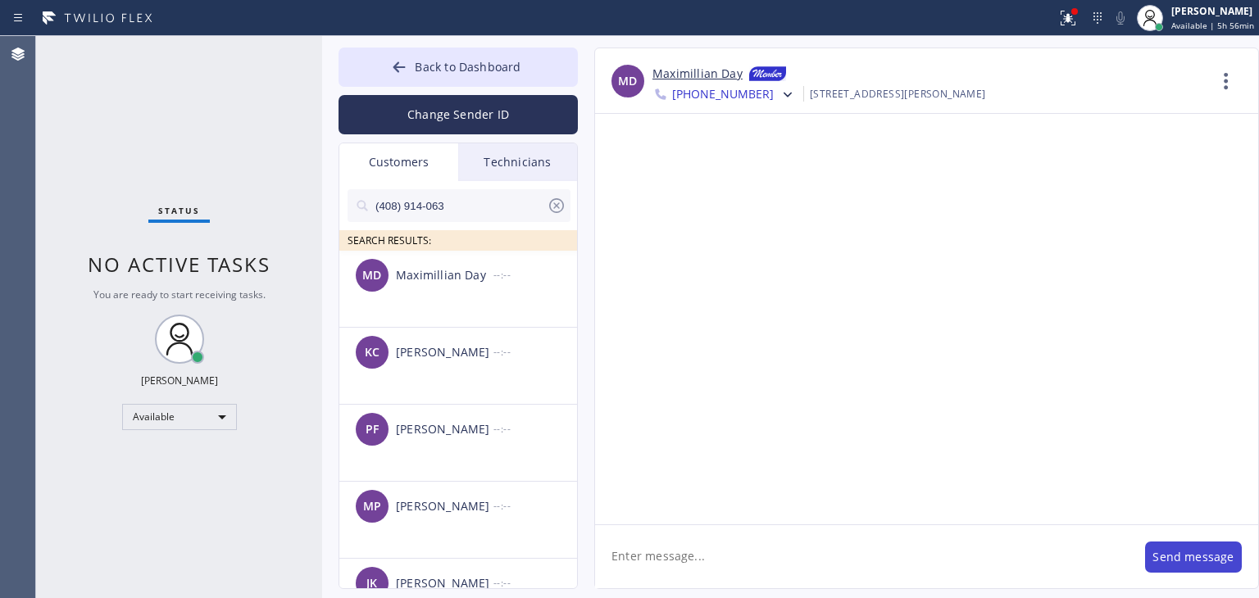
scroll to position [0, 0]
click at [488, 212] on input "(408) 914-063" at bounding box center [460, 205] width 173 height 33
click at [531, 207] on input "(408) 914-063" at bounding box center [460, 205] width 173 height 33
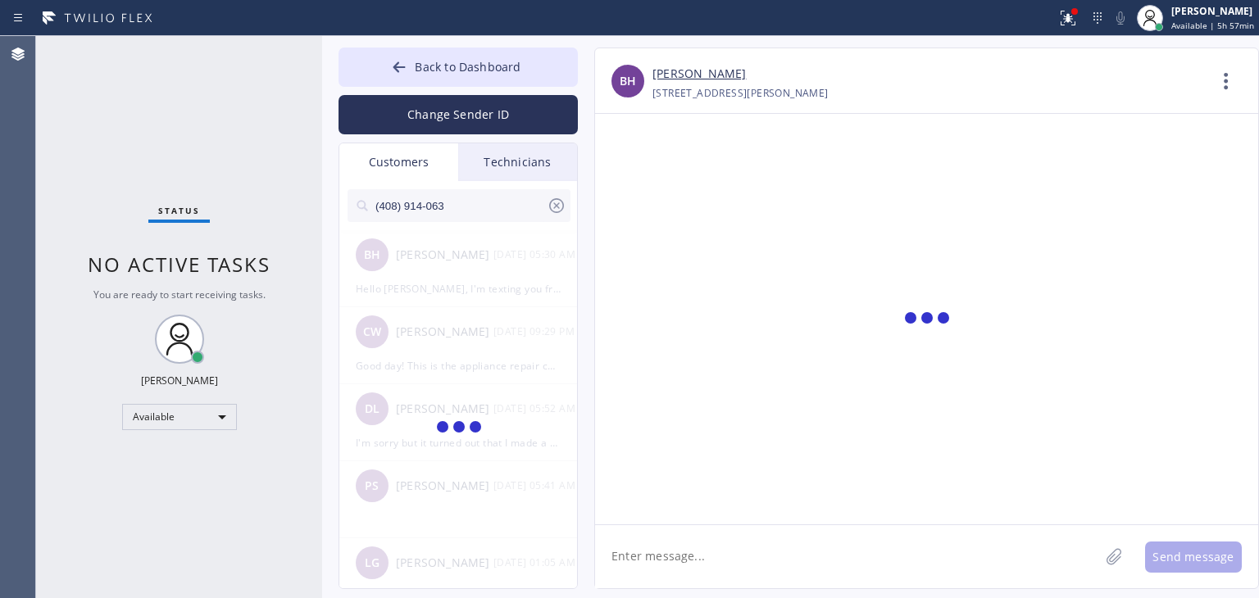
click at [477, 217] on input "(408) 914-063" at bounding box center [460, 205] width 173 height 33
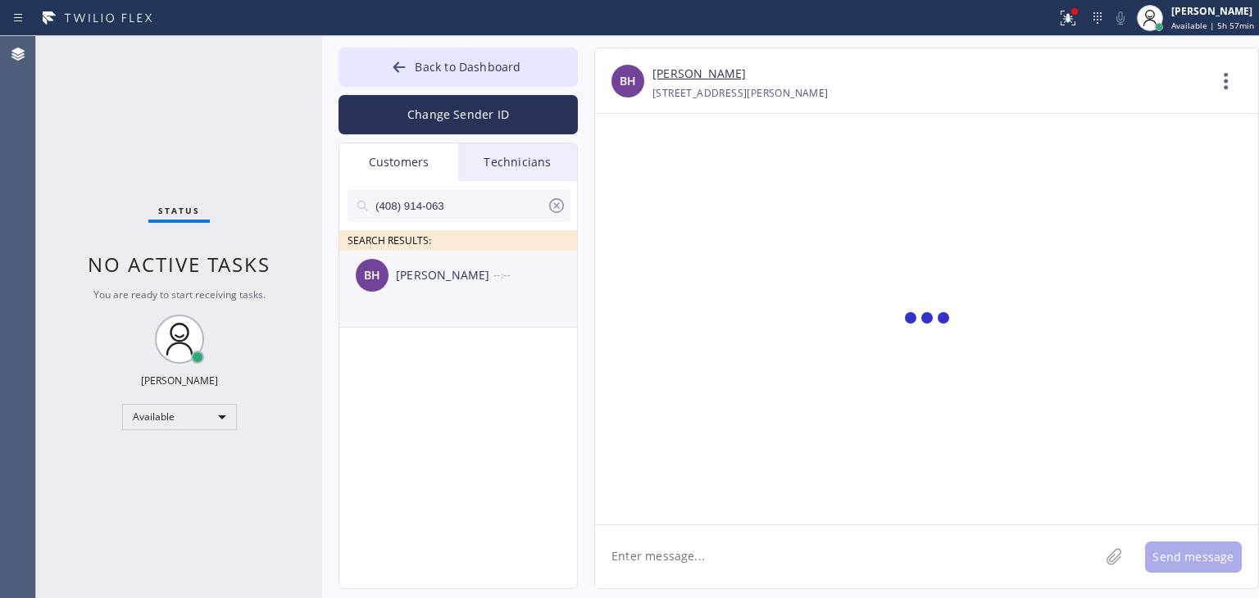
type input "(408) 914-063"
click at [449, 280] on div "[PERSON_NAME]" at bounding box center [445, 275] width 98 height 19
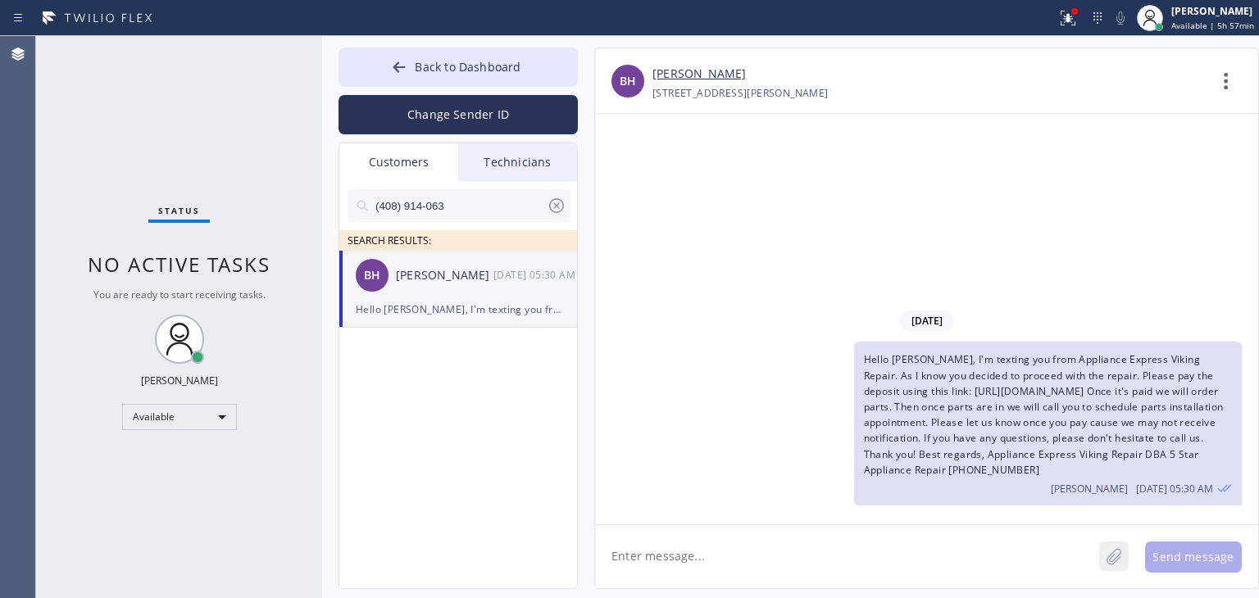
click at [1114, 568] on button at bounding box center [1113, 556] width 29 height 29
click at [1115, 560] on icon at bounding box center [1113, 557] width 16 height 20
click at [1165, 556] on button "Send message" at bounding box center [1193, 557] width 97 height 31
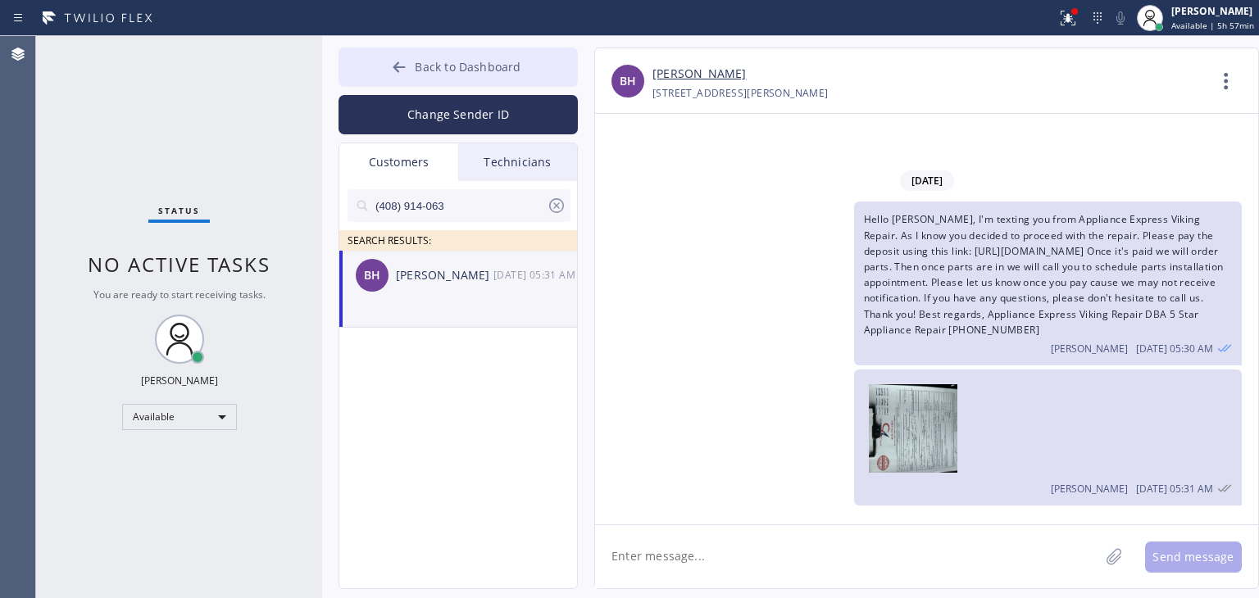
click at [541, 79] on button "Back to Dashboard" at bounding box center [457, 67] width 239 height 39
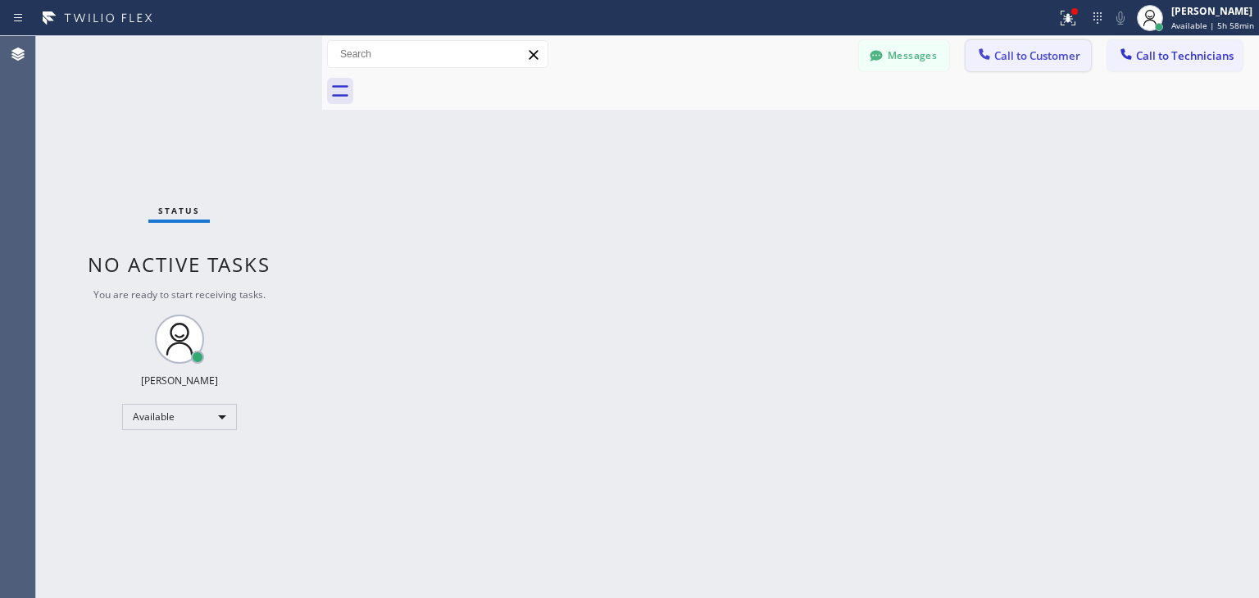
click at [1019, 48] on span "Call to Customer" at bounding box center [1037, 55] width 86 height 15
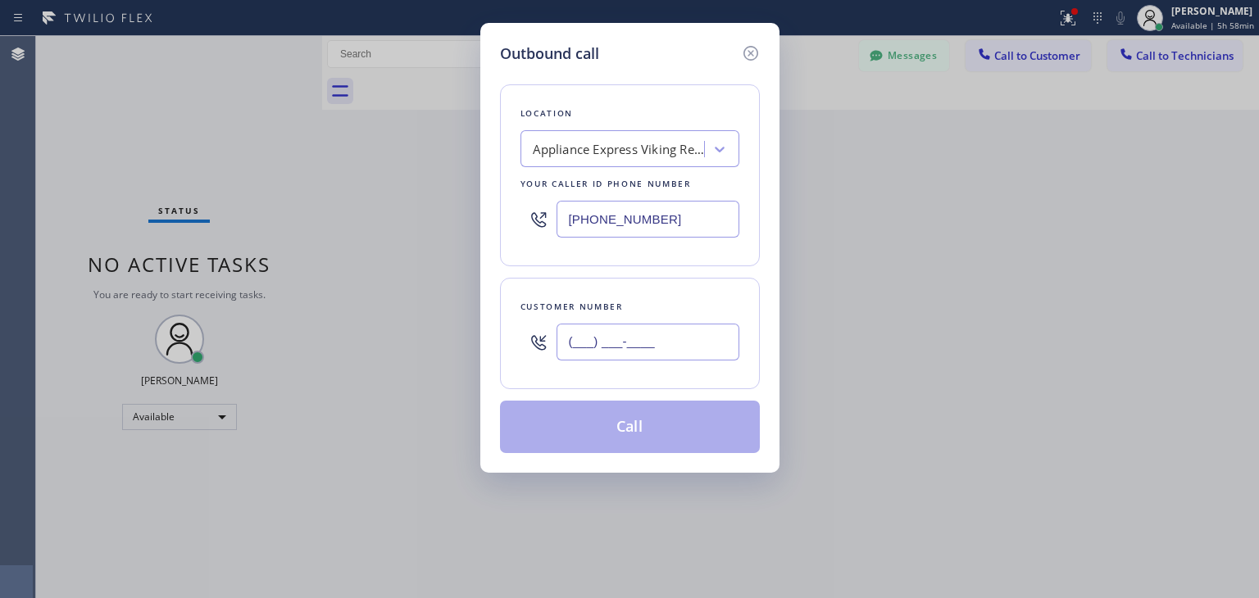
click at [565, 342] on input "(___) ___-____" at bounding box center [647, 342] width 183 height 37
paste input "408) 914-0633"
type input "[PHONE_NUMBER]"
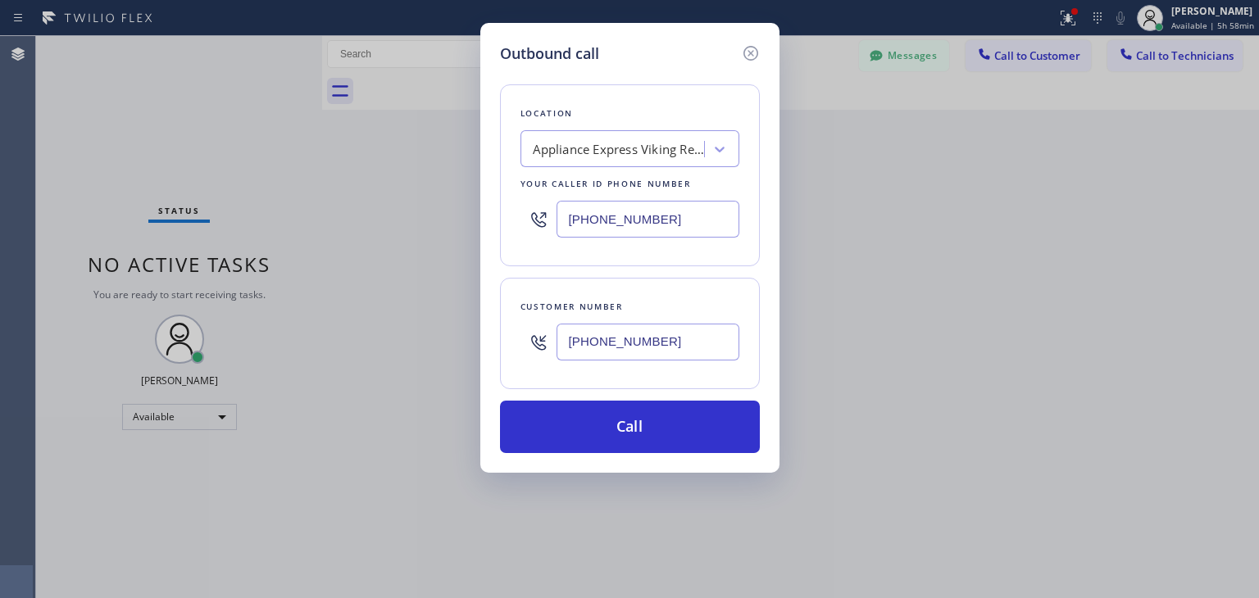
click at [665, 155] on div "Appliance Express Viking Repair" at bounding box center [619, 149] width 172 height 19
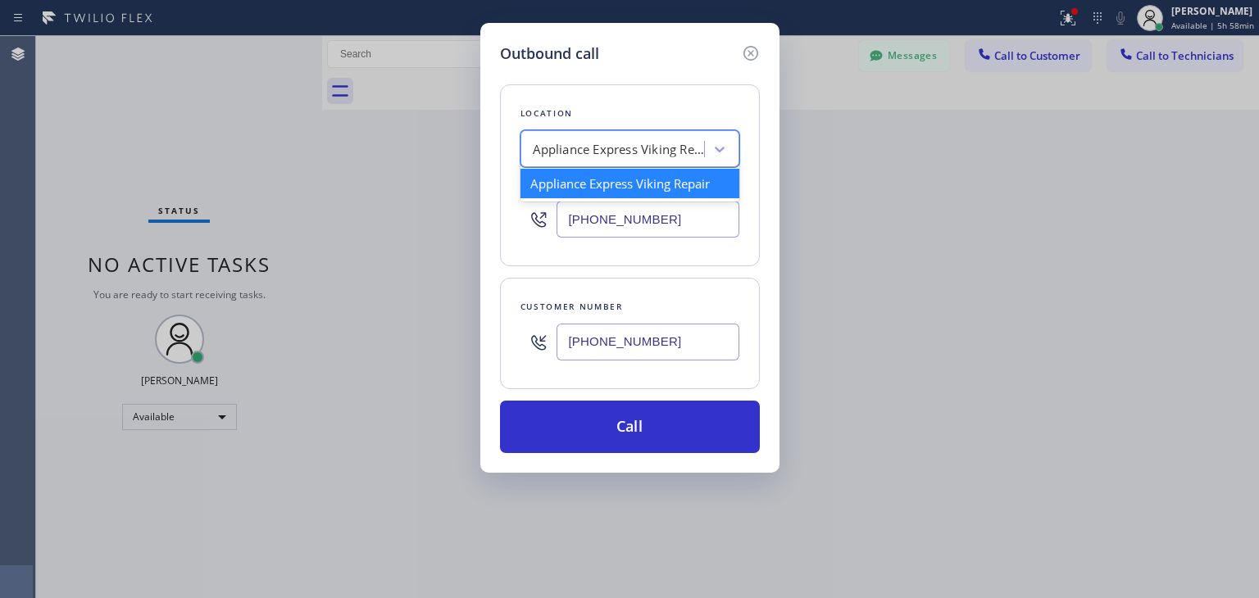
paste input "Appliance Express Viking Repair"
type input "Appliance Express Viking Repair"
click at [669, 201] on div "Appliance Express Viking Repair" at bounding box center [629, 184] width 219 height 36
click at [673, 195] on div "Appliance Express Viking Repair" at bounding box center [629, 183] width 219 height 29
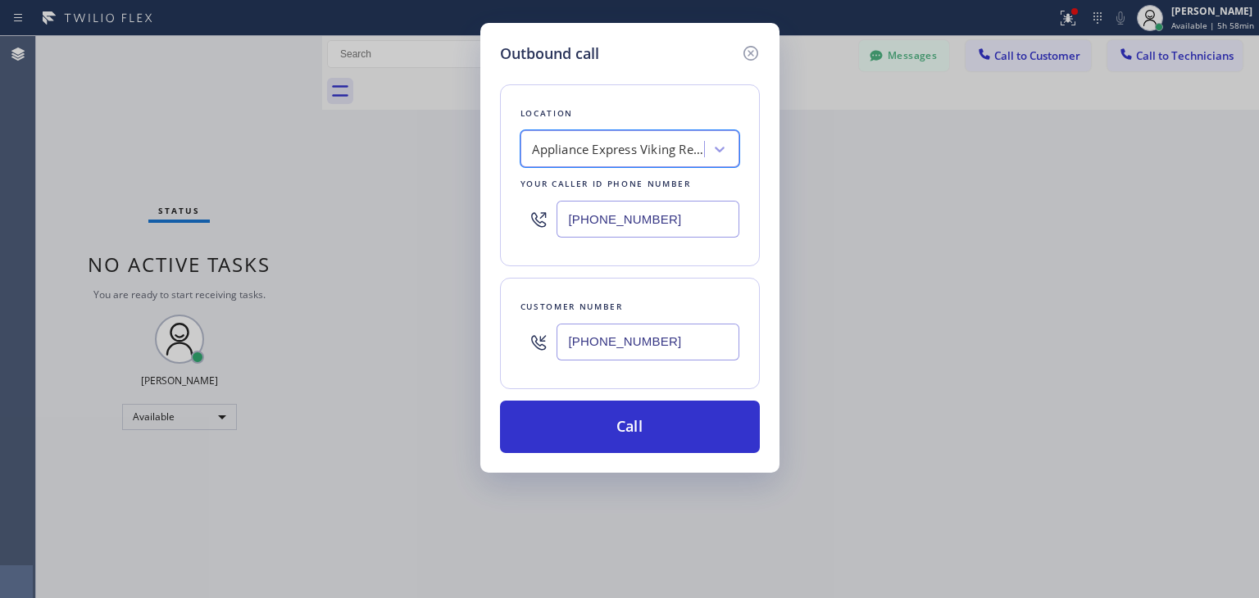
scroll to position [0, 1]
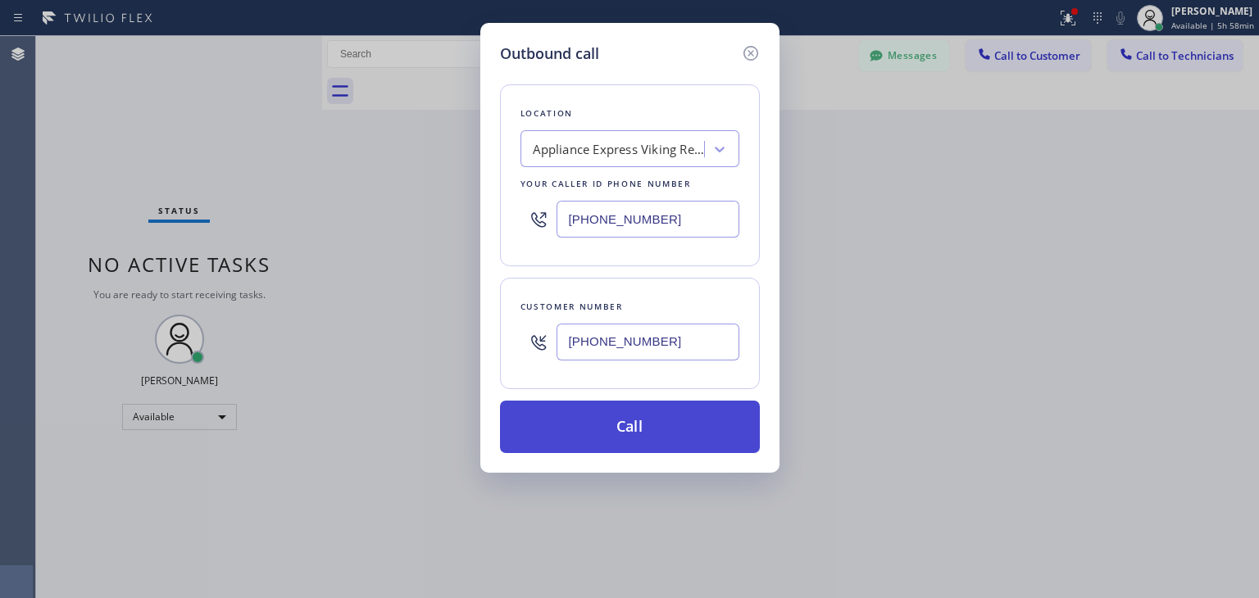
click at [633, 437] on button "Call" at bounding box center [630, 427] width 260 height 52
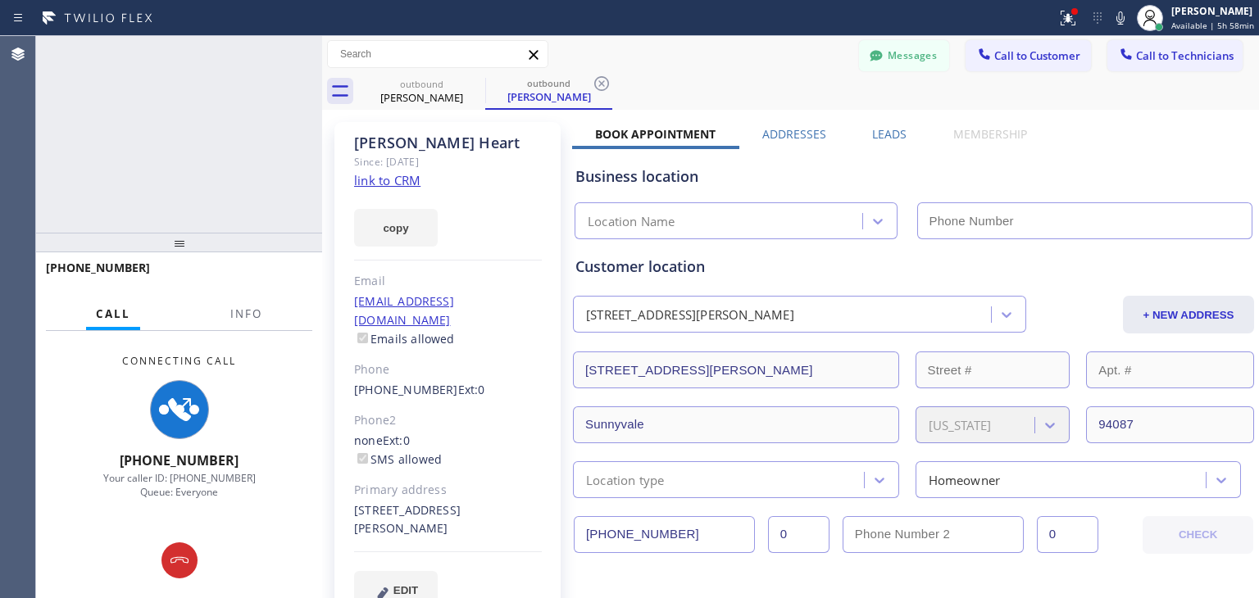
type input "[PHONE_NUMBER]"
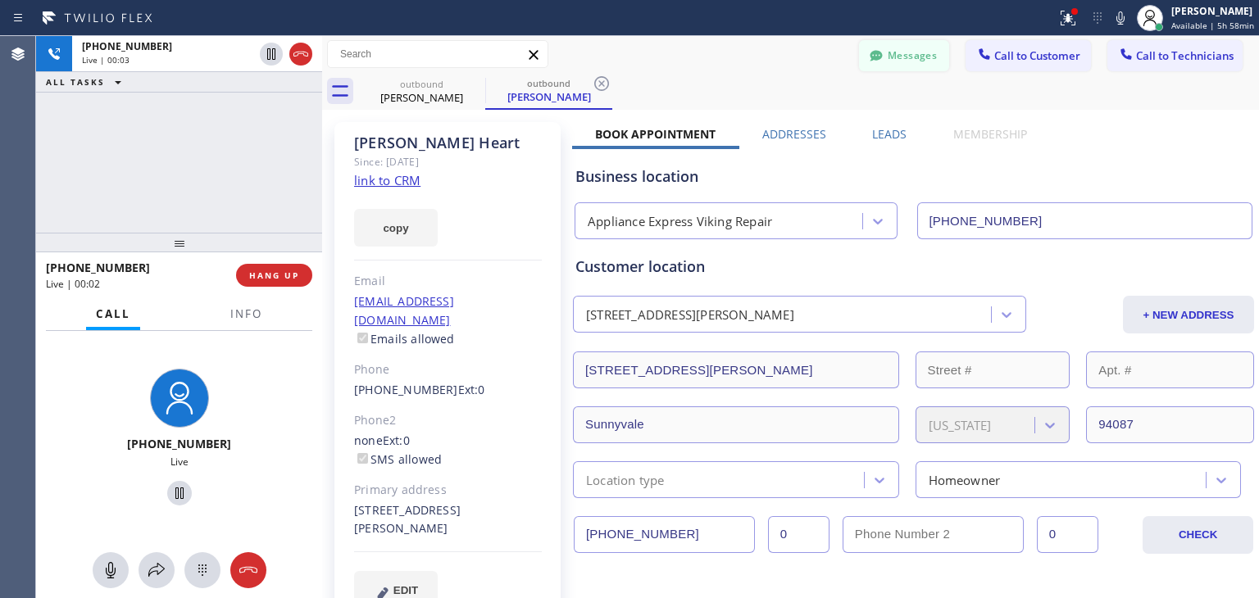
click at [882, 40] on button "Messages" at bounding box center [904, 55] width 90 height 31
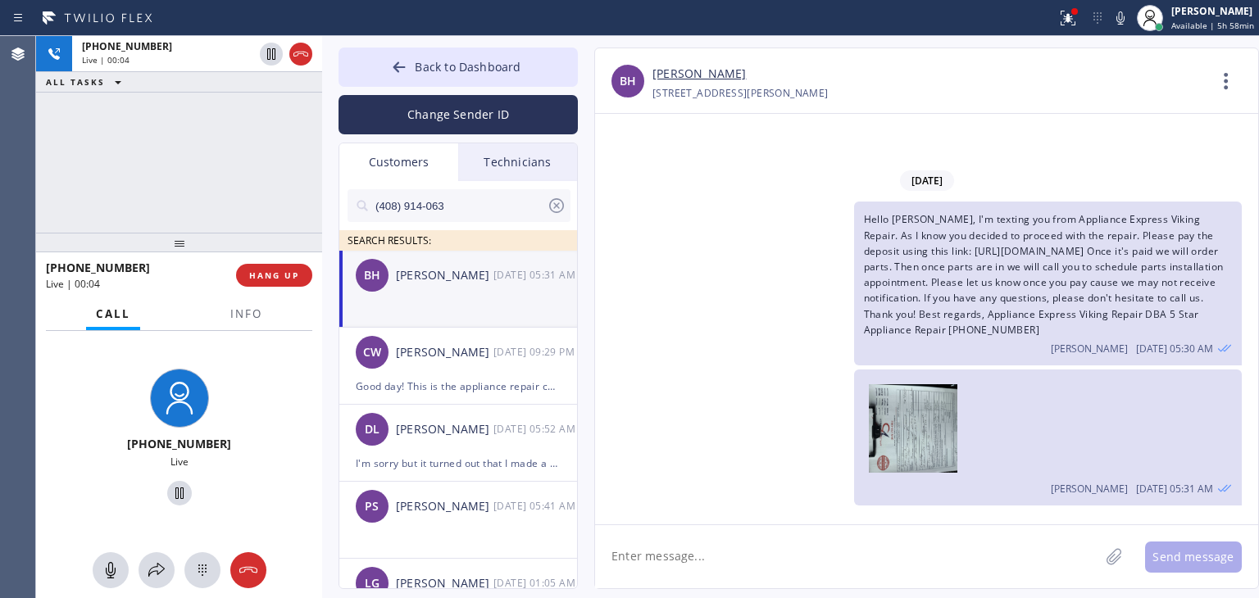
click at [558, 207] on icon at bounding box center [556, 205] width 15 height 15
click at [538, 70] on button "Back to Dashboard" at bounding box center [457, 67] width 239 height 39
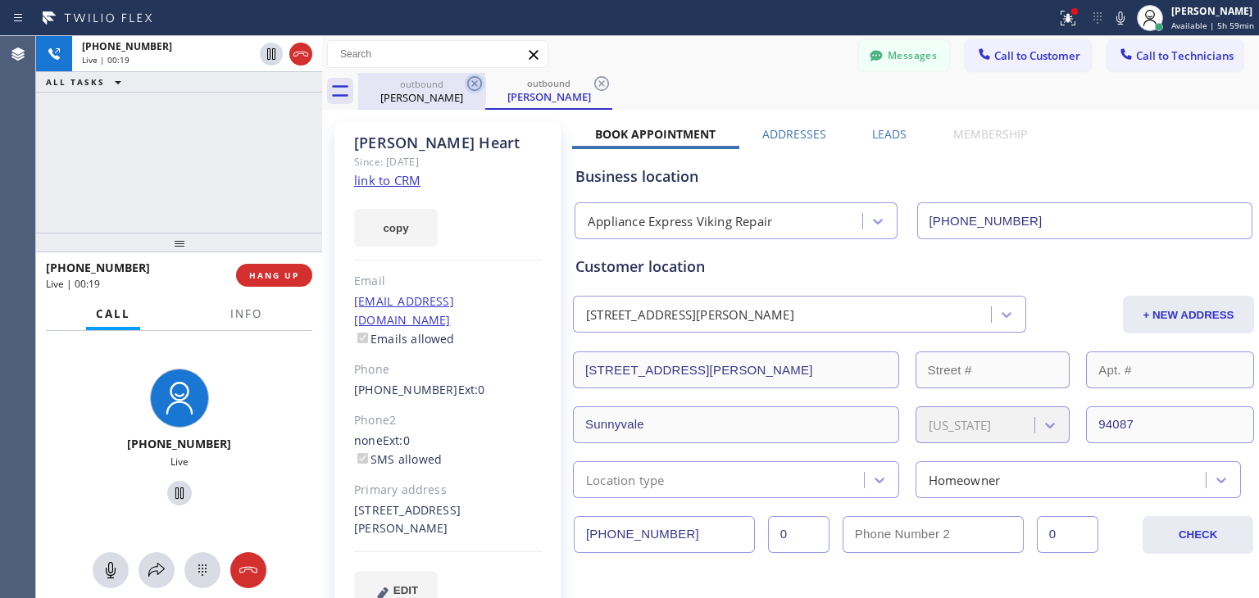
click at [475, 85] on icon at bounding box center [475, 84] width 20 height 20
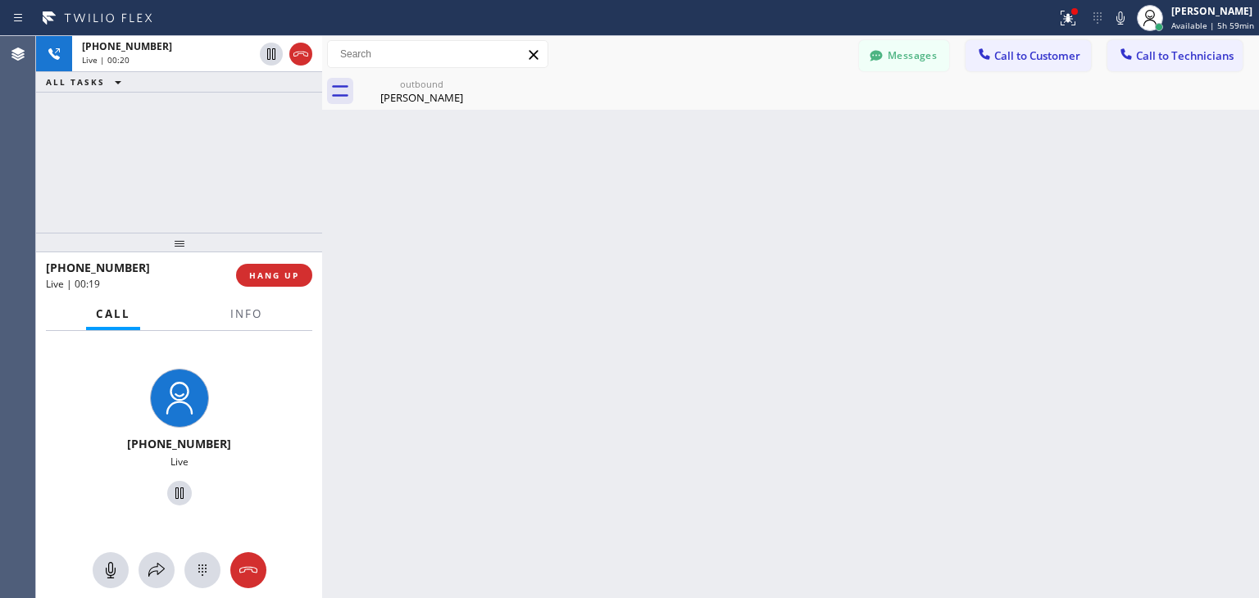
click at [0, 0] on icon at bounding box center [0, 0] width 0 height 0
click at [282, 280] on span "HANG UP" at bounding box center [274, 275] width 50 height 11
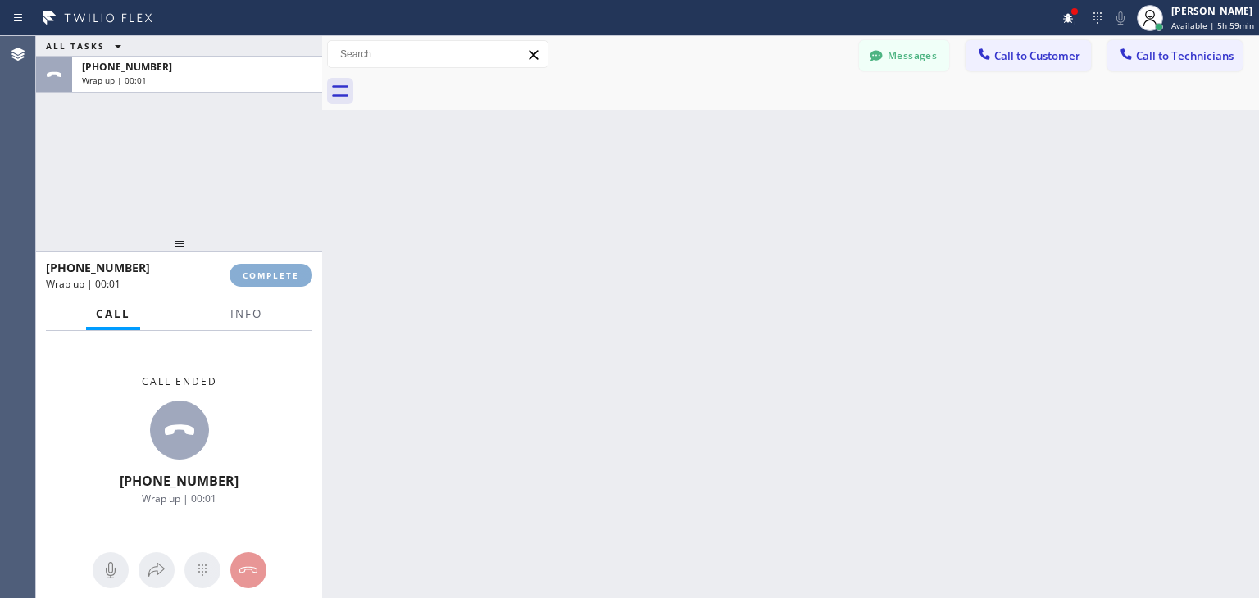
click at [282, 280] on span "COMPLETE" at bounding box center [271, 275] width 57 height 11
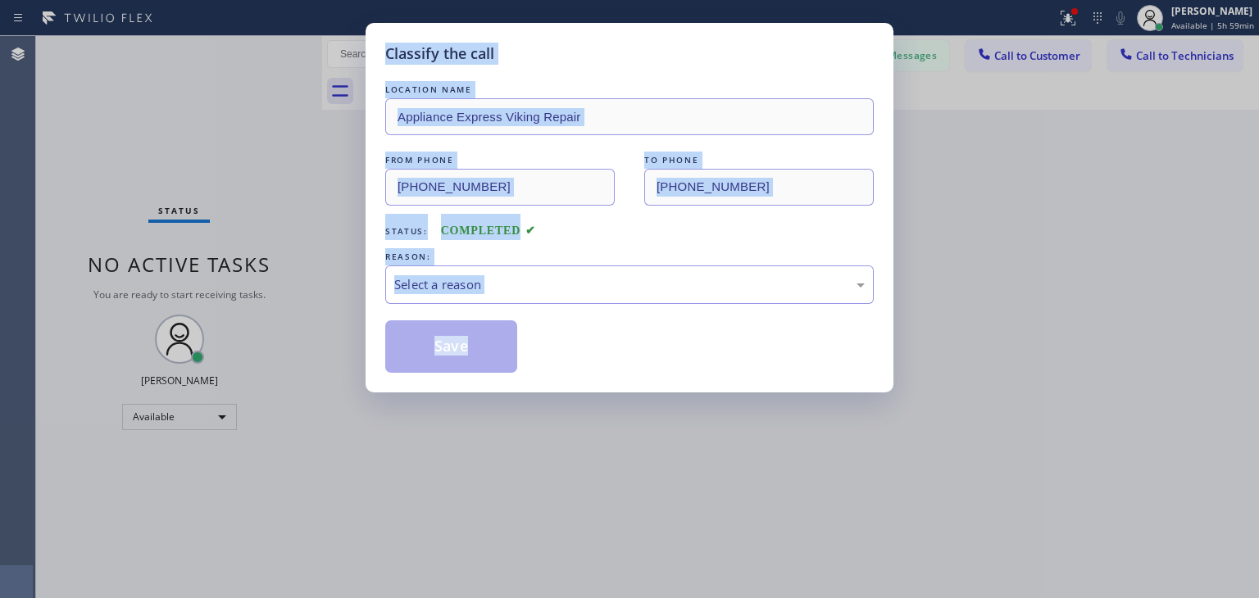
click at [282, 280] on div "Classify the call LOCATION NAME Appliance Express Viking Repair FROM PHONE [PHO…" at bounding box center [629, 299] width 1259 height 598
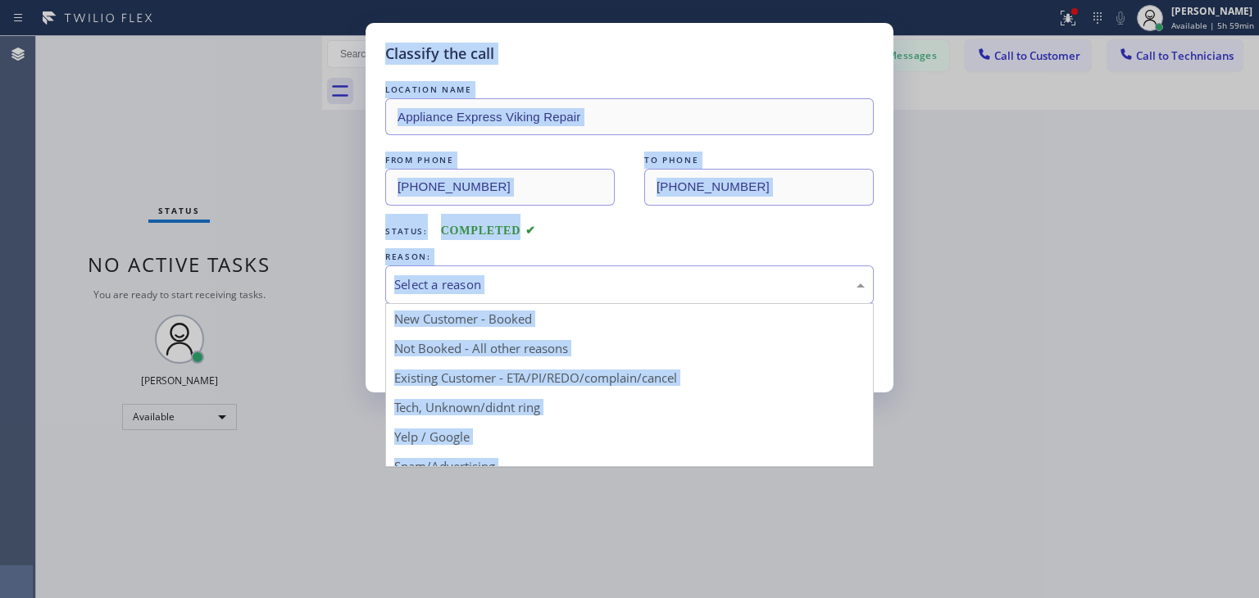
click at [497, 302] on div "Select a reason New Customer - Booked Not Booked - All other reasons Existing C…" at bounding box center [629, 284] width 488 height 39
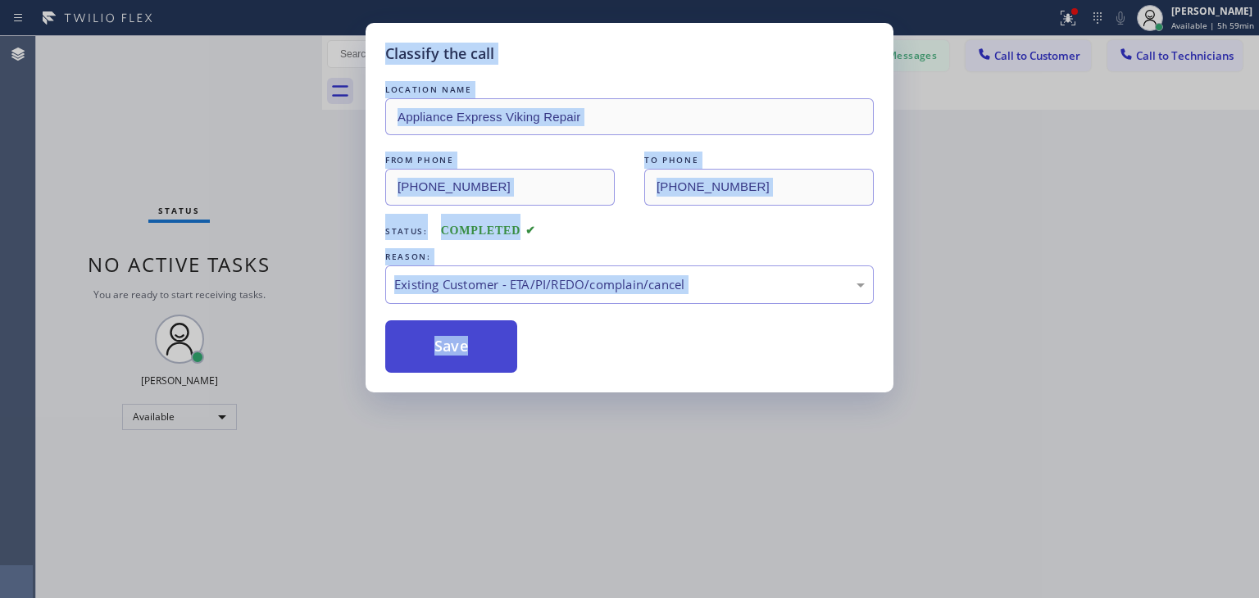
click at [470, 361] on button "Save" at bounding box center [451, 346] width 132 height 52
